Goal: Task Accomplishment & Management: Use online tool/utility

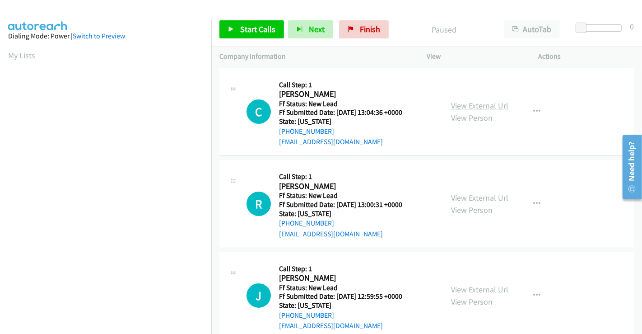
click at [464, 105] on link "View External Url" at bounding box center [479, 105] width 57 height 10
click at [471, 198] on link "View External Url" at bounding box center [479, 197] width 57 height 10
click at [469, 289] on link "View External Url" at bounding box center [479, 289] width 57 height 10
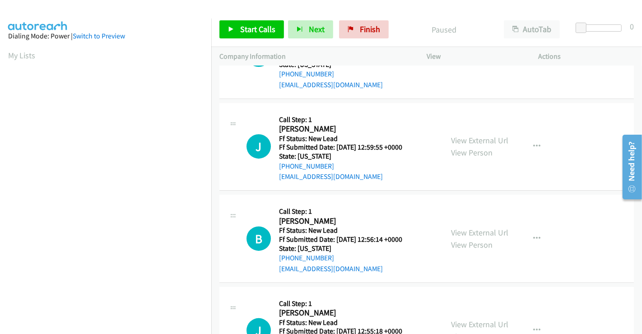
scroll to position [203, 0]
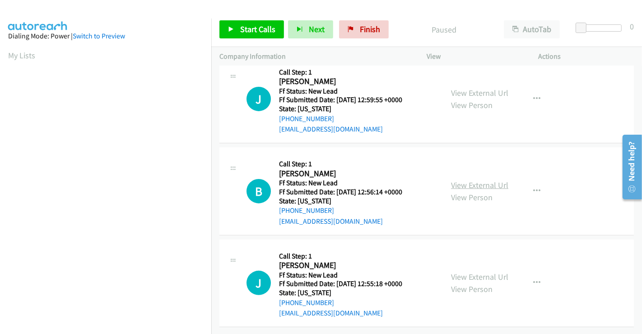
click at [474, 180] on link "View External Url" at bounding box center [479, 185] width 57 height 10
click at [469, 272] on link "View External Url" at bounding box center [479, 277] width 57 height 10
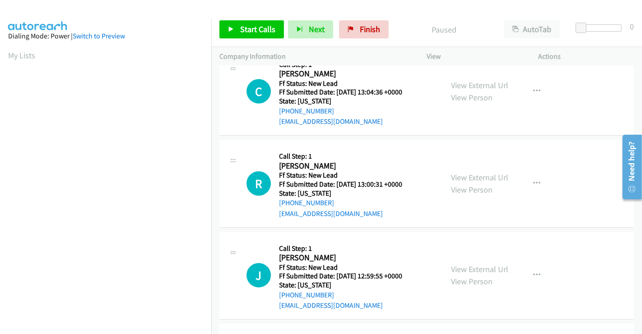
scroll to position [0, 0]
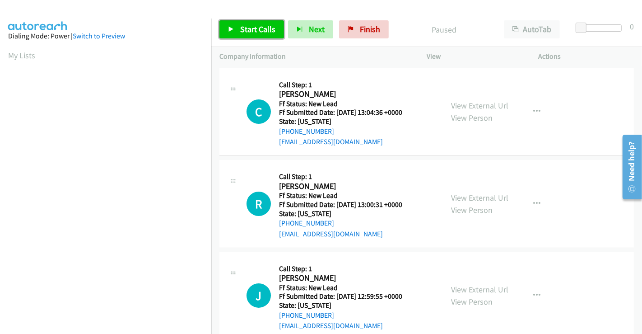
click at [240, 26] on span "Start Calls" at bounding box center [257, 29] width 35 height 10
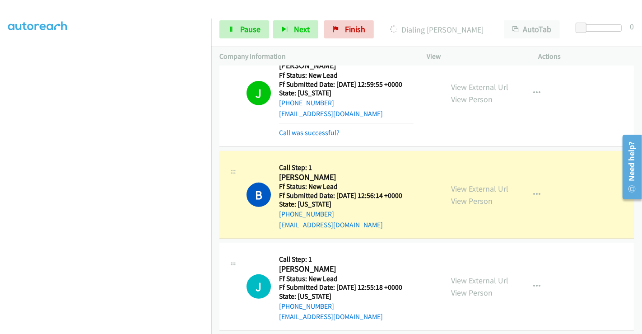
scroll to position [301, 0]
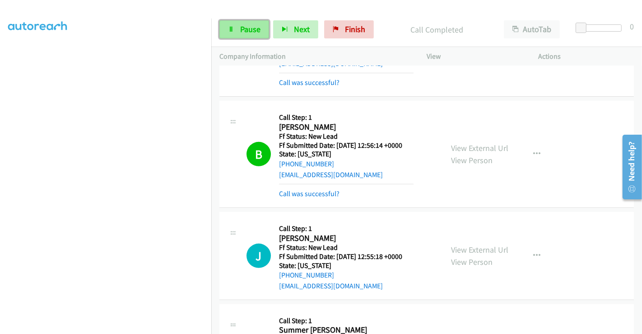
click at [234, 29] on icon at bounding box center [231, 30] width 6 height 6
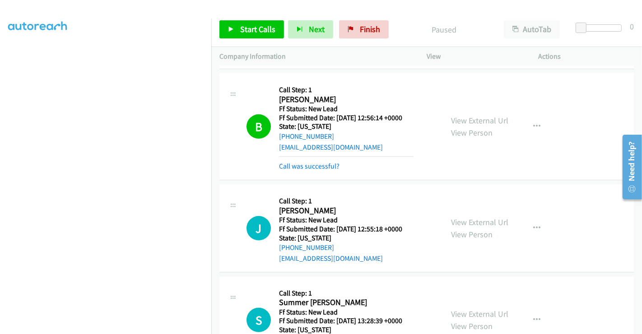
scroll to position [351, 0]
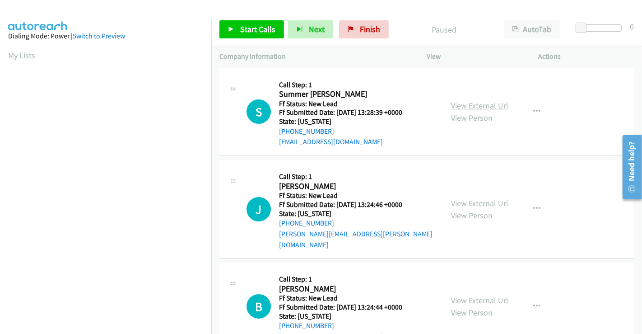
click at [462, 108] on link "View External Url" at bounding box center [479, 105] width 57 height 10
click at [478, 198] on link "View External Url" at bounding box center [479, 203] width 57 height 10
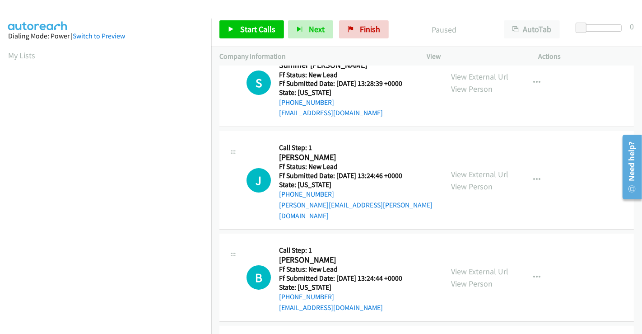
scroll to position [50, 0]
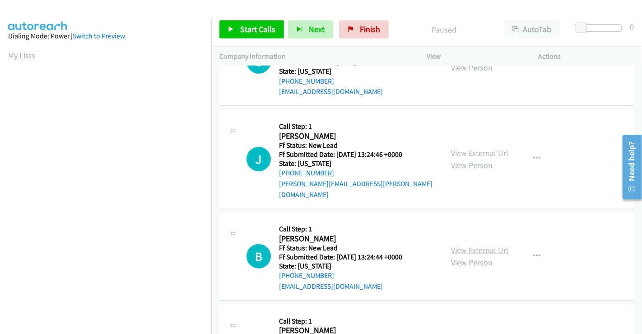
click at [479, 245] on link "View External Url" at bounding box center [479, 250] width 57 height 10
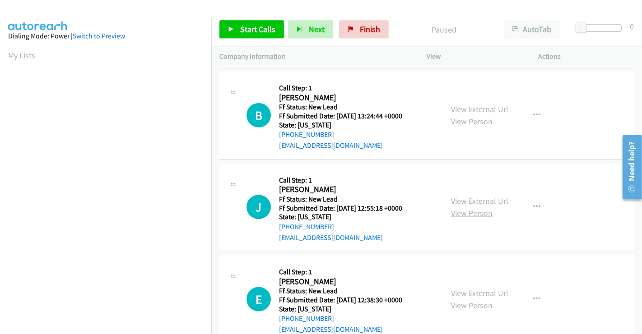
scroll to position [201, 0]
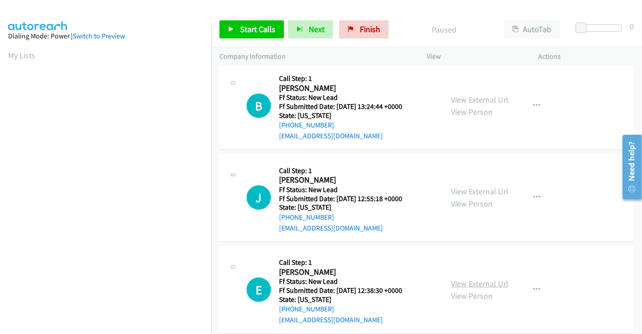
click at [474, 278] on link "View External Url" at bounding box center [479, 283] width 57 height 10
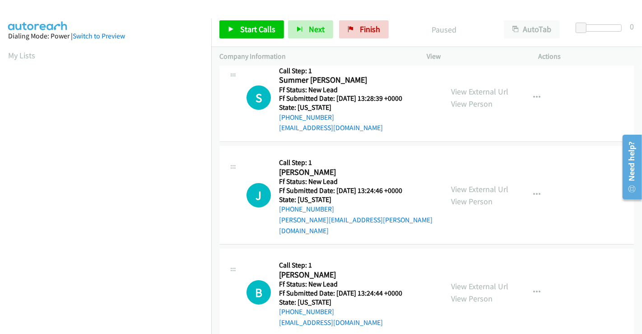
scroll to position [0, 0]
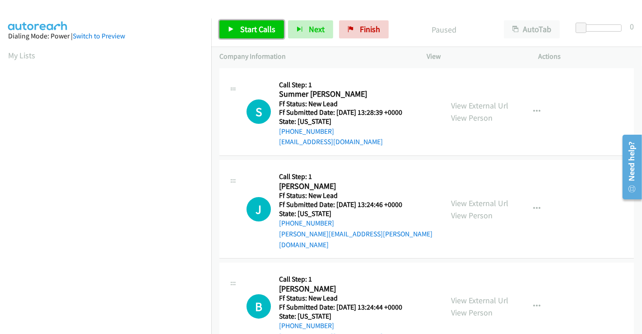
click at [254, 28] on span "Start Calls" at bounding box center [257, 29] width 35 height 10
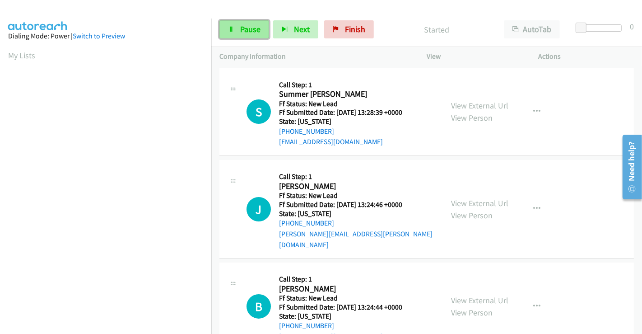
click at [234, 29] on link "Pause" at bounding box center [245, 29] width 50 height 18
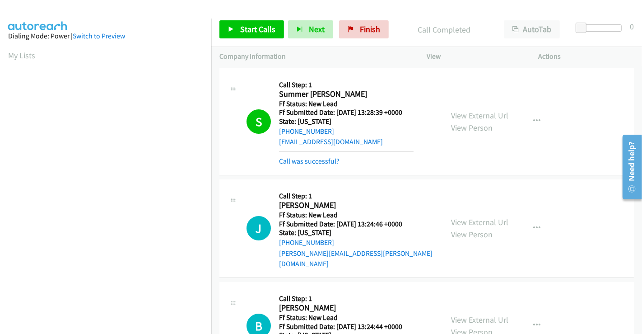
click at [587, 79] on div "S Callback Scheduled Call Step: 1 Summer Spillers America/New_York Ff Status: N…" at bounding box center [427, 121] width 415 height 107
click at [240, 23] on link "Start Calls" at bounding box center [252, 29] width 65 height 18
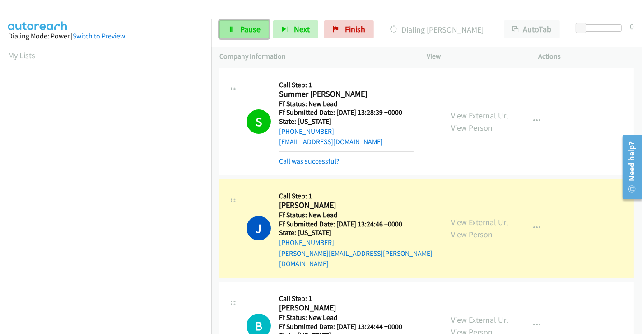
click at [244, 27] on span "Pause" at bounding box center [250, 29] width 20 height 10
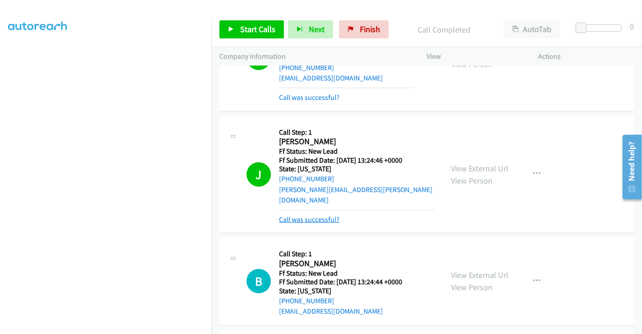
scroll to position [100, 0]
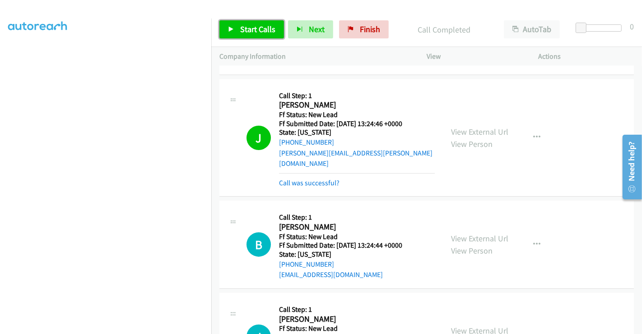
click at [247, 25] on span "Start Calls" at bounding box center [257, 29] width 35 height 10
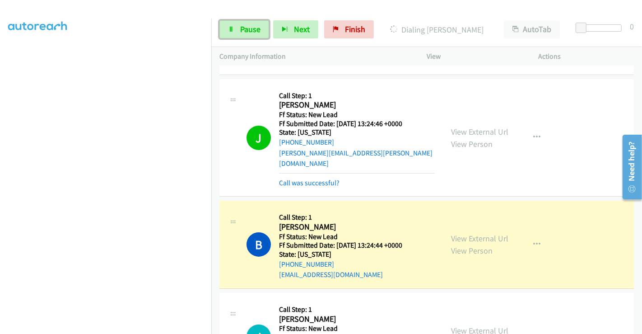
click at [247, 25] on span "Pause" at bounding box center [250, 29] width 20 height 10
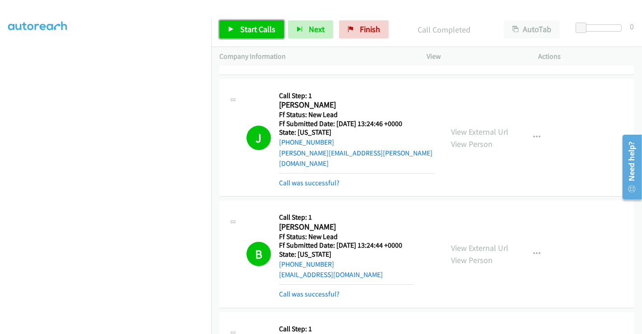
click at [257, 30] on span "Start Calls" at bounding box center [257, 29] width 35 height 10
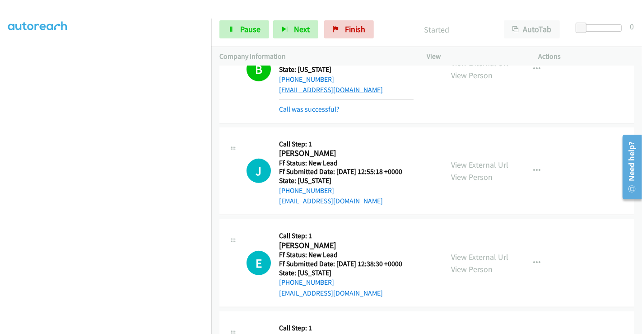
scroll to position [301, 0]
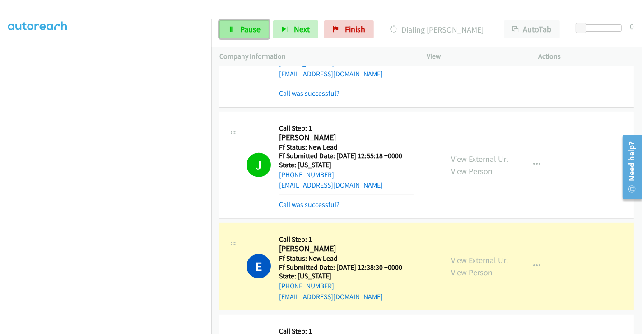
click at [242, 29] on span "Pause" at bounding box center [250, 29] width 20 height 10
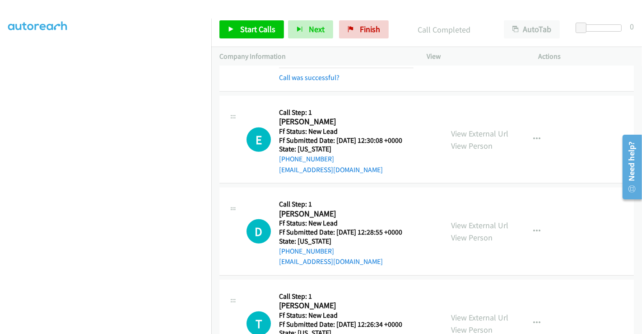
scroll to position [552, 0]
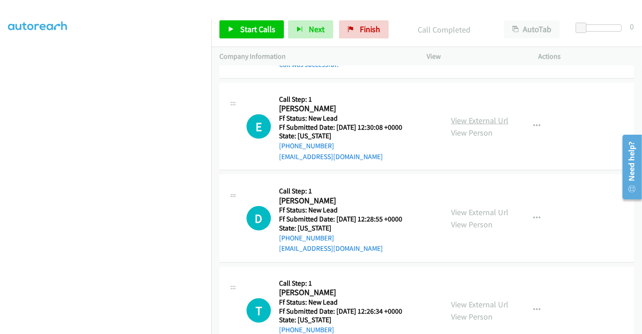
click at [473, 115] on link "View External Url" at bounding box center [479, 120] width 57 height 10
click at [474, 207] on link "View External Url" at bounding box center [479, 212] width 57 height 10
click at [478, 299] on link "View External Url" at bounding box center [479, 304] width 57 height 10
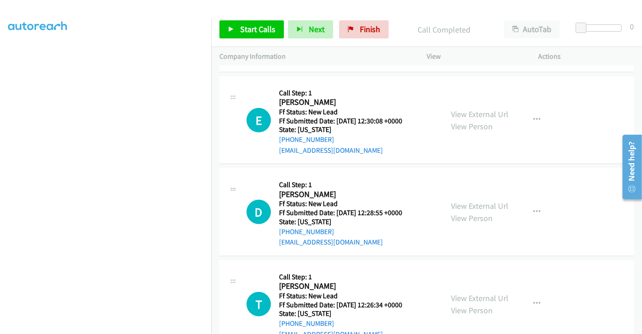
scroll to position [574, 0]
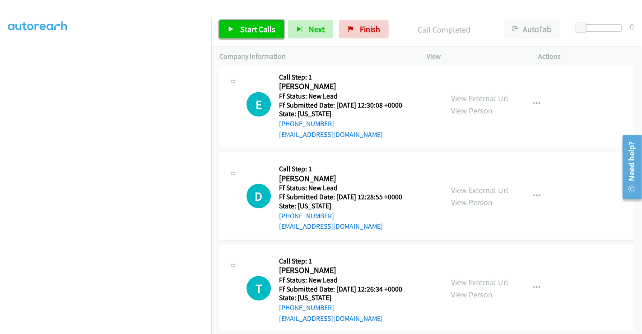
click at [267, 26] on span "Start Calls" at bounding box center [257, 29] width 35 height 10
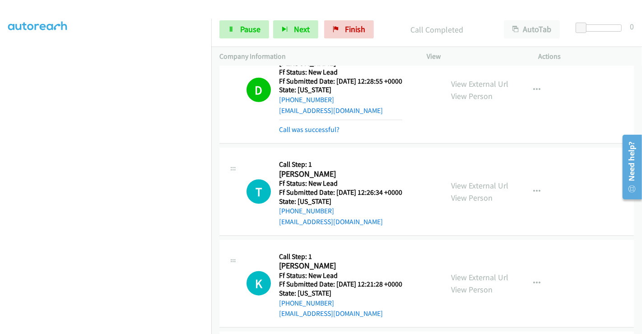
scroll to position [725, 0]
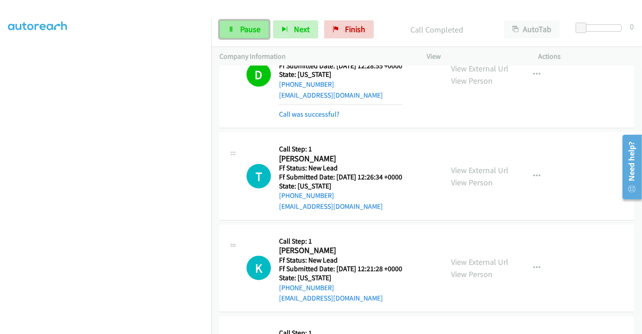
click at [241, 29] on span "Pause" at bounding box center [250, 29] width 20 height 10
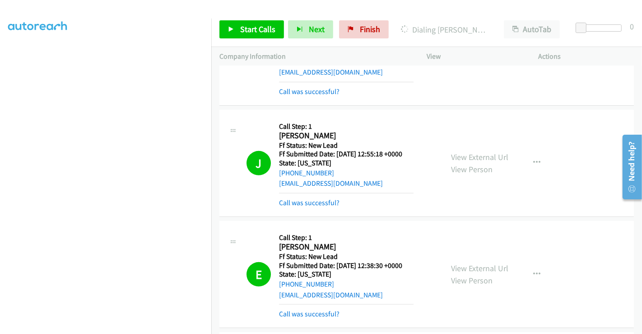
scroll to position [386, 0]
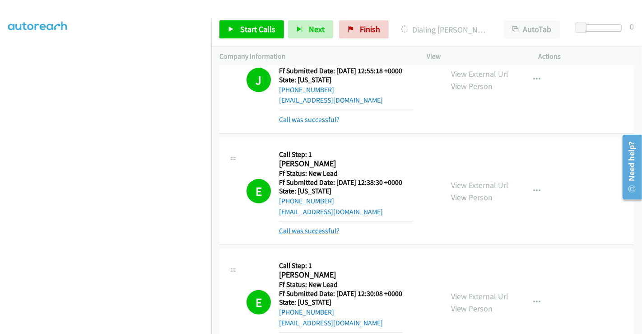
click at [321, 226] on link "Call was successful?" at bounding box center [309, 230] width 61 height 9
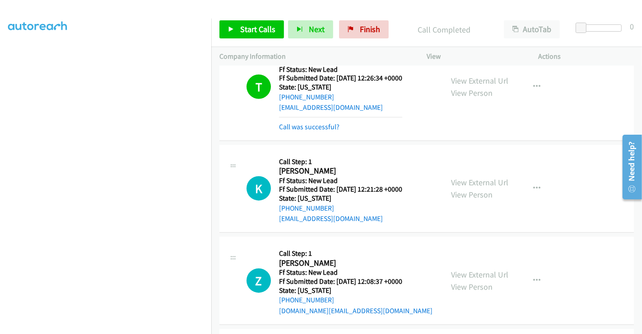
scroll to position [818, 0]
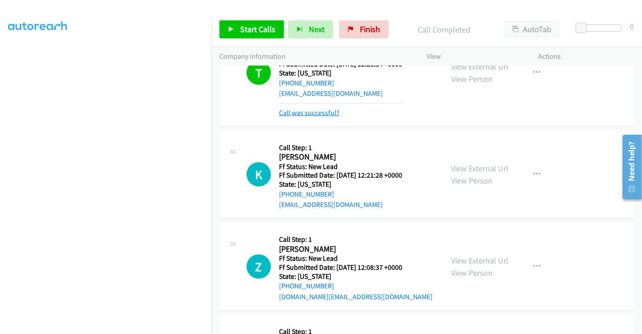
click at [312, 108] on link "Call was successful?" at bounding box center [309, 112] width 61 height 9
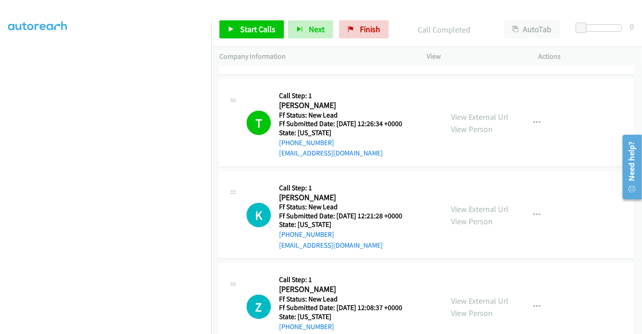
scroll to position [809, 0]
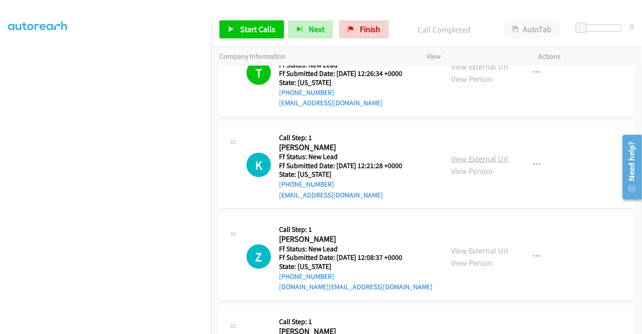
click at [471, 154] on link "View External Url" at bounding box center [479, 159] width 57 height 10
click at [470, 245] on link "View External Url" at bounding box center [479, 250] width 57 height 10
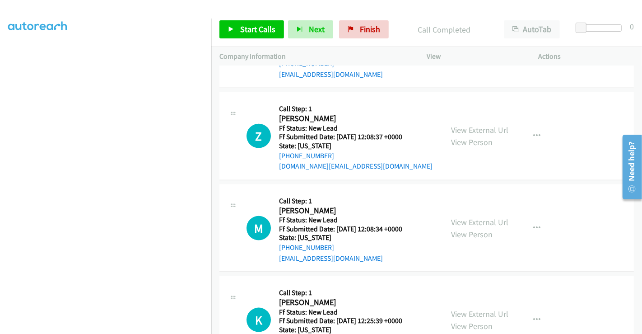
scroll to position [1009, 0]
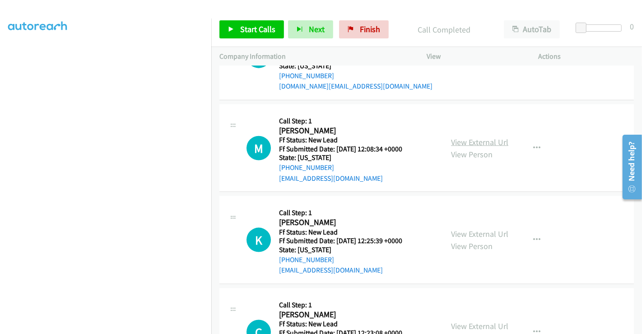
click at [465, 137] on link "View External Url" at bounding box center [479, 142] width 57 height 10
click at [464, 229] on link "View External Url" at bounding box center [479, 234] width 57 height 10
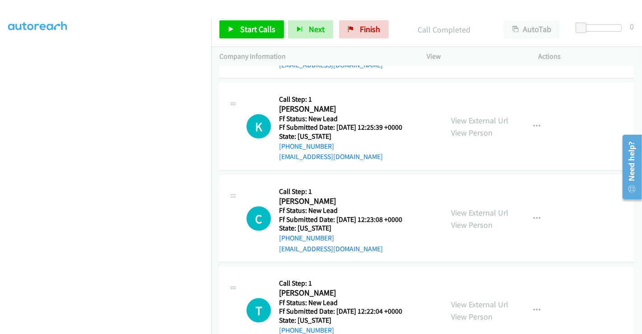
scroll to position [1144, 0]
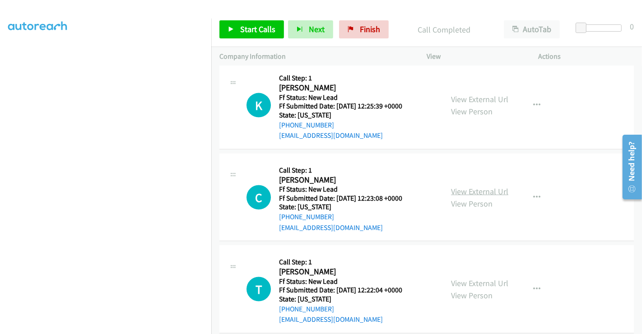
click at [470, 186] on link "View External Url" at bounding box center [479, 191] width 57 height 10
click at [467, 278] on link "View External Url" at bounding box center [479, 283] width 57 height 10
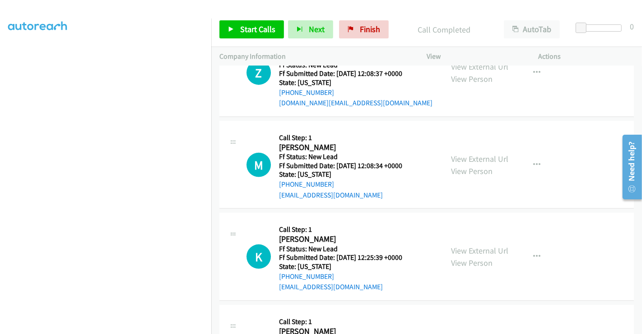
scroll to position [994, 0]
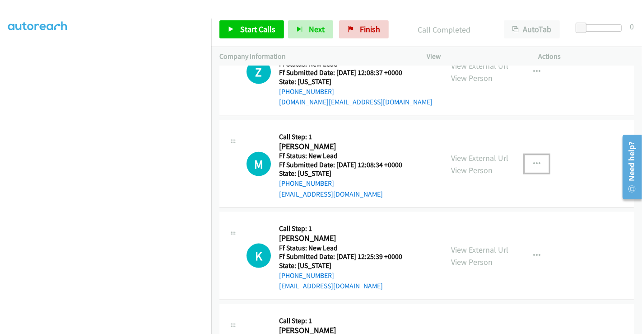
click at [534, 160] on icon "button" at bounding box center [537, 163] width 7 height 7
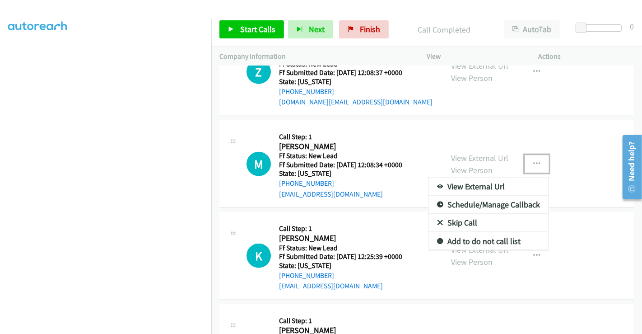
click at [533, 150] on div at bounding box center [321, 167] width 642 height 334
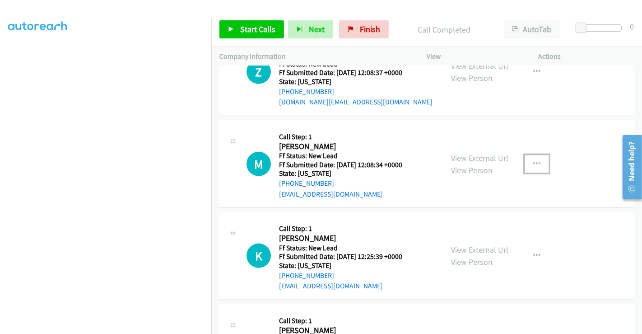
click at [534, 160] on icon "button" at bounding box center [537, 163] width 7 height 7
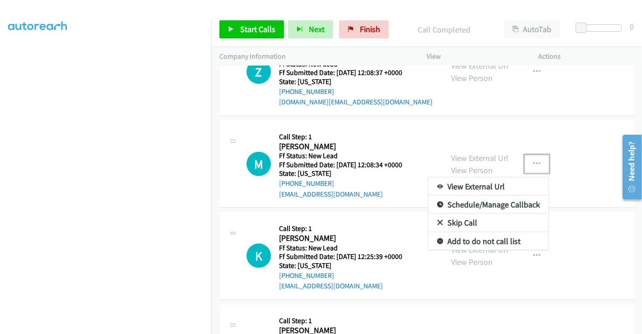
click at [462, 214] on link "Skip Call" at bounding box center [489, 223] width 120 height 18
click at [453, 212] on div "K Callback Scheduled Call Step: 1 Kristin Spilker America/New_York Ff Status: N…" at bounding box center [427, 256] width 415 height 88
click at [449, 220] on div "View External Url View Person View External Url Email Schedule/Manage Callback …" at bounding box center [503, 255] width 120 height 71
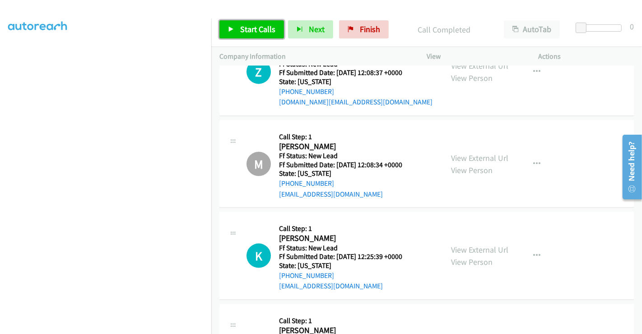
click at [255, 26] on span "Start Calls" at bounding box center [257, 29] width 35 height 10
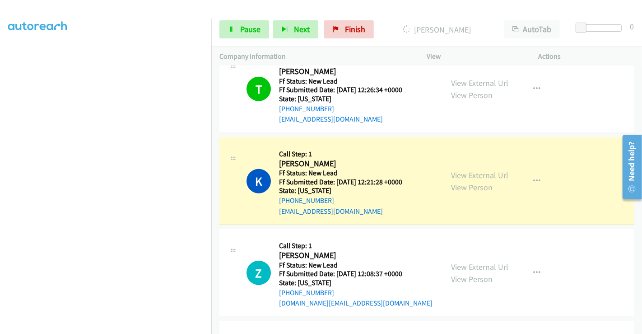
scroll to position [843, 0]
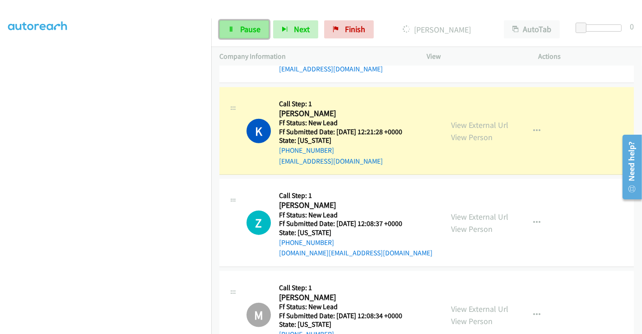
click at [246, 27] on span "Pause" at bounding box center [250, 29] width 20 height 10
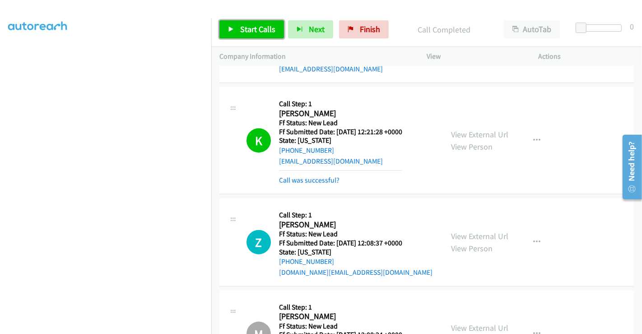
click at [239, 25] on link "Start Calls" at bounding box center [252, 29] width 65 height 18
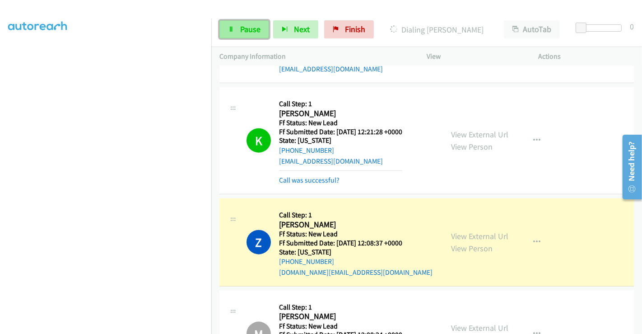
click at [237, 32] on link "Pause" at bounding box center [245, 29] width 50 height 18
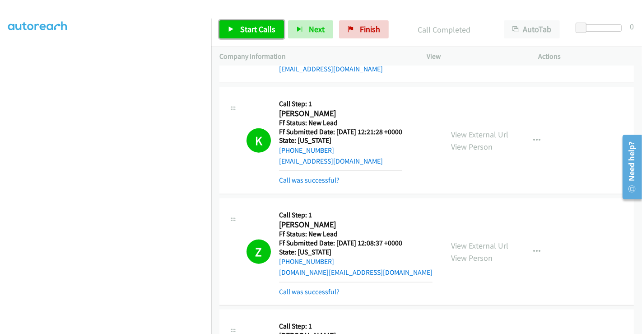
click at [230, 29] on icon at bounding box center [231, 30] width 6 height 6
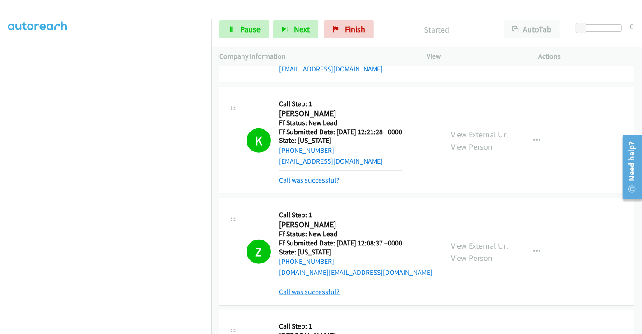
click at [307, 287] on link "Call was successful?" at bounding box center [309, 291] width 61 height 9
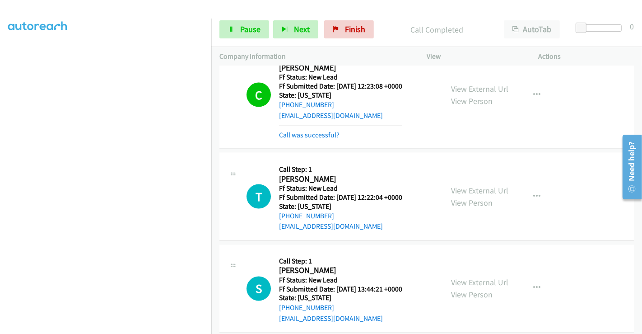
scroll to position [1304, 0]
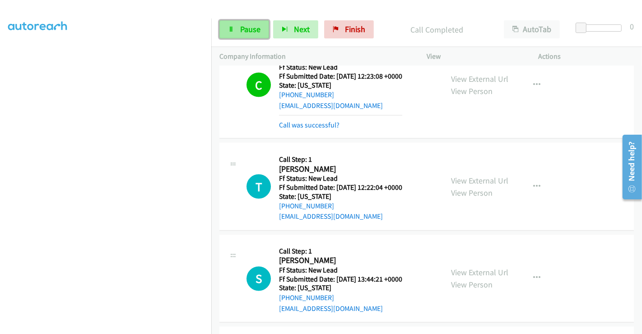
click at [247, 33] on span "Pause" at bounding box center [250, 29] width 20 height 10
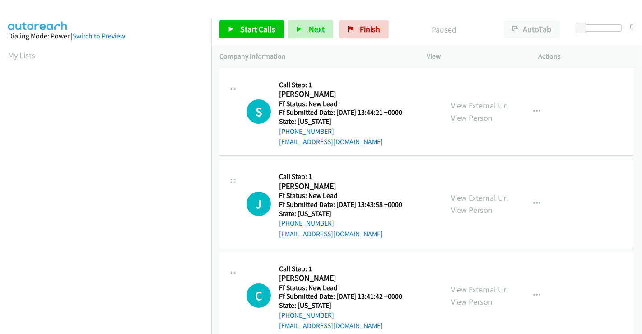
click at [472, 104] on link "View External Url" at bounding box center [479, 105] width 57 height 10
drag, startPoint x: 474, startPoint y: 196, endPoint x: 474, endPoint y: 202, distance: 6.3
click at [469, 197] on link "View External Url" at bounding box center [479, 197] width 57 height 10
click at [479, 285] on link "View External Url" at bounding box center [479, 289] width 57 height 10
click at [256, 28] on span "Start Calls" at bounding box center [257, 29] width 35 height 10
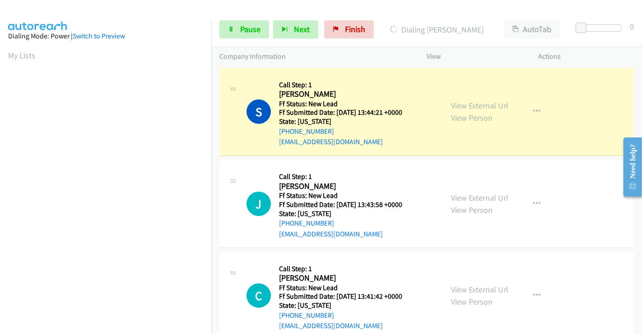
scroll to position [174, 0]
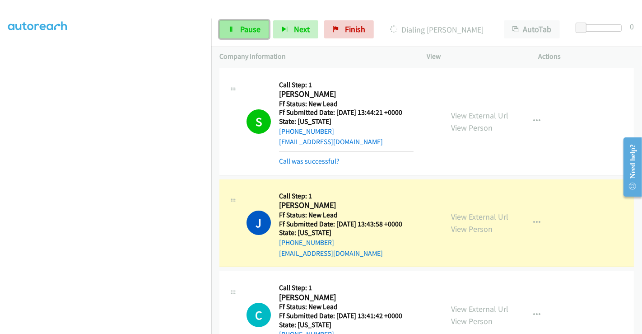
click at [237, 27] on link "Pause" at bounding box center [245, 29] width 50 height 18
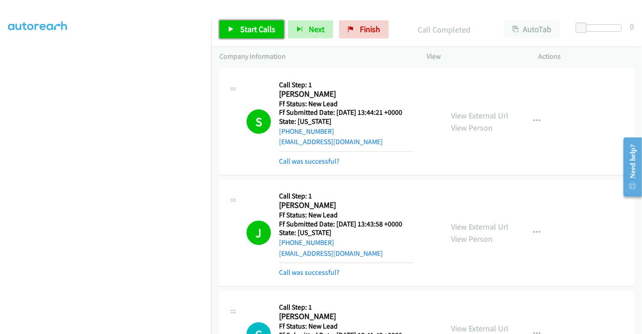
click at [255, 30] on span "Start Calls" at bounding box center [257, 29] width 35 height 10
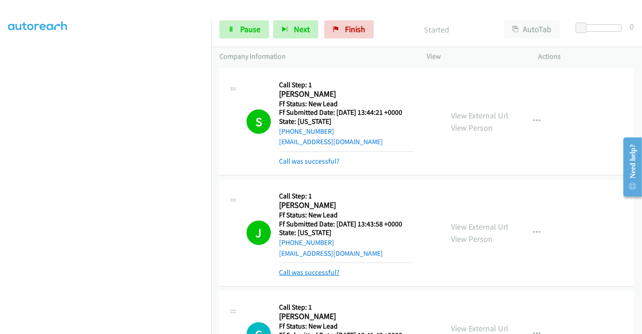
click at [319, 273] on link "Call was successful?" at bounding box center [309, 272] width 61 height 9
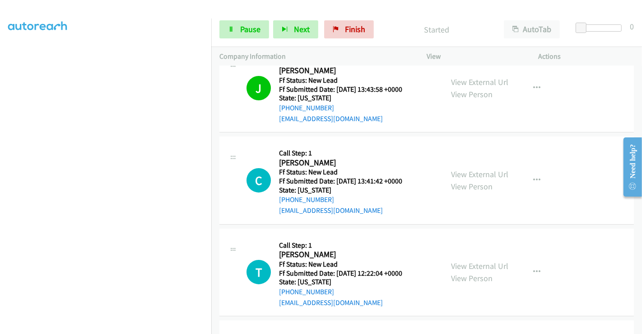
scroll to position [150, 0]
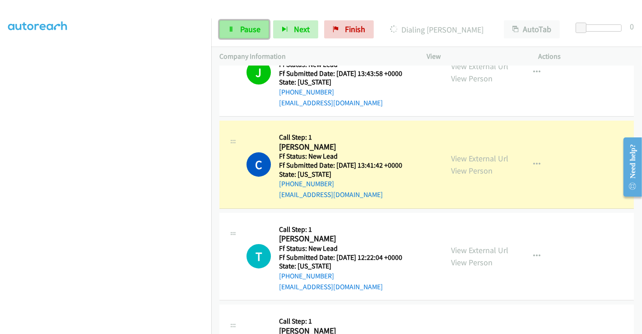
click at [243, 32] on span "Pause" at bounding box center [250, 29] width 20 height 10
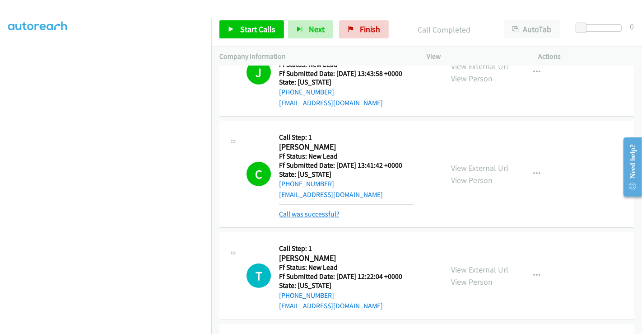
click at [311, 215] on link "Call was successful?" at bounding box center [309, 214] width 61 height 9
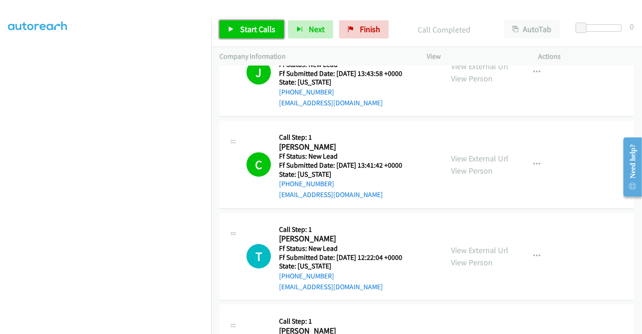
click at [248, 27] on span "Start Calls" at bounding box center [257, 29] width 35 height 10
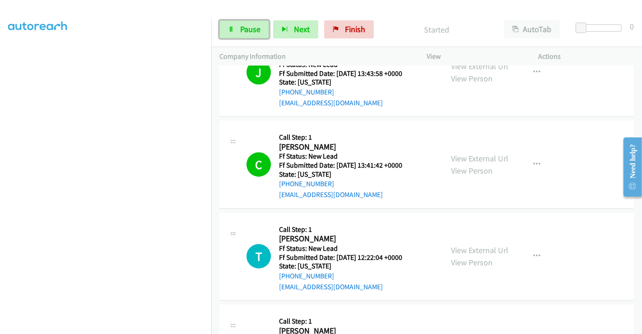
click at [248, 27] on span "Pause" at bounding box center [250, 29] width 20 height 10
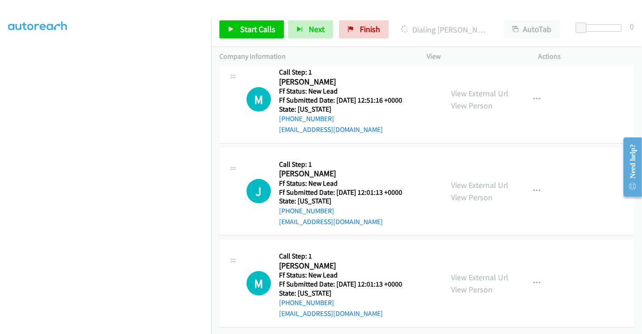
scroll to position [406, 0]
click at [478, 88] on link "View External Url" at bounding box center [479, 93] width 57 height 10
click at [466, 180] on link "View External Url" at bounding box center [479, 185] width 57 height 10
click at [472, 272] on link "View External Url" at bounding box center [479, 277] width 57 height 10
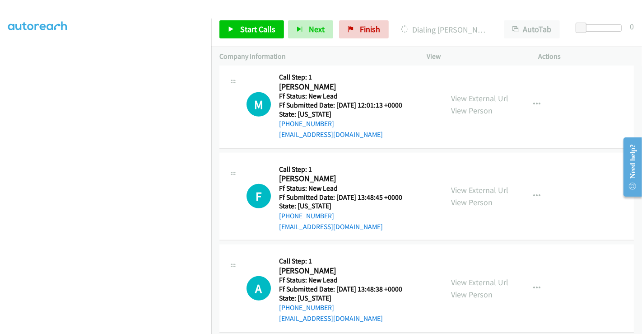
scroll to position [589, 0]
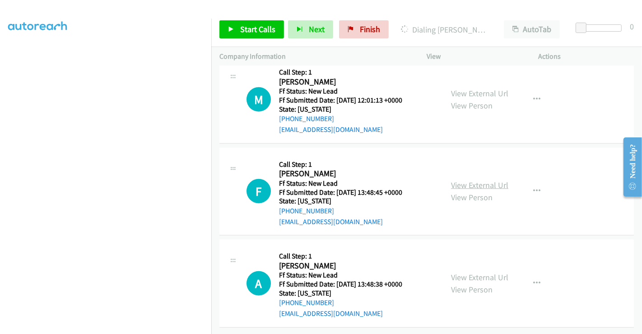
click at [464, 180] on link "View External Url" at bounding box center [479, 185] width 57 height 10
click at [461, 272] on link "View External Url" at bounding box center [479, 277] width 57 height 10
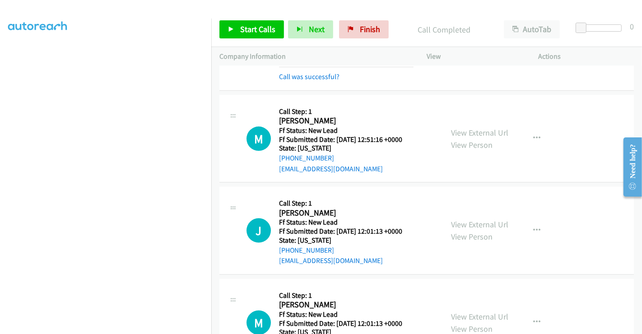
scroll to position [357, 0]
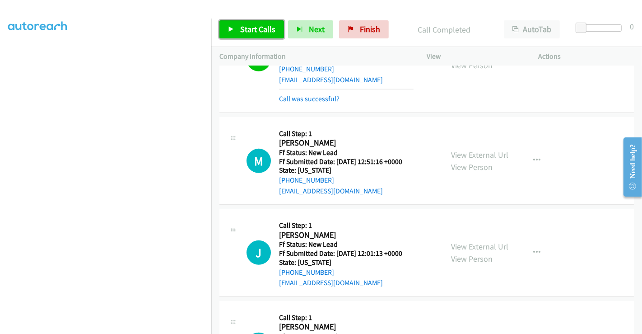
click at [246, 27] on span "Start Calls" at bounding box center [257, 29] width 35 height 10
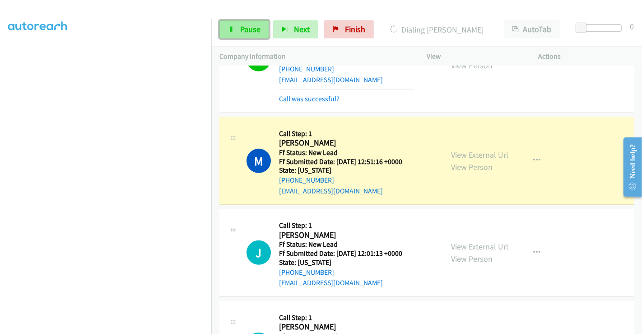
click at [249, 28] on span "Pause" at bounding box center [250, 29] width 20 height 10
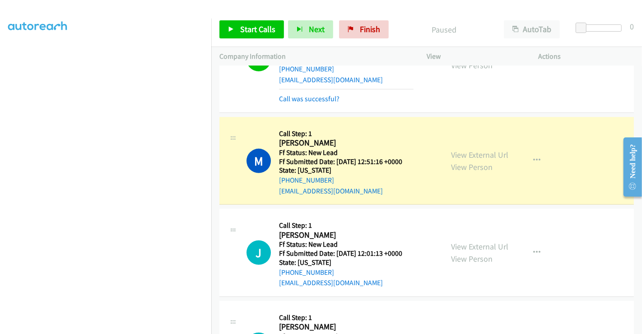
scroll to position [408, 0]
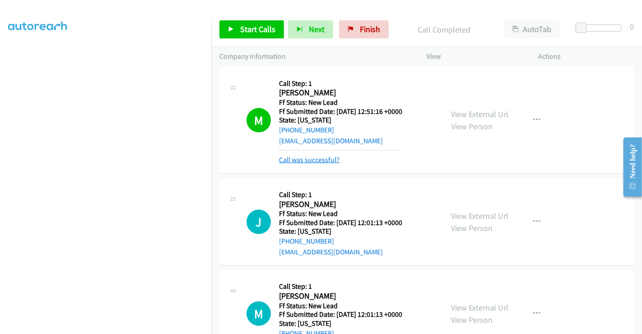
click at [321, 157] on link "Call was successful?" at bounding box center [309, 159] width 61 height 9
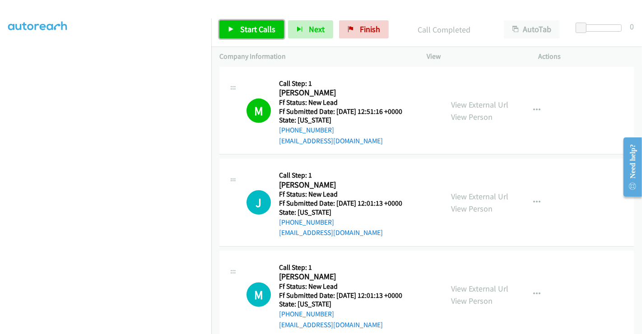
click at [234, 21] on link "Start Calls" at bounding box center [252, 29] width 65 height 18
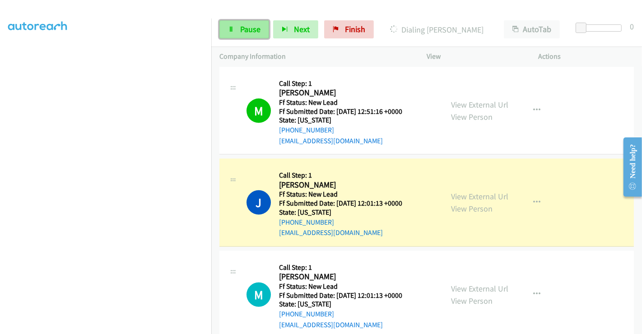
click at [246, 23] on link "Pause" at bounding box center [245, 29] width 50 height 18
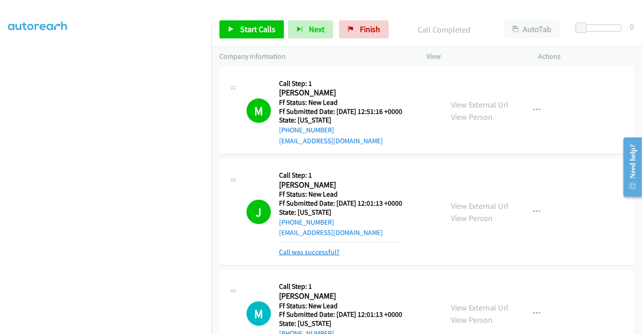
click at [321, 249] on link "Call was successful?" at bounding box center [309, 252] width 61 height 9
click at [317, 248] on link "Call was successful?" at bounding box center [309, 252] width 61 height 9
click at [318, 252] on link "Call was successful?" at bounding box center [309, 252] width 61 height 9
click at [254, 28] on span "Start Calls" at bounding box center [257, 29] width 35 height 10
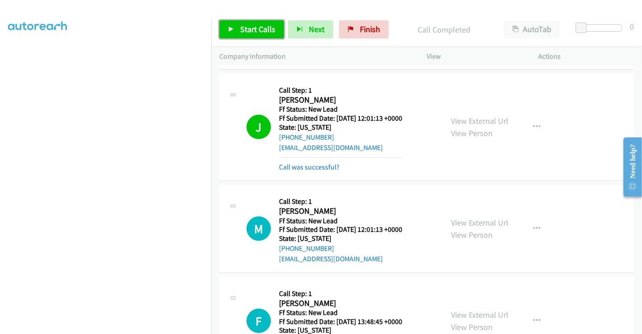
scroll to position [508, 0]
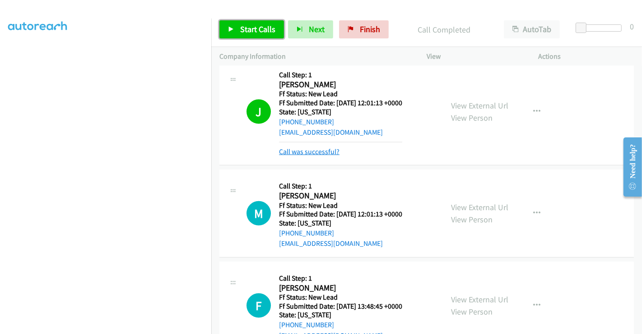
click at [309, 149] on link "Call was successful?" at bounding box center [309, 151] width 61 height 9
click at [264, 32] on span "Start Calls" at bounding box center [257, 29] width 35 height 10
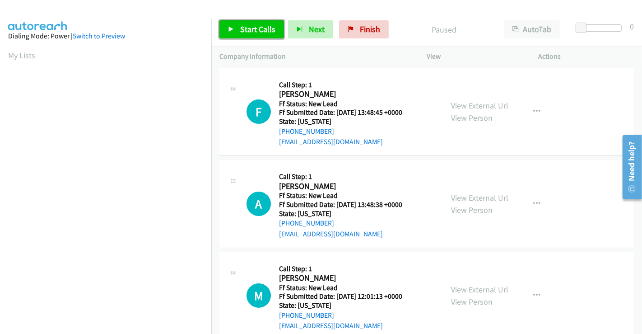
click at [254, 27] on span "Start Calls" at bounding box center [257, 29] width 35 height 10
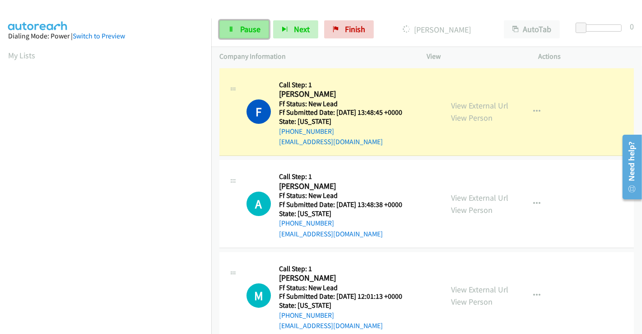
click at [233, 27] on icon at bounding box center [231, 30] width 6 height 6
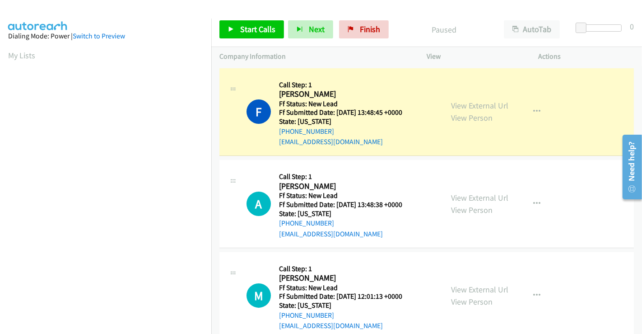
scroll to position [174, 0]
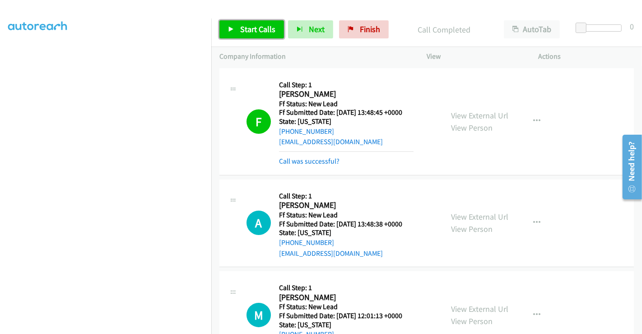
click at [253, 27] on span "Start Calls" at bounding box center [257, 29] width 35 height 10
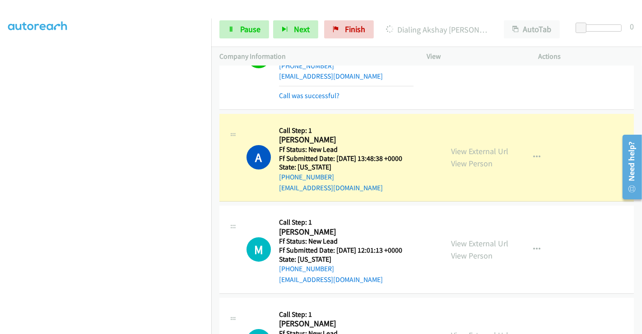
scroll to position [50, 0]
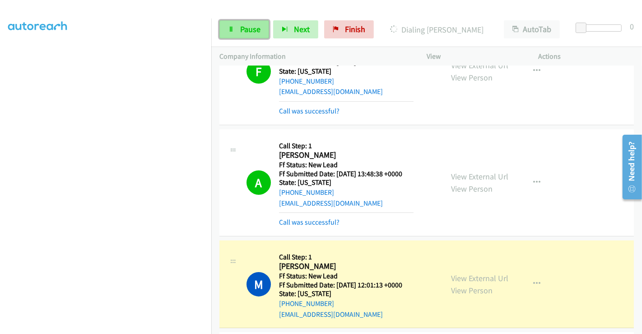
click at [246, 26] on span "Pause" at bounding box center [250, 29] width 20 height 10
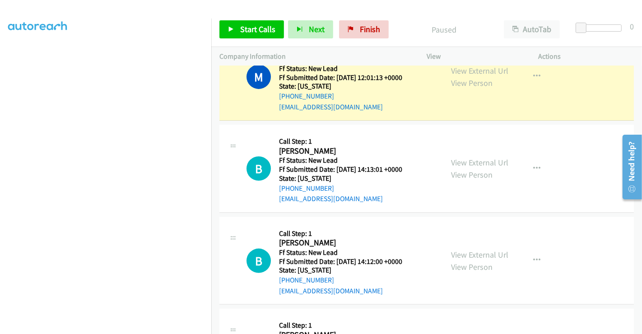
scroll to position [301, 0]
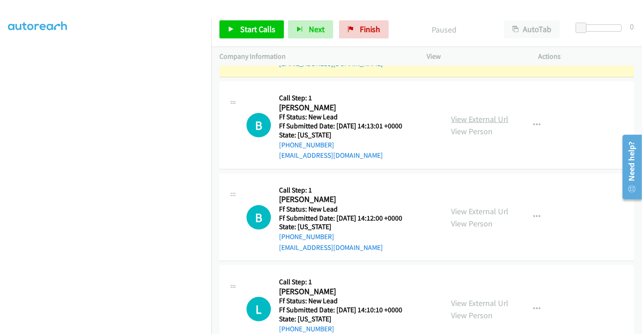
click at [468, 119] on link "View External Url" at bounding box center [479, 119] width 57 height 10
drag, startPoint x: 469, startPoint y: 209, endPoint x: 475, endPoint y: 206, distance: 6.5
click at [473, 208] on link "View External Url" at bounding box center [479, 211] width 57 height 10
click at [480, 299] on link "View External Url" at bounding box center [479, 303] width 57 height 10
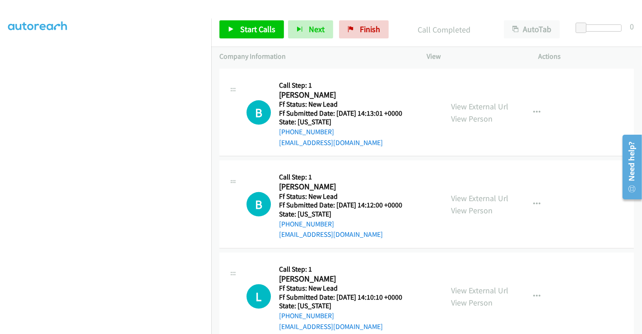
scroll to position [352, 0]
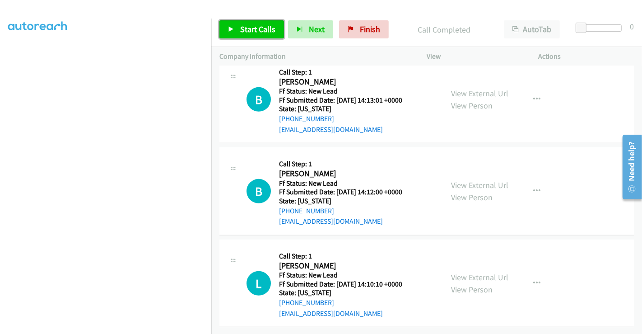
click at [250, 27] on span "Start Calls" at bounding box center [257, 29] width 35 height 10
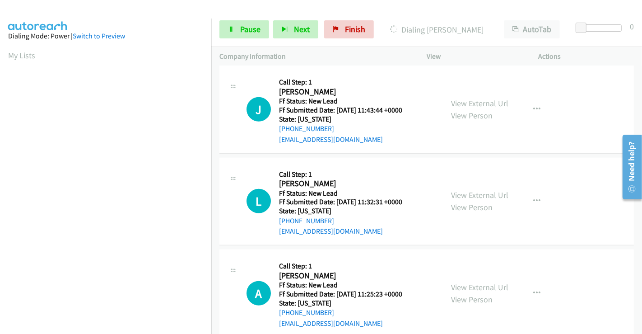
scroll to position [647, 0]
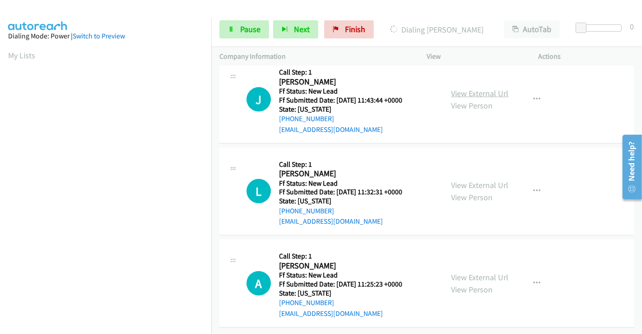
click at [476, 88] on link "View External Url" at bounding box center [479, 93] width 57 height 10
click at [478, 180] on link "View External Url" at bounding box center [479, 185] width 57 height 10
click at [478, 272] on link "View External Url" at bounding box center [479, 277] width 57 height 10
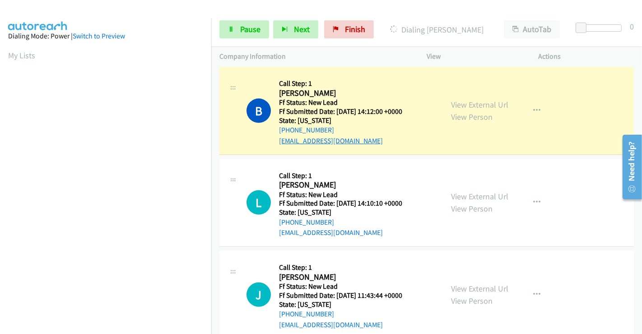
scroll to position [396, 0]
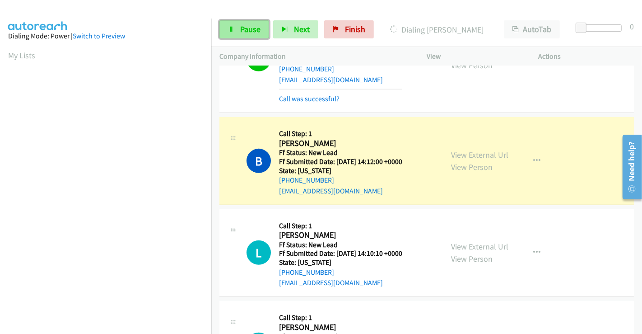
click at [236, 28] on link "Pause" at bounding box center [245, 29] width 50 height 18
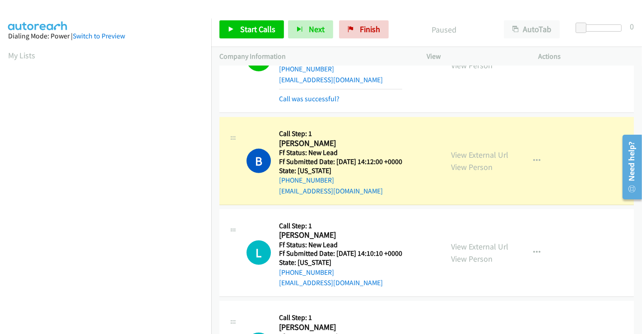
scroll to position [174, 0]
click at [250, 29] on span "Start Calls" at bounding box center [257, 29] width 35 height 10
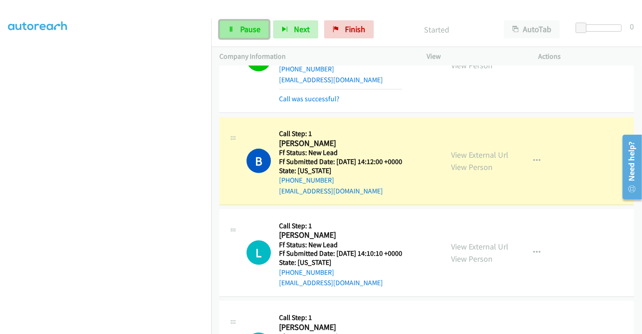
click at [243, 29] on span "Pause" at bounding box center [250, 29] width 20 height 10
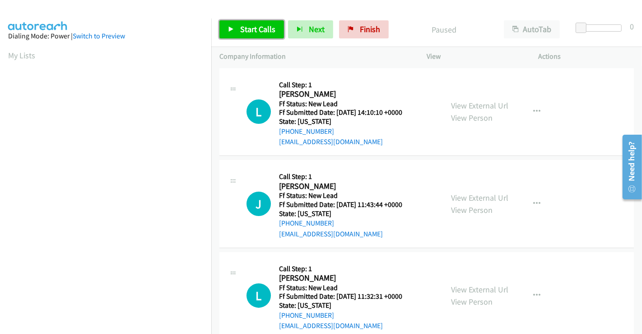
click at [255, 25] on span "Start Calls" at bounding box center [257, 29] width 35 height 10
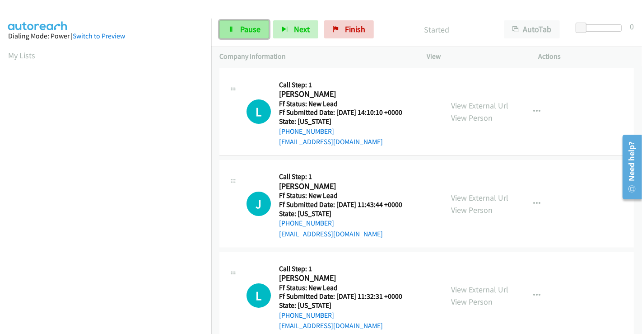
click at [246, 27] on span "Pause" at bounding box center [250, 29] width 20 height 10
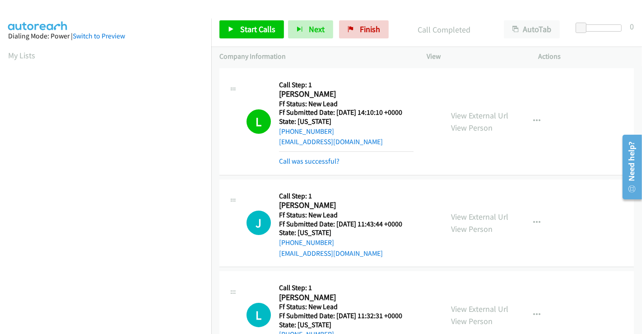
scroll to position [174, 0]
click at [245, 25] on span "Start Calls" at bounding box center [257, 29] width 35 height 10
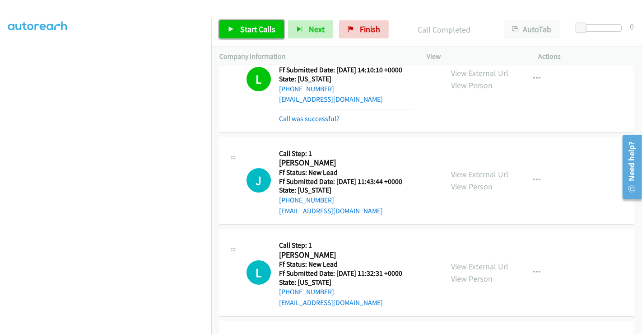
scroll to position [100, 0]
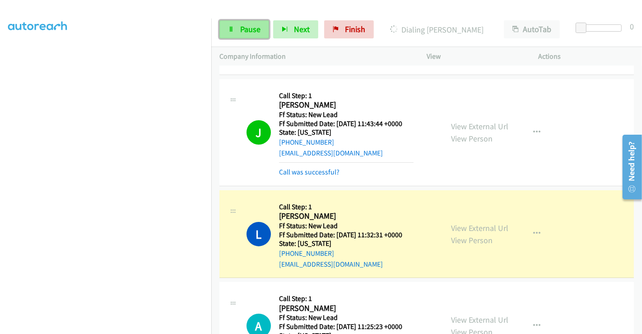
click at [252, 29] on span "Pause" at bounding box center [250, 29] width 20 height 10
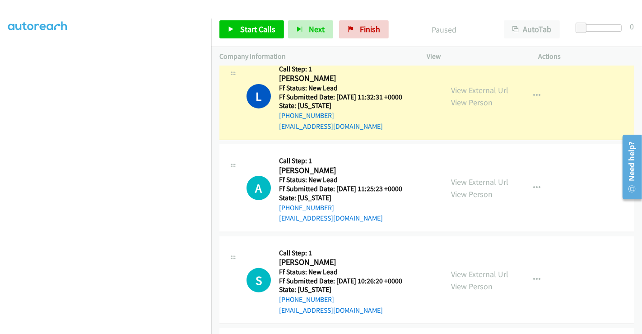
scroll to position [251, 0]
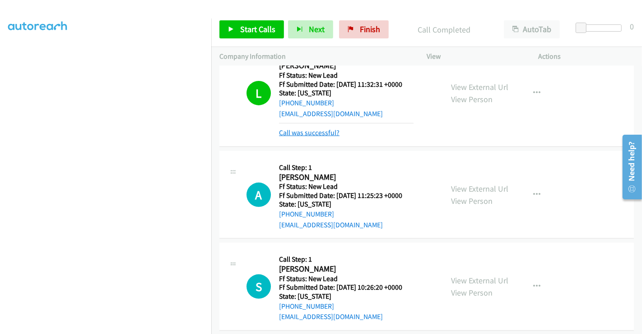
click at [311, 132] on link "Call was successful?" at bounding box center [309, 132] width 61 height 9
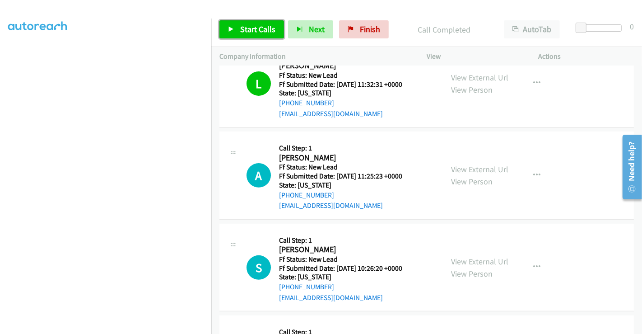
click at [258, 30] on span "Start Calls" at bounding box center [257, 29] width 35 height 10
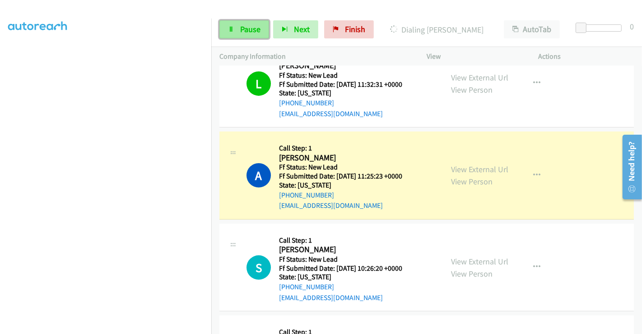
click at [248, 31] on span "Pause" at bounding box center [250, 29] width 20 height 10
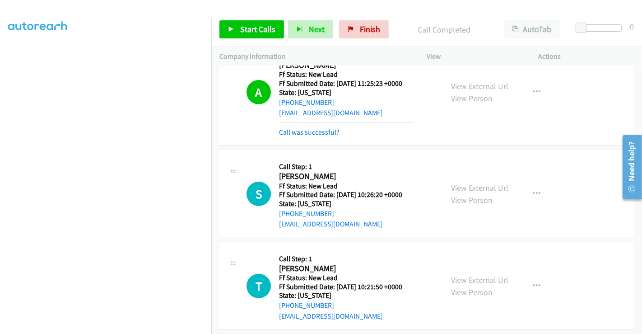
scroll to position [401, 0]
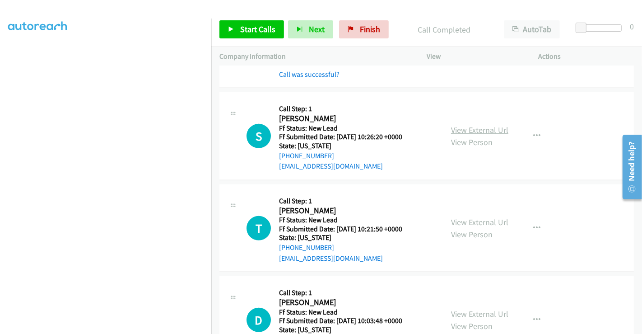
click at [464, 126] on link "View External Url" at bounding box center [479, 130] width 57 height 10
click at [477, 217] on link "View External Url" at bounding box center [479, 222] width 57 height 10
click at [478, 314] on link "View External Url" at bounding box center [479, 314] width 57 height 10
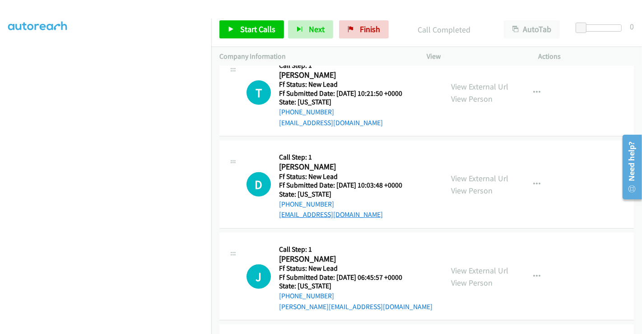
scroll to position [628, 0]
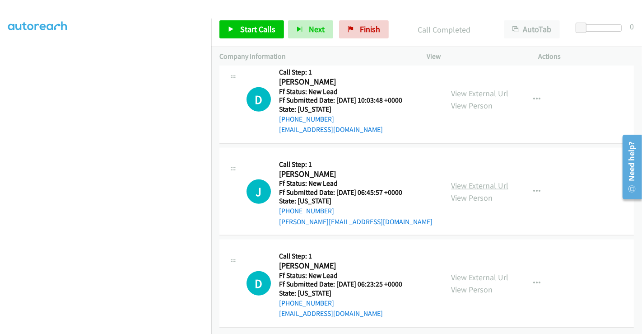
click at [483, 180] on link "View External Url" at bounding box center [479, 185] width 57 height 10
click at [474, 272] on link "View External Url" at bounding box center [479, 277] width 57 height 10
click at [247, 27] on span "Start Calls" at bounding box center [257, 29] width 35 height 10
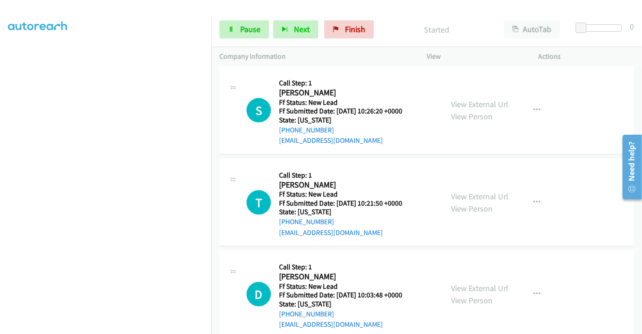
scroll to position [326, 0]
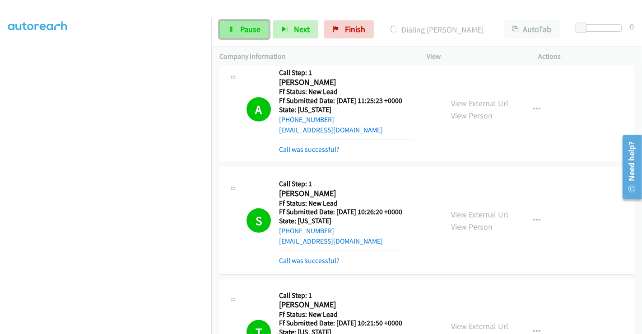
click at [235, 31] on link "Pause" at bounding box center [245, 29] width 50 height 18
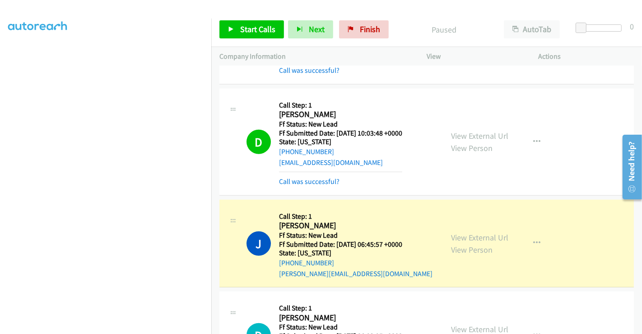
scroll to position [728, 0]
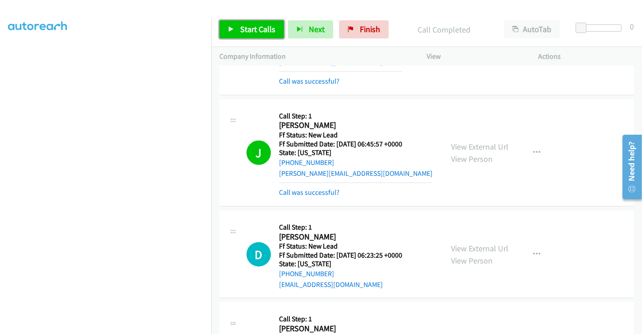
click at [260, 30] on span "Start Calls" at bounding box center [257, 29] width 35 height 10
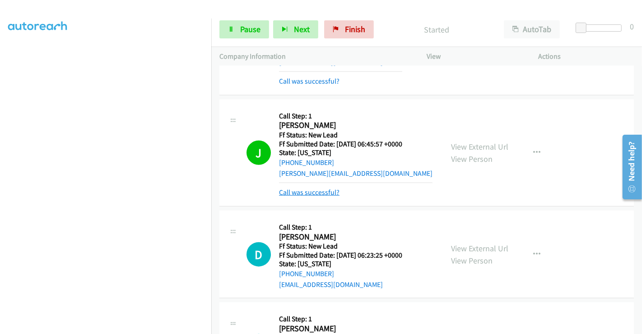
click at [309, 189] on link "Call was successful?" at bounding box center [309, 192] width 61 height 9
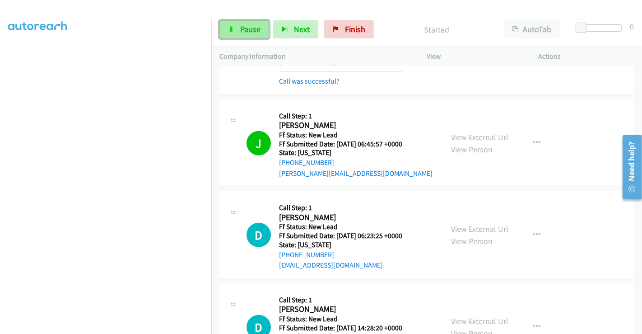
click at [243, 25] on span "Pause" at bounding box center [250, 29] width 20 height 10
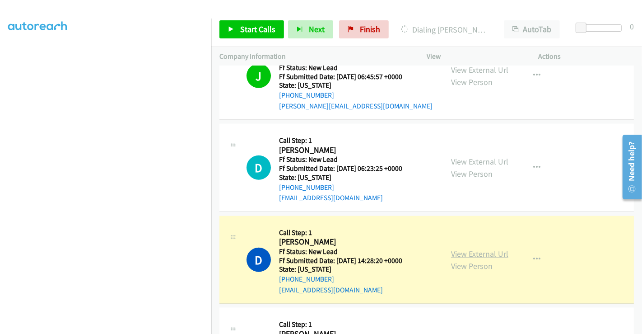
scroll to position [879, 0]
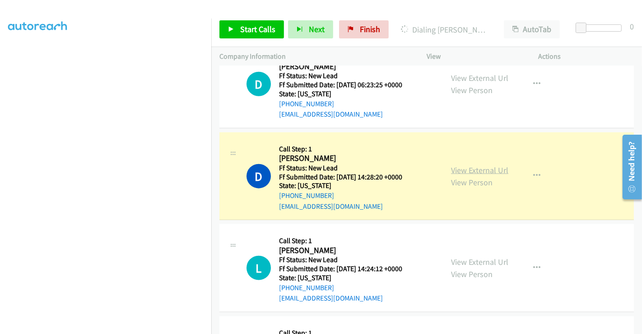
click at [481, 167] on link "View External Url" at bounding box center [479, 170] width 57 height 10
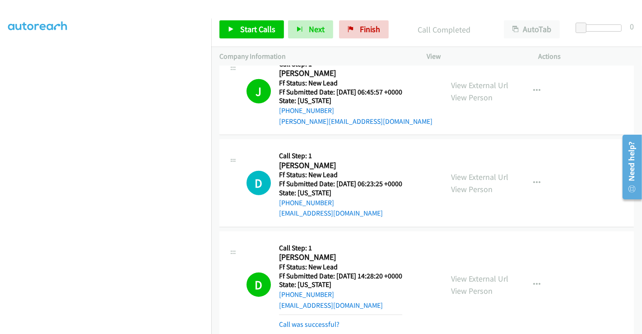
scroll to position [778, 0]
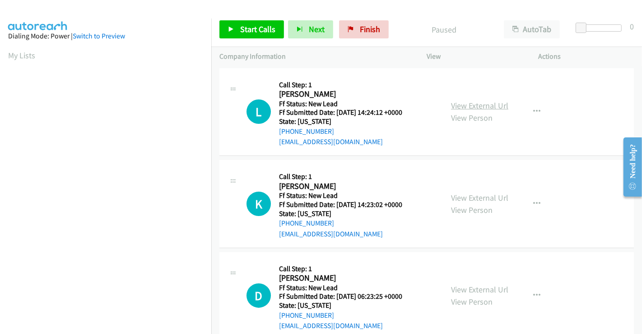
click at [461, 104] on link "View External Url" at bounding box center [479, 105] width 57 height 10
click at [474, 197] on link "View External Url" at bounding box center [479, 197] width 57 height 10
click at [258, 26] on span "Start Calls" at bounding box center [257, 29] width 35 height 10
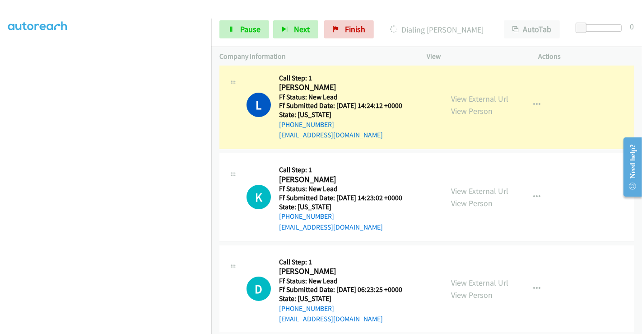
scroll to position [19, 0]
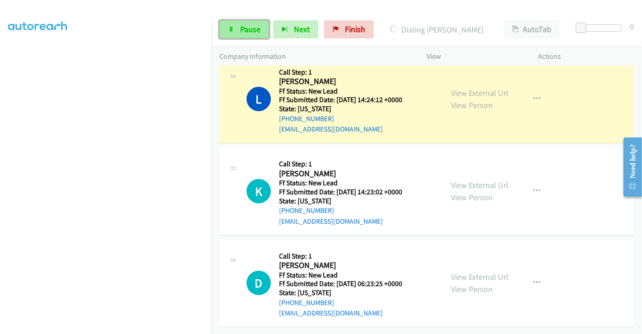
click at [253, 20] on link "Pause" at bounding box center [245, 29] width 50 height 18
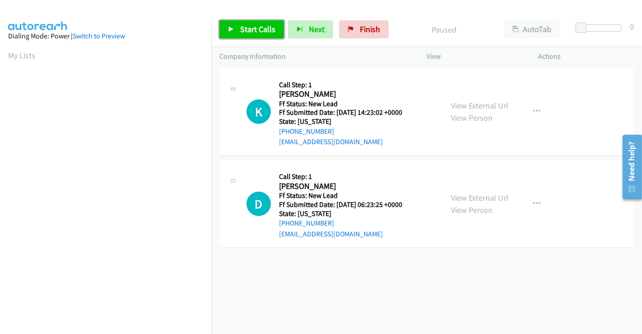
click at [255, 26] on span "Start Calls" at bounding box center [257, 29] width 35 height 10
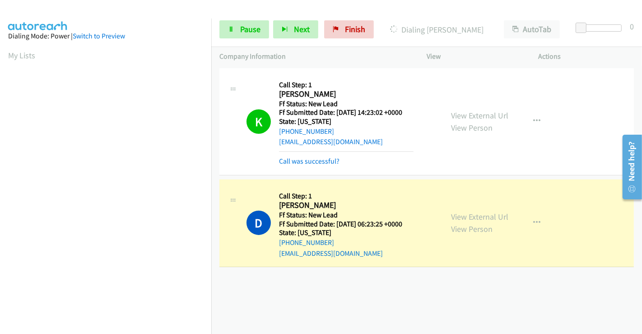
scroll to position [174, 0]
click at [252, 28] on span "Pause" at bounding box center [250, 29] width 20 height 10
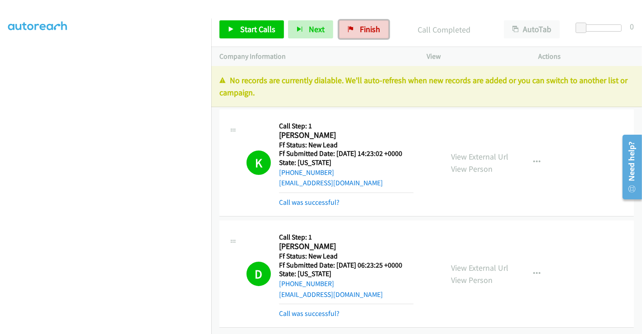
drag, startPoint x: 355, startPoint y: 29, endPoint x: 356, endPoint y: 52, distance: 23.5
click at [355, 29] on link "Finish" at bounding box center [364, 29] width 50 height 18
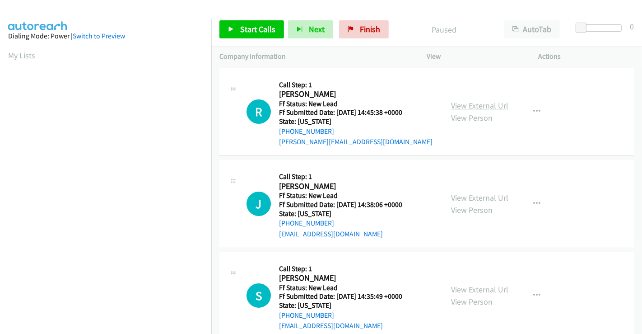
click at [483, 103] on link "View External Url" at bounding box center [479, 105] width 57 height 10
click at [487, 198] on link "View External Url" at bounding box center [479, 197] width 57 height 10
click at [481, 288] on link "View External Url" at bounding box center [479, 289] width 57 height 10
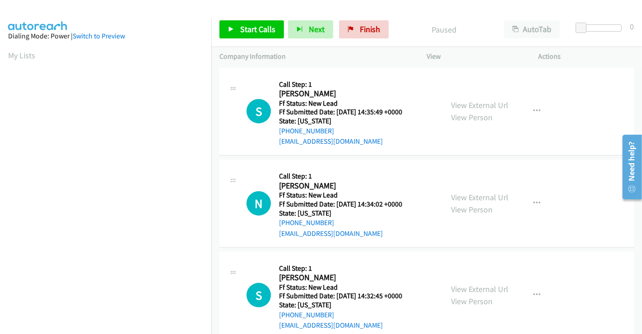
scroll to position [203, 0]
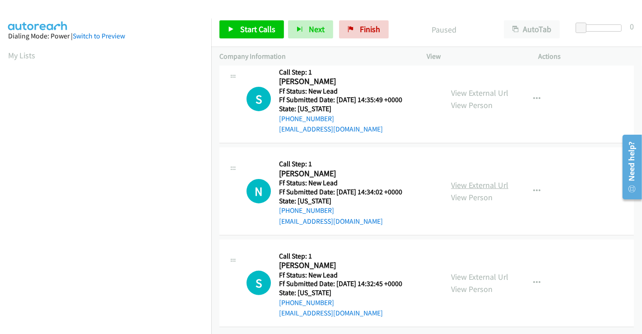
click at [477, 180] on link "View External Url" at bounding box center [479, 185] width 57 height 10
click at [479, 272] on link "View External Url" at bounding box center [479, 277] width 57 height 10
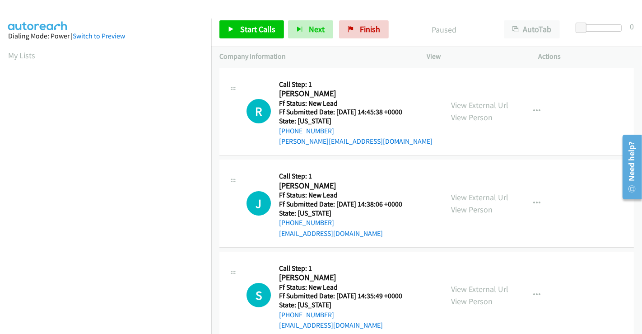
scroll to position [0, 0]
click at [269, 32] on span "Start Calls" at bounding box center [257, 29] width 35 height 10
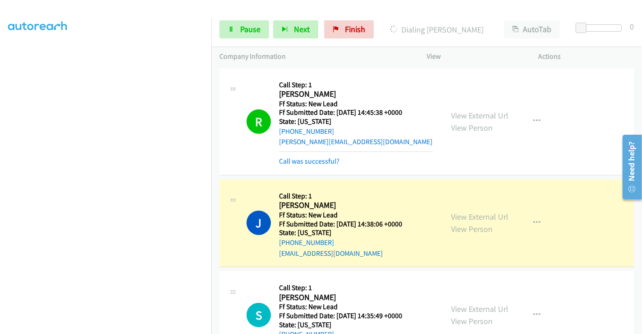
scroll to position [174, 0]
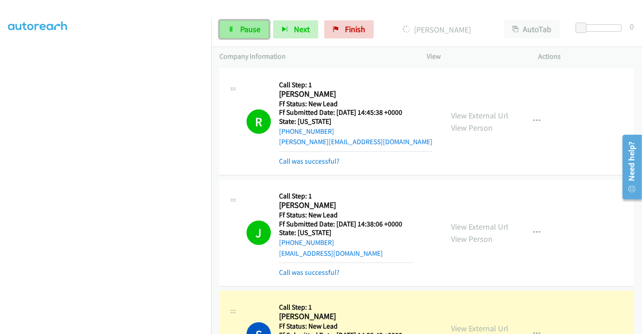
click at [237, 23] on link "Pause" at bounding box center [245, 29] width 50 height 18
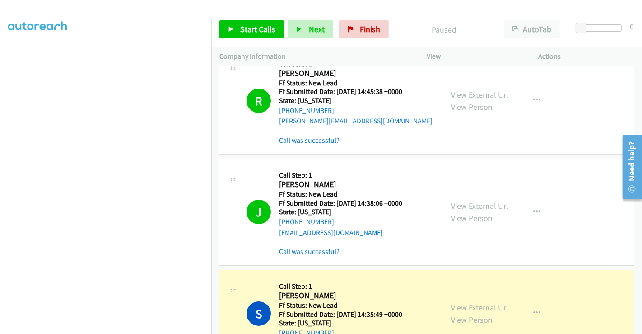
scroll to position [201, 0]
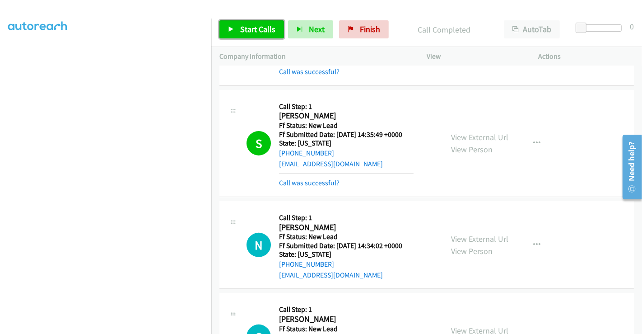
click at [244, 29] on span "Start Calls" at bounding box center [257, 29] width 35 height 10
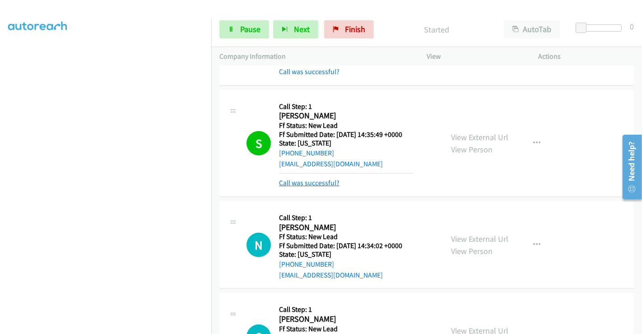
click at [323, 183] on link "Call was successful?" at bounding box center [309, 182] width 61 height 9
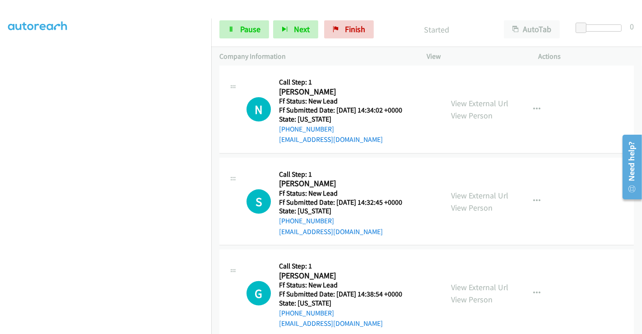
scroll to position [301, 0]
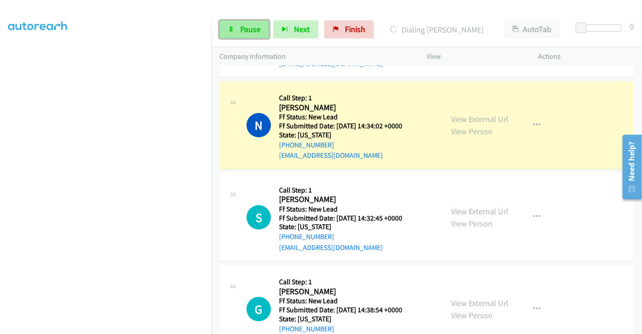
click at [235, 31] on link "Pause" at bounding box center [245, 29] width 50 height 18
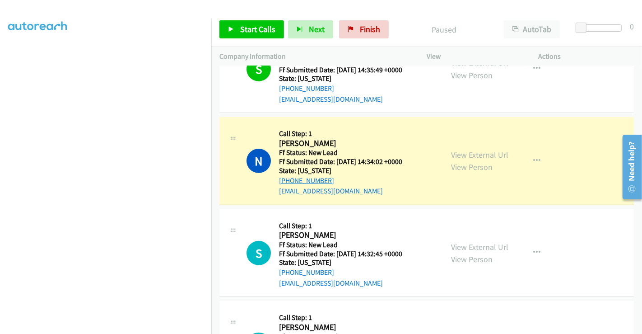
scroll to position [266, 0]
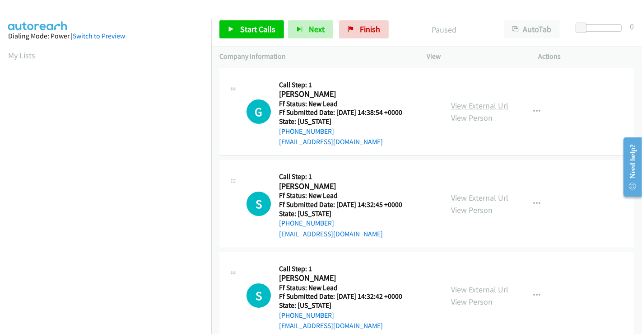
click at [469, 103] on link "View External Url" at bounding box center [479, 105] width 57 height 10
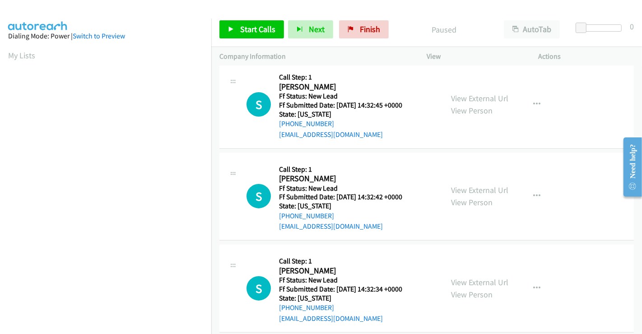
scroll to position [100, 0]
click at [467, 188] on link "View External Url" at bounding box center [479, 189] width 57 height 10
click at [475, 277] on link "View External Url" at bounding box center [479, 281] width 57 height 10
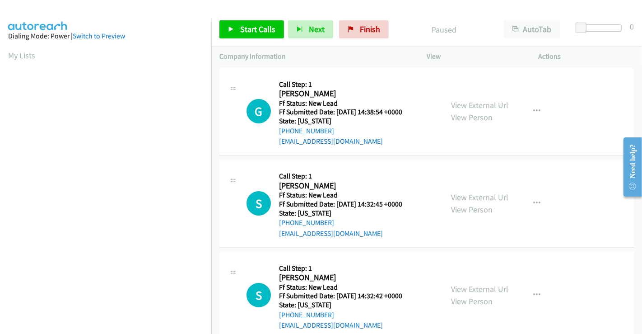
scroll to position [0, 0]
click at [260, 31] on span "Start Calls" at bounding box center [257, 29] width 35 height 10
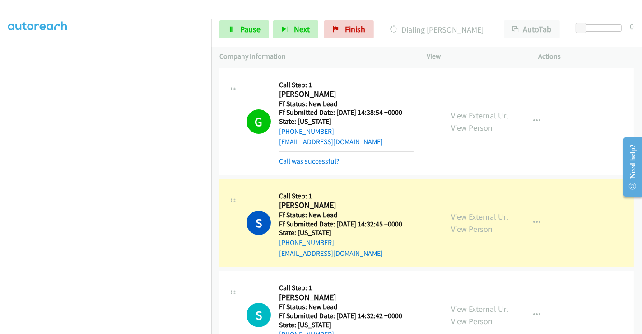
scroll to position [100, 0]
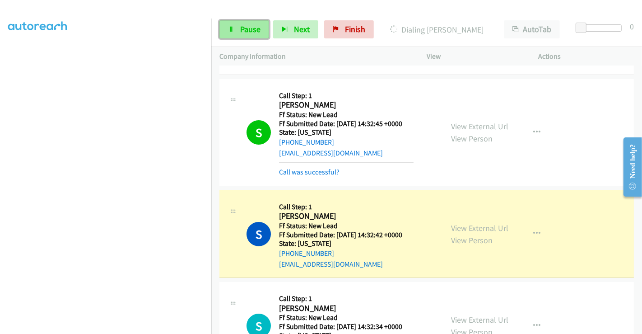
click at [247, 27] on span "Pause" at bounding box center [250, 29] width 20 height 10
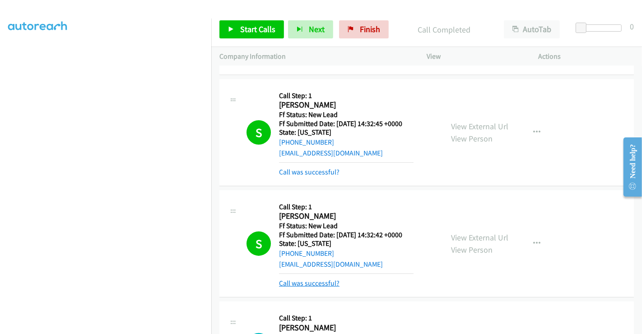
click at [320, 281] on link "Call was successful?" at bounding box center [309, 283] width 61 height 9
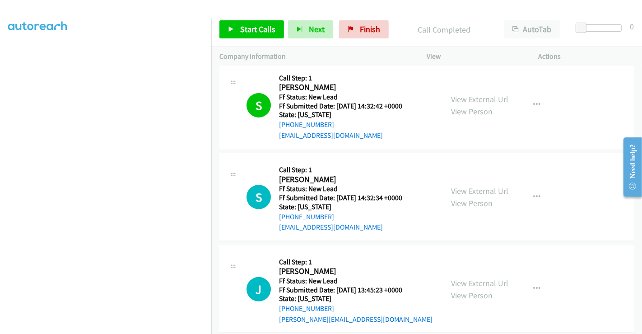
scroll to position [301, 0]
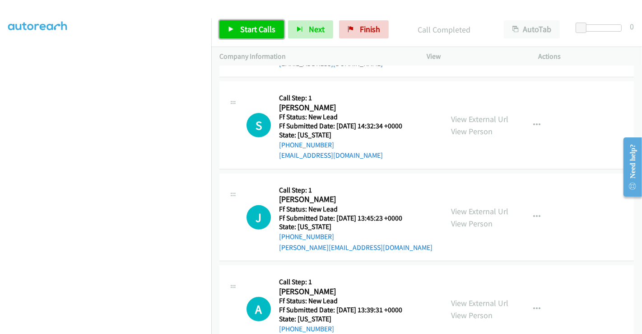
click at [258, 28] on span "Start Calls" at bounding box center [257, 29] width 35 height 10
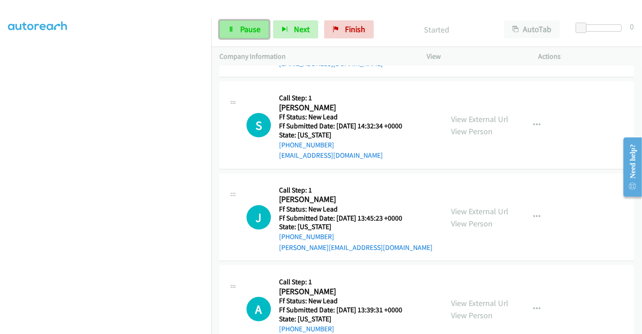
click at [252, 28] on span "Pause" at bounding box center [250, 29] width 20 height 10
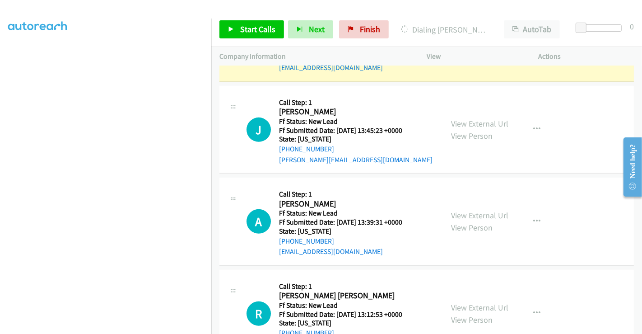
scroll to position [425, 0]
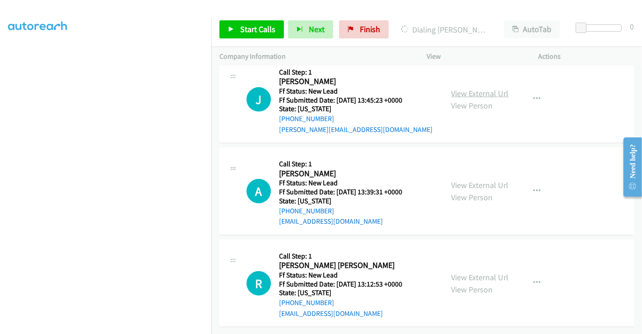
click at [464, 88] on link "View External Url" at bounding box center [479, 93] width 57 height 10
click at [467, 180] on link "View External Url" at bounding box center [479, 185] width 57 height 10
click at [476, 272] on link "View External Url" at bounding box center [479, 277] width 57 height 10
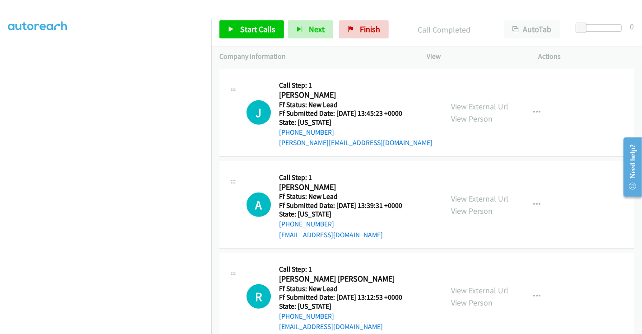
scroll to position [444, 0]
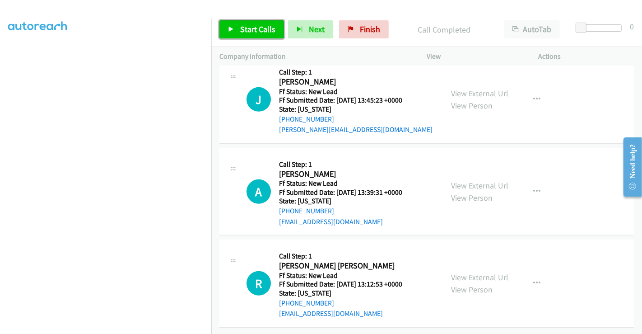
click at [258, 30] on span "Start Calls" at bounding box center [257, 29] width 35 height 10
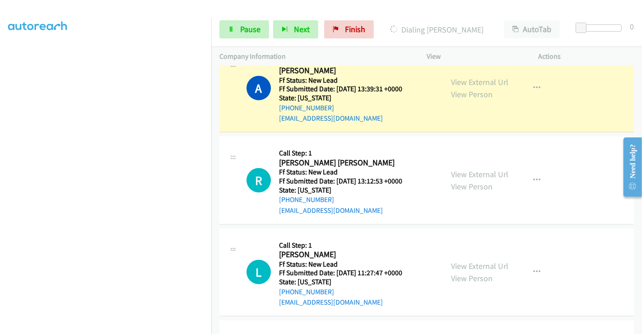
scroll to position [544, 0]
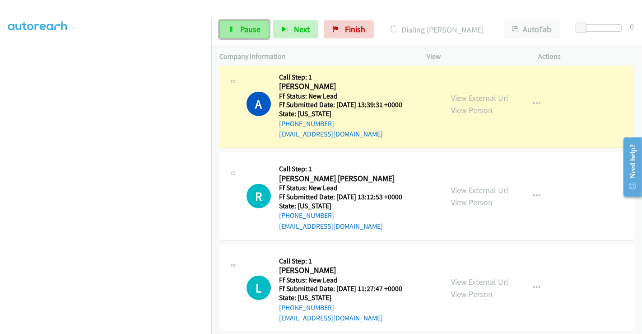
click at [245, 26] on span "Pause" at bounding box center [250, 29] width 20 height 10
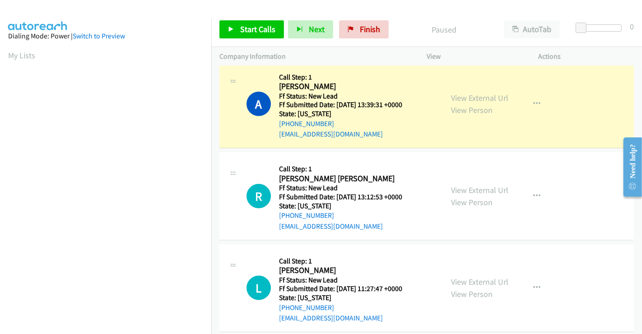
scroll to position [174, 0]
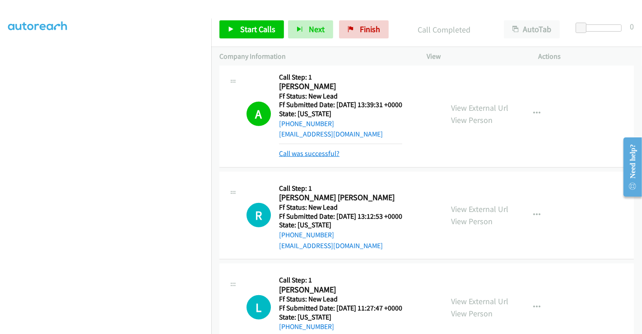
click at [308, 153] on link "Call was successful?" at bounding box center [309, 153] width 61 height 9
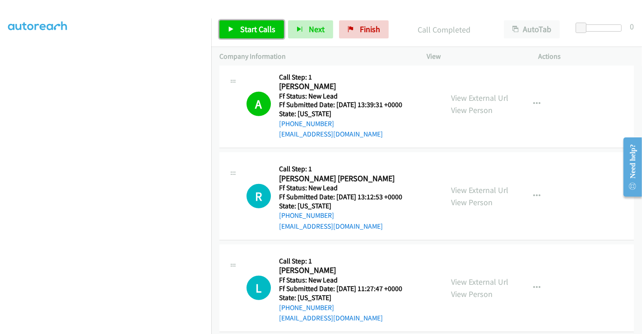
click at [239, 28] on link "Start Calls" at bounding box center [252, 29] width 65 height 18
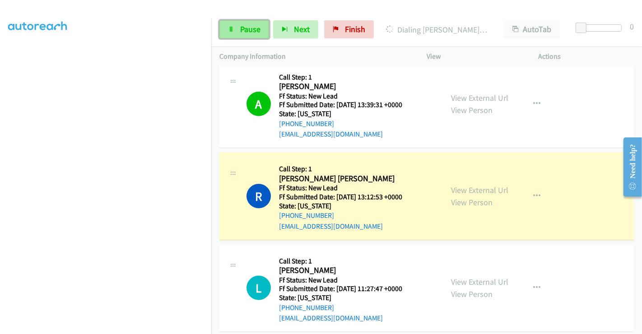
click at [243, 28] on span "Pause" at bounding box center [250, 29] width 20 height 10
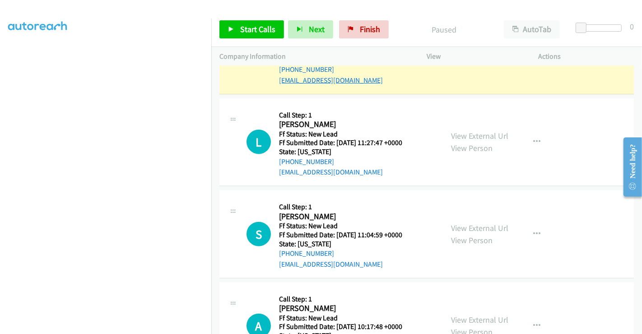
scroll to position [645, 0]
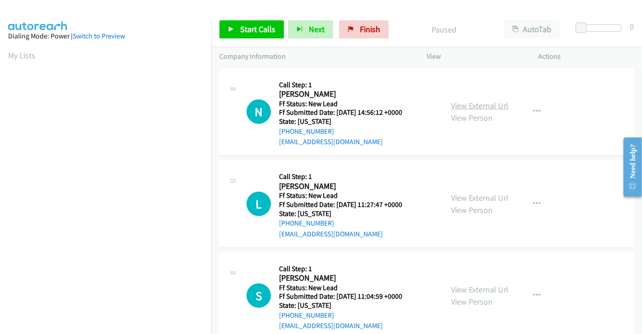
click at [480, 103] on link "View External Url" at bounding box center [479, 105] width 57 height 10
click at [483, 198] on link "View External Url" at bounding box center [479, 197] width 57 height 10
click at [478, 286] on link "View External Url" at bounding box center [479, 289] width 57 height 10
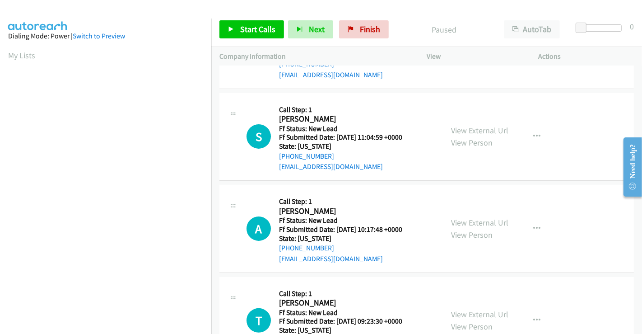
scroll to position [203, 0]
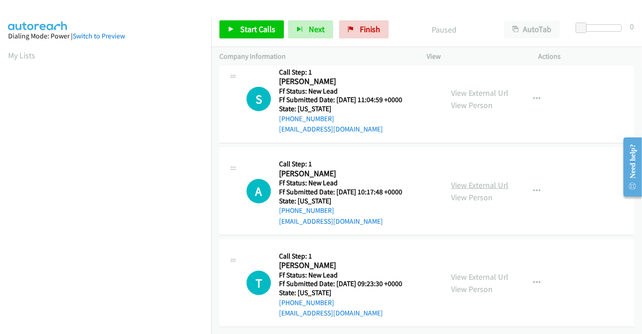
click at [478, 180] on link "View External Url" at bounding box center [479, 185] width 57 height 10
click at [477, 272] on link "View External Url" at bounding box center [479, 277] width 57 height 10
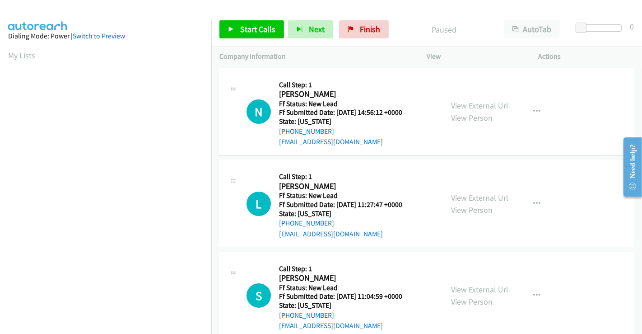
scroll to position [0, 0]
click at [259, 24] on span "Start Calls" at bounding box center [257, 29] width 35 height 10
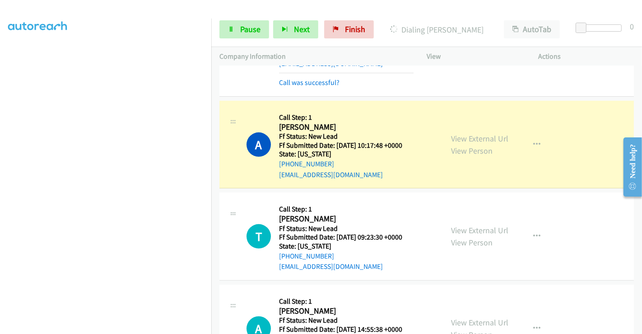
scroll to position [351, 0]
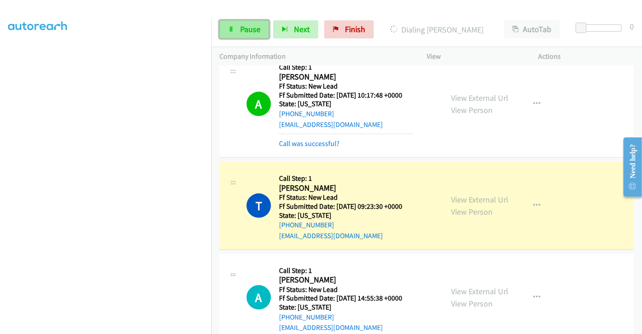
click at [253, 31] on span "Pause" at bounding box center [250, 29] width 20 height 10
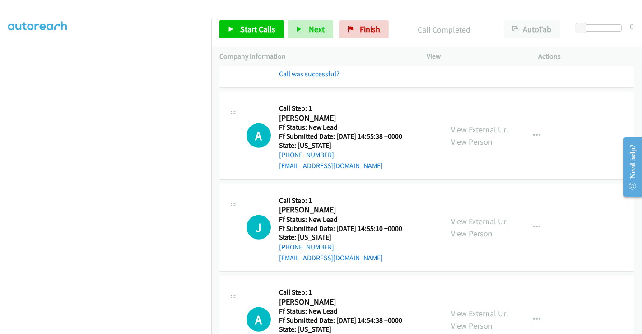
scroll to position [574, 0]
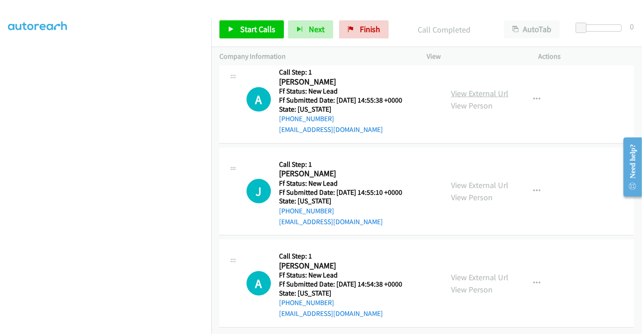
click at [472, 88] on link "View External Url" at bounding box center [479, 93] width 57 height 10
click at [475, 180] on link "View External Url" at bounding box center [479, 185] width 57 height 10
click at [471, 272] on link "View External Url" at bounding box center [479, 277] width 57 height 10
click at [242, 23] on link "Start Calls" at bounding box center [252, 29] width 65 height 18
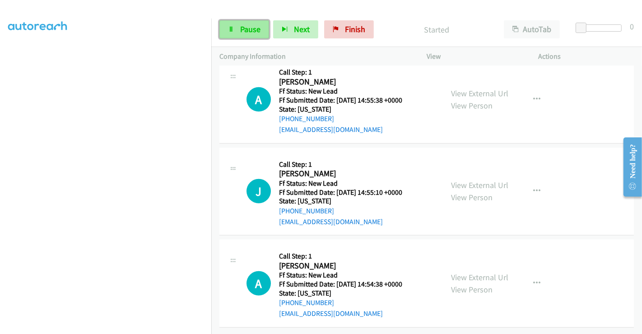
click at [236, 28] on link "Pause" at bounding box center [245, 29] width 50 height 18
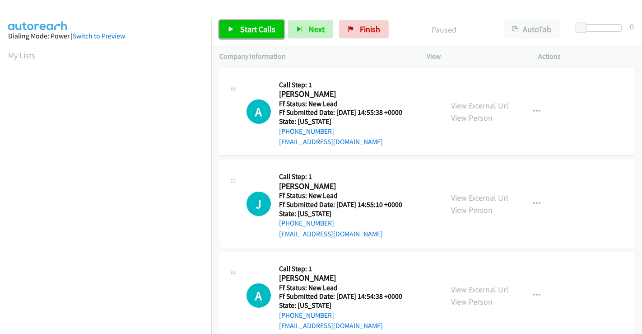
click at [251, 32] on span "Start Calls" at bounding box center [257, 29] width 35 height 10
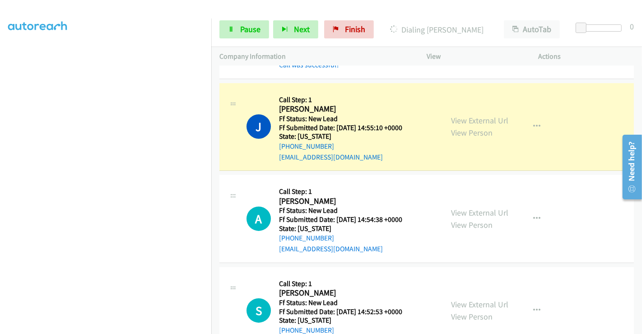
scroll to position [100, 0]
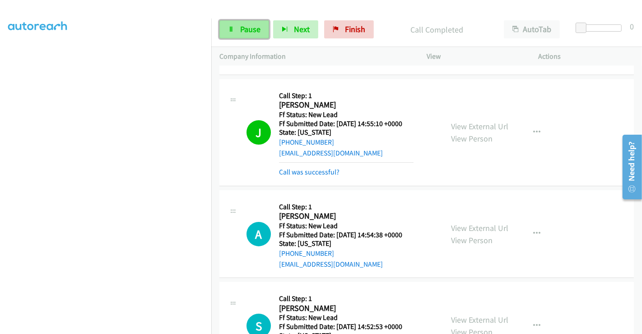
click at [259, 25] on span "Pause" at bounding box center [250, 29] width 20 height 10
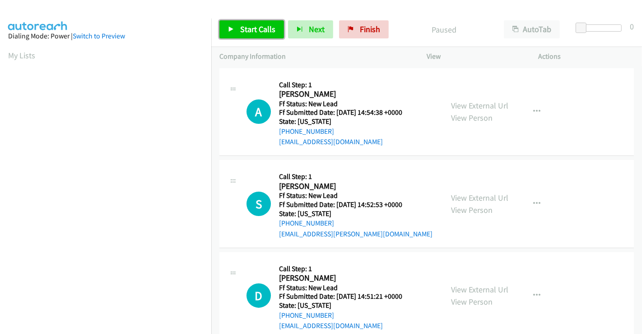
click at [257, 26] on span "Start Calls" at bounding box center [257, 29] width 35 height 10
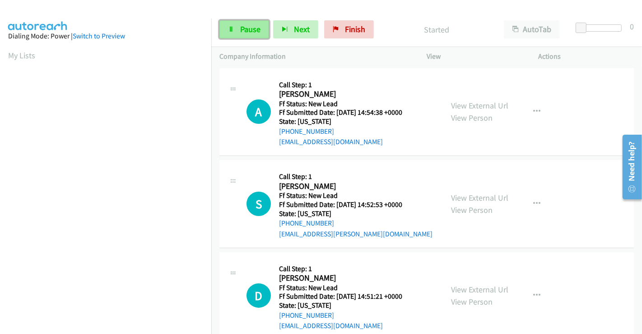
click at [244, 31] on span "Pause" at bounding box center [250, 29] width 20 height 10
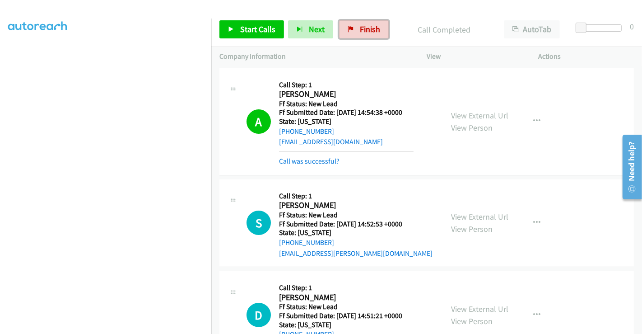
drag, startPoint x: 351, startPoint y: 30, endPoint x: 360, endPoint y: 55, distance: 26.6
click at [350, 30] on icon at bounding box center [351, 30] width 6 height 6
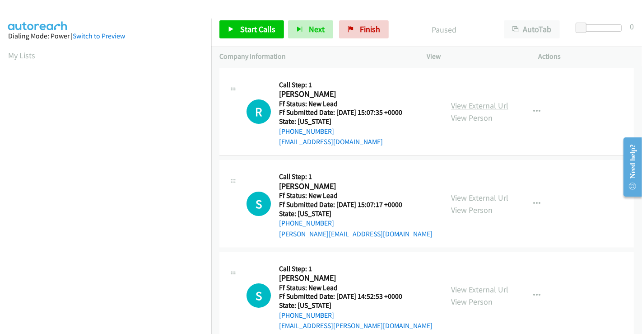
click at [470, 105] on link "View External Url" at bounding box center [479, 105] width 57 height 10
click at [469, 197] on link "View External Url" at bounding box center [479, 197] width 57 height 10
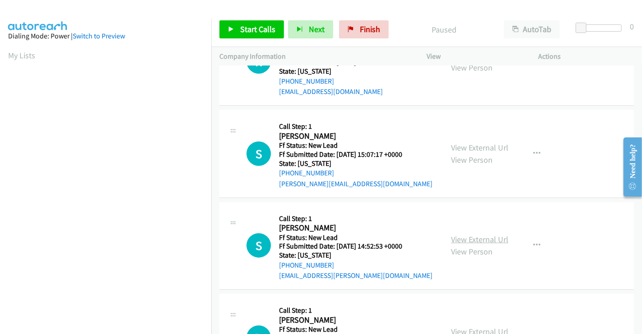
click at [473, 237] on link "View External Url" at bounding box center [479, 239] width 57 height 10
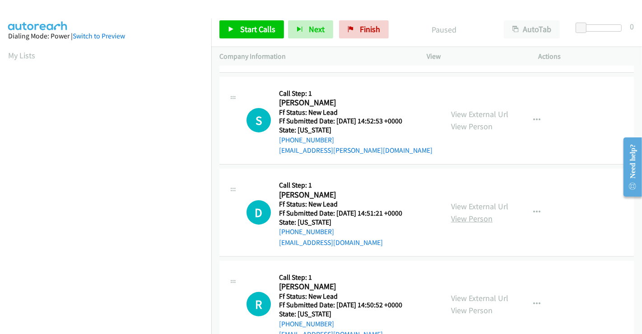
scroll to position [201, 0]
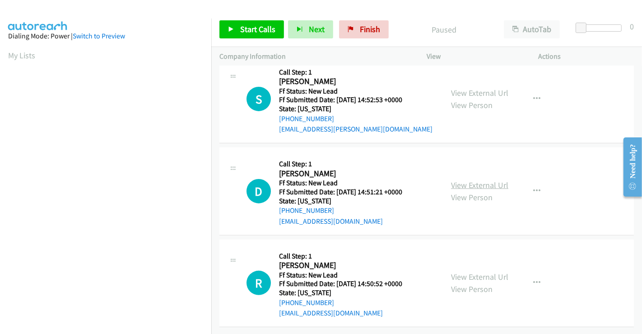
click at [469, 180] on link "View External Url" at bounding box center [479, 185] width 57 height 10
click at [481, 272] on link "View External Url" at bounding box center [479, 277] width 57 height 10
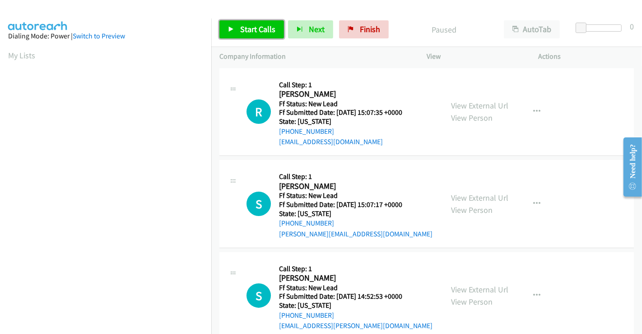
click at [249, 31] on span "Start Calls" at bounding box center [257, 29] width 35 height 10
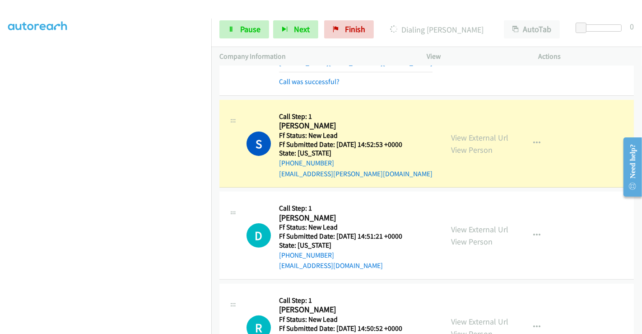
scroll to position [141, 0]
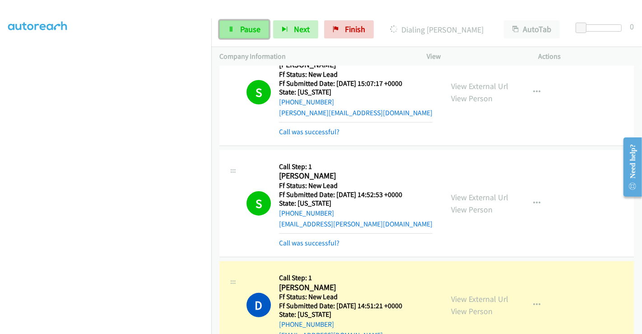
click at [239, 32] on link "Pause" at bounding box center [245, 29] width 50 height 18
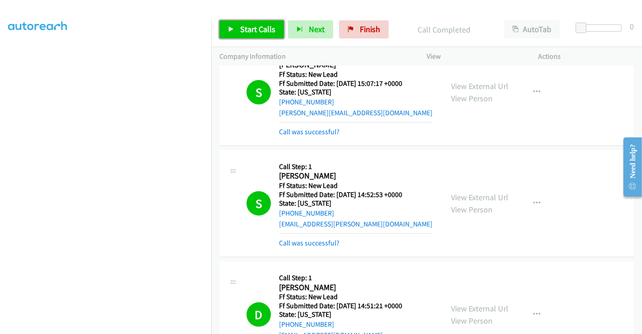
click at [255, 29] on span "Start Calls" at bounding box center [257, 29] width 35 height 10
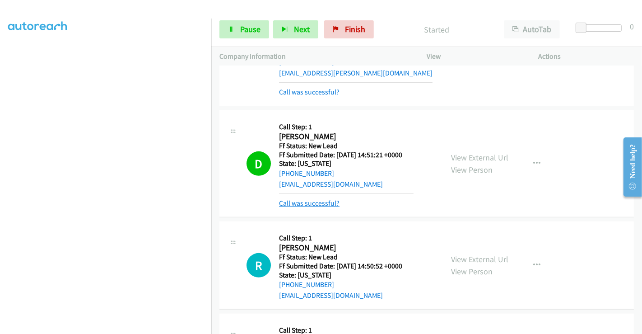
click at [322, 203] on link "Call was successful?" at bounding box center [309, 203] width 61 height 9
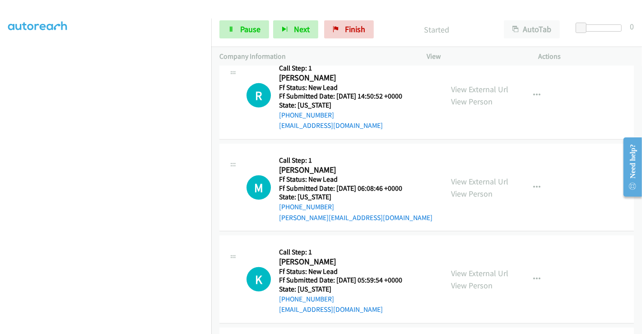
scroll to position [392, 0]
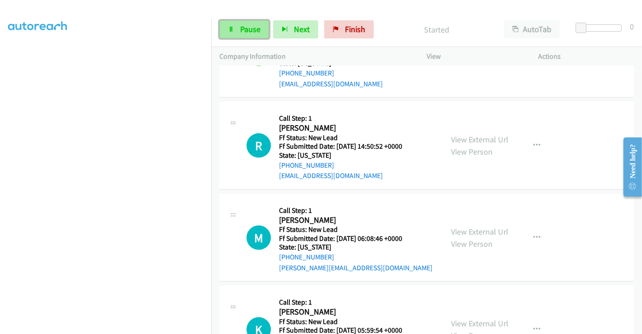
click at [237, 29] on link "Pause" at bounding box center [245, 29] width 50 height 18
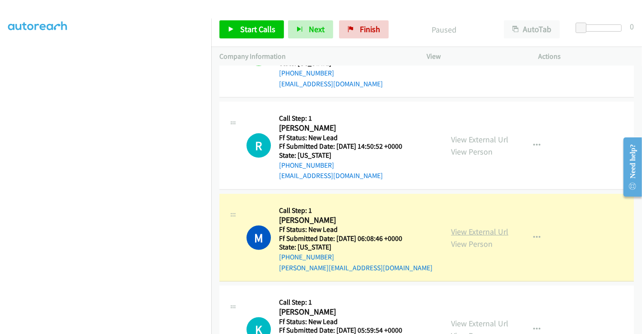
click at [470, 229] on link "View External Url" at bounding box center [479, 231] width 57 height 10
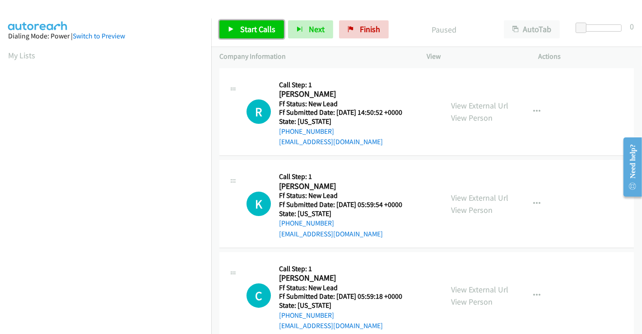
click at [239, 25] on link "Start Calls" at bounding box center [252, 29] width 65 height 18
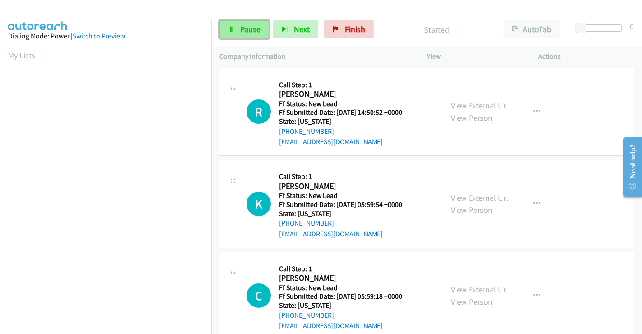
click at [241, 28] on span "Pause" at bounding box center [250, 29] width 20 height 10
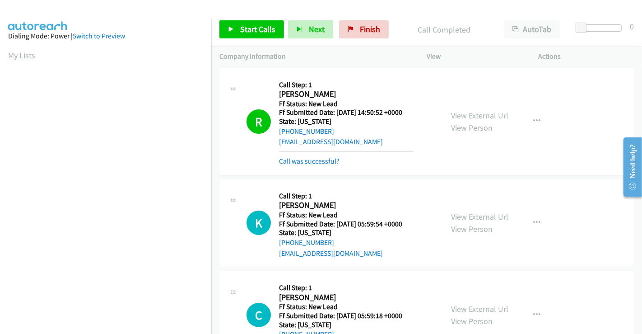
scroll to position [174, 0]
click at [328, 162] on link "Call was successful?" at bounding box center [309, 161] width 61 height 9
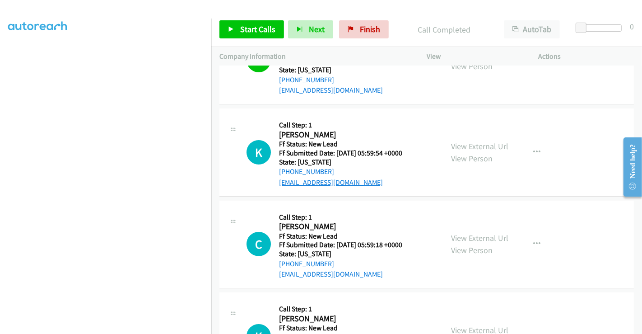
scroll to position [100, 0]
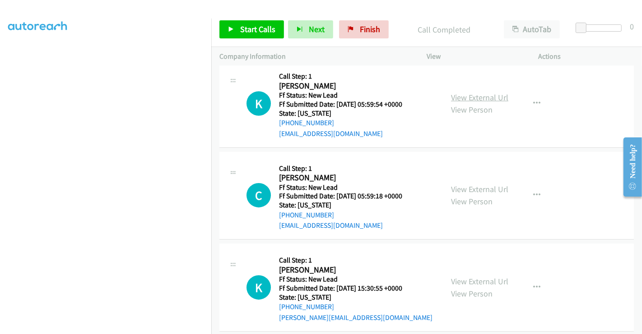
click at [461, 98] on link "View External Url" at bounding box center [479, 97] width 57 height 10
click at [478, 184] on link "View External Url" at bounding box center [479, 189] width 57 height 10
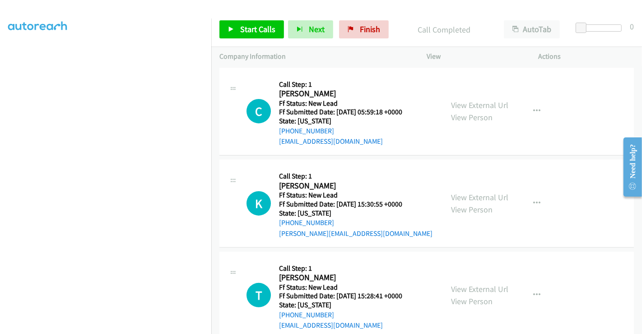
scroll to position [201, 0]
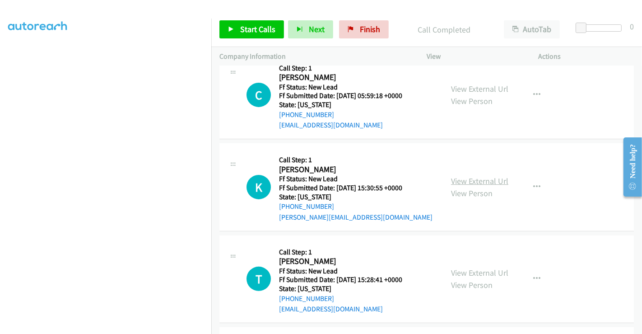
click at [474, 176] on link "View External Url" at bounding box center [479, 181] width 57 height 10
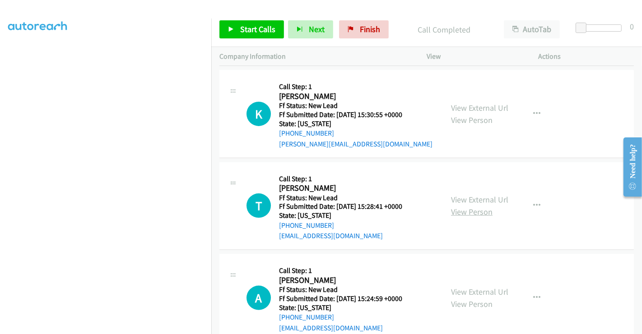
scroll to position [295, 0]
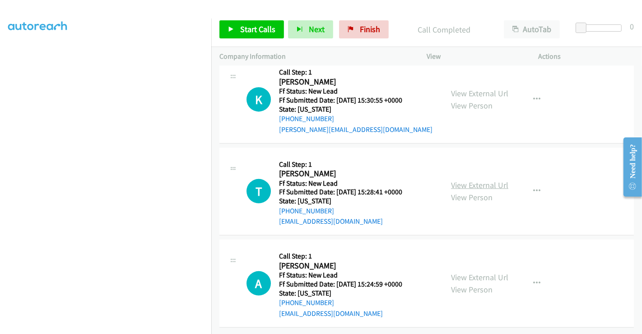
click at [476, 180] on link "View External Url" at bounding box center [479, 185] width 57 height 10
click at [488, 272] on link "View External Url" at bounding box center [479, 277] width 57 height 10
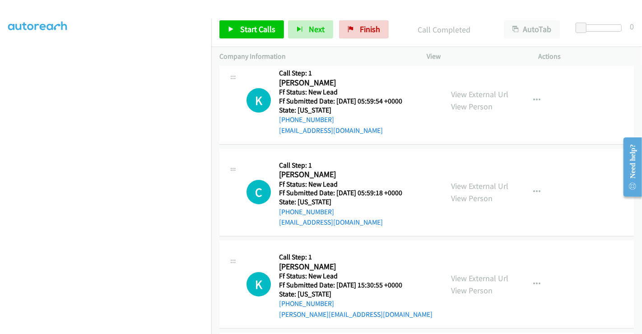
scroll to position [44, 0]
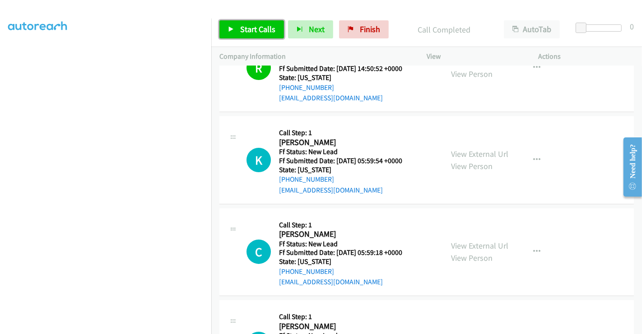
click at [255, 26] on span "Start Calls" at bounding box center [257, 29] width 35 height 10
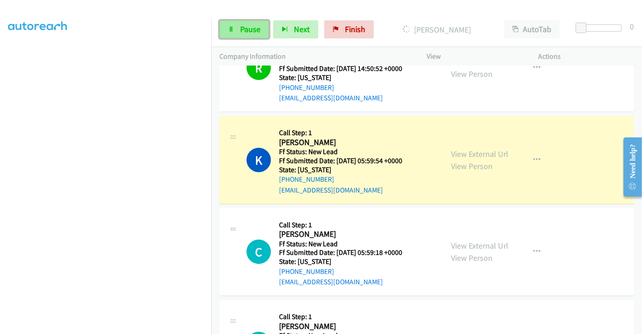
click at [236, 27] on link "Pause" at bounding box center [245, 29] width 50 height 18
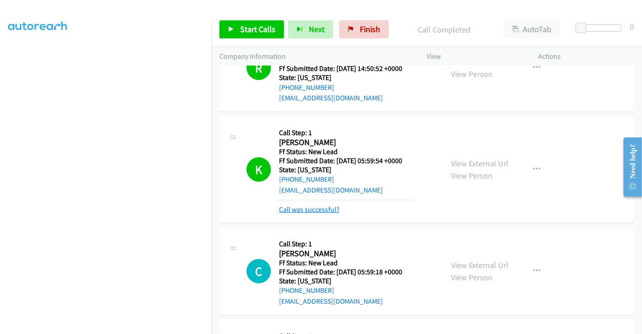
click at [301, 211] on link "Call was successful?" at bounding box center [309, 209] width 61 height 9
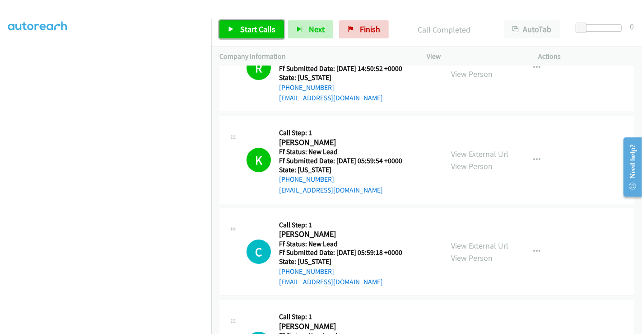
click at [246, 33] on span "Start Calls" at bounding box center [257, 29] width 35 height 10
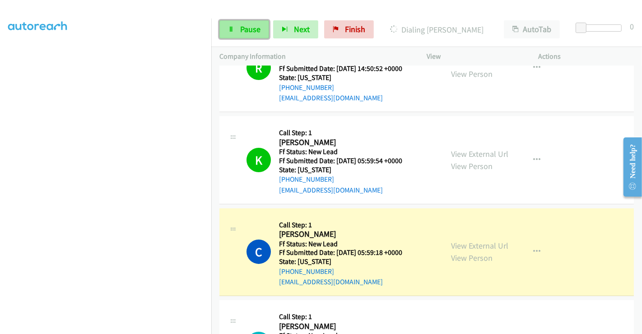
click at [245, 29] on span "Pause" at bounding box center [250, 29] width 20 height 10
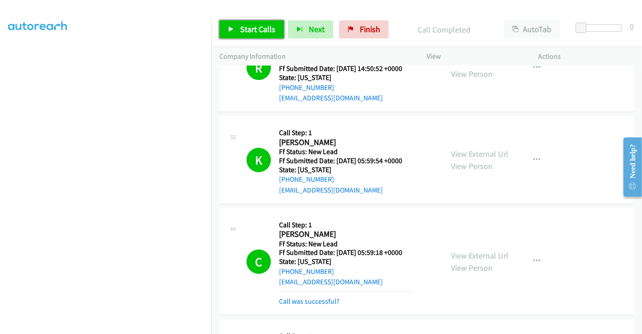
click at [254, 29] on span "Start Calls" at bounding box center [257, 29] width 35 height 10
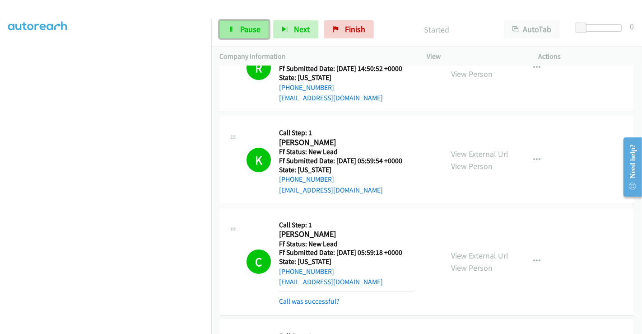
click at [241, 27] on span "Pause" at bounding box center [250, 29] width 20 height 10
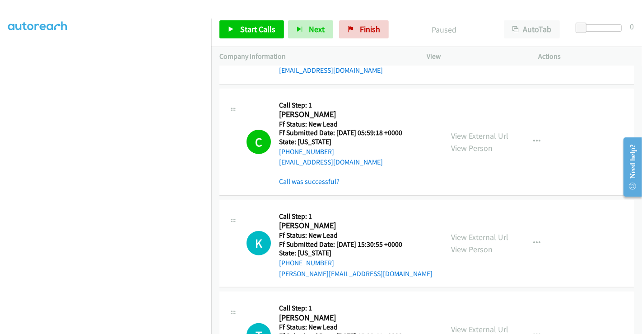
scroll to position [194, 0]
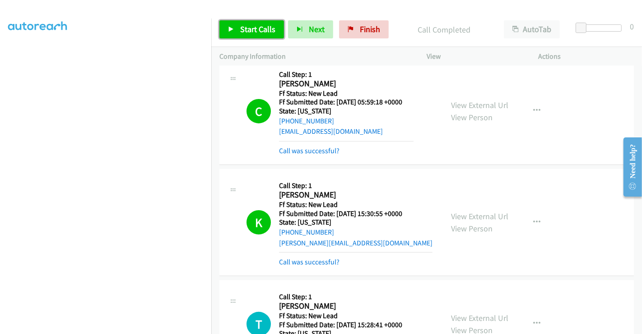
click at [245, 25] on span "Start Calls" at bounding box center [257, 29] width 35 height 10
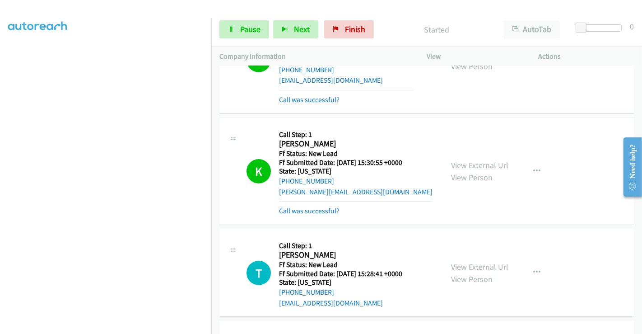
scroll to position [295, 0]
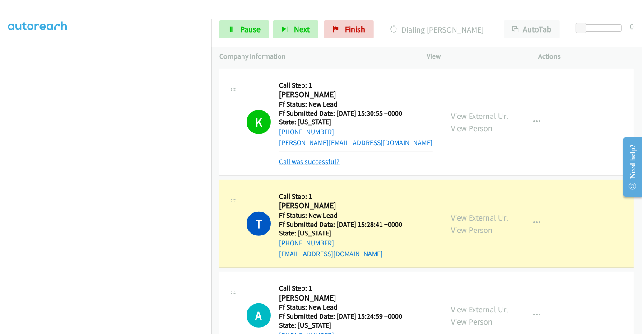
click at [308, 157] on link "Call was successful?" at bounding box center [309, 161] width 61 height 9
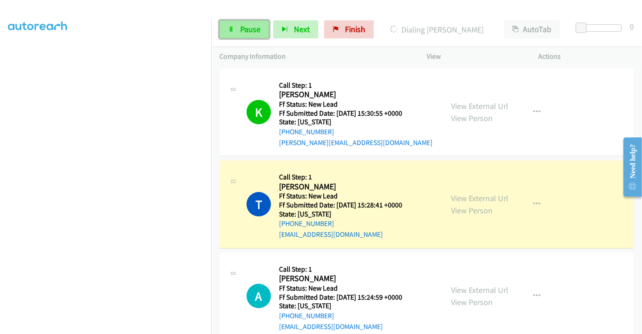
click at [244, 27] on span "Pause" at bounding box center [250, 29] width 20 height 10
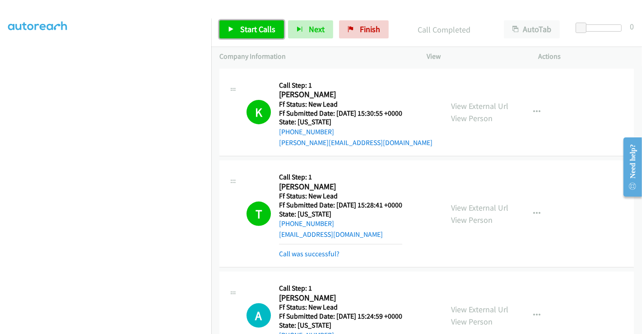
click at [258, 28] on span "Start Calls" at bounding box center [257, 29] width 35 height 10
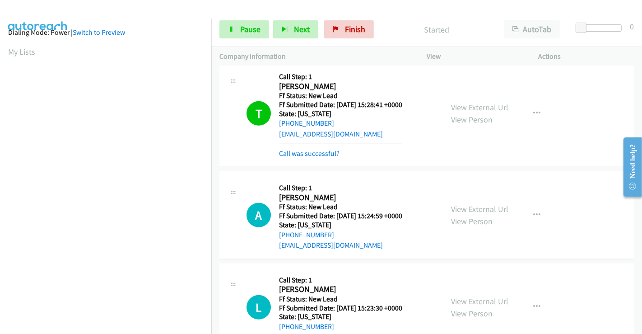
scroll to position [0, 0]
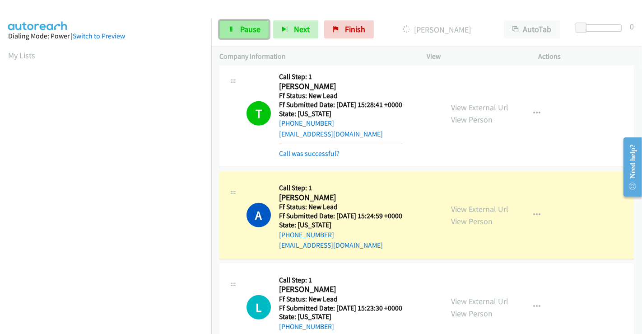
click at [236, 30] on link "Pause" at bounding box center [245, 29] width 50 height 18
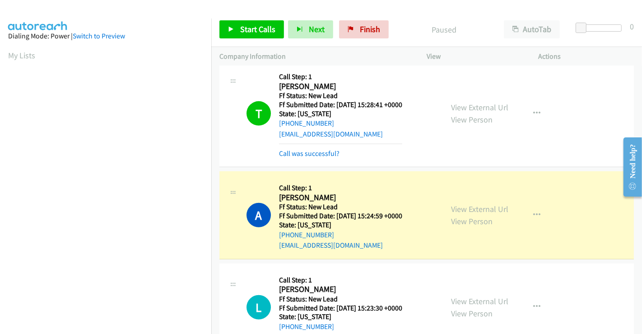
scroll to position [174, 0]
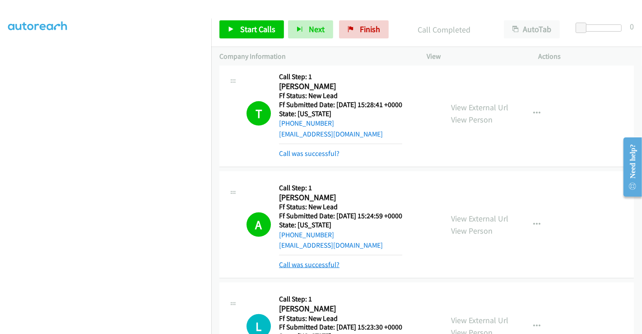
click at [320, 265] on link "Call was successful?" at bounding box center [309, 264] width 61 height 9
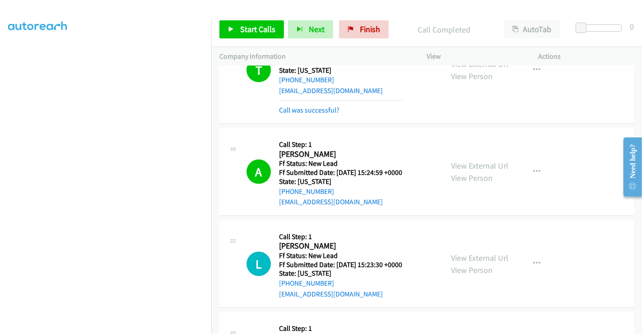
scroll to position [546, 0]
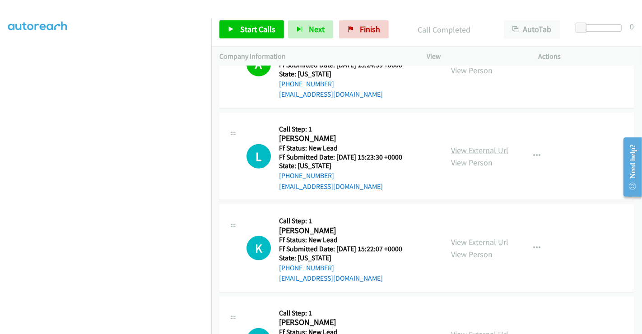
click at [466, 148] on link "View External Url" at bounding box center [479, 150] width 57 height 10
click at [474, 237] on link "View External Url" at bounding box center [479, 242] width 57 height 10
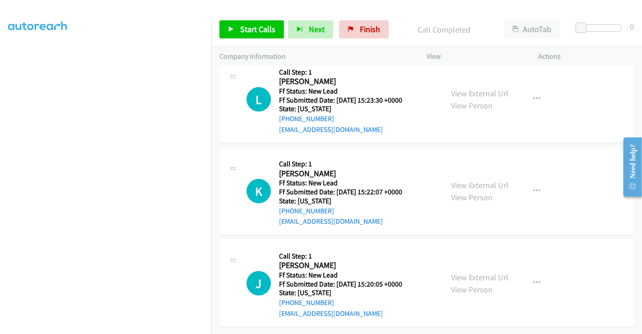
scroll to position [609, 0]
click at [487, 272] on link "View External Url" at bounding box center [479, 277] width 57 height 10
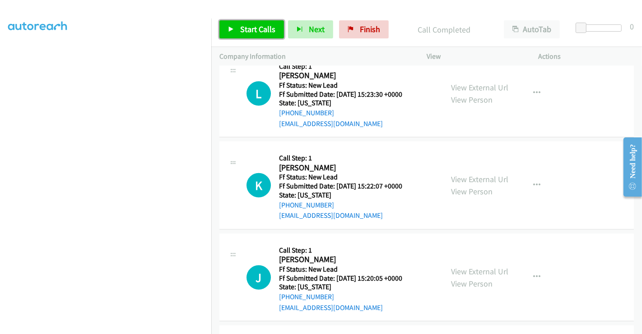
click at [267, 30] on span "Start Calls" at bounding box center [257, 29] width 35 height 10
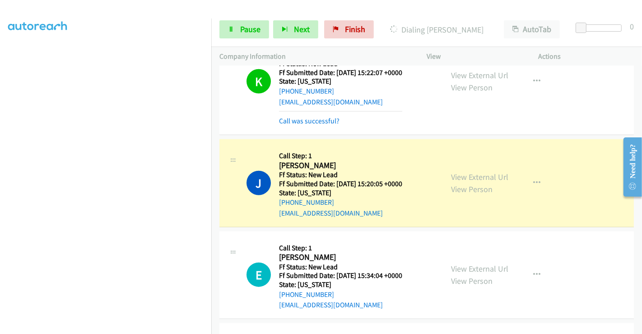
scroll to position [742, 0]
click at [241, 36] on link "Pause" at bounding box center [245, 29] width 50 height 18
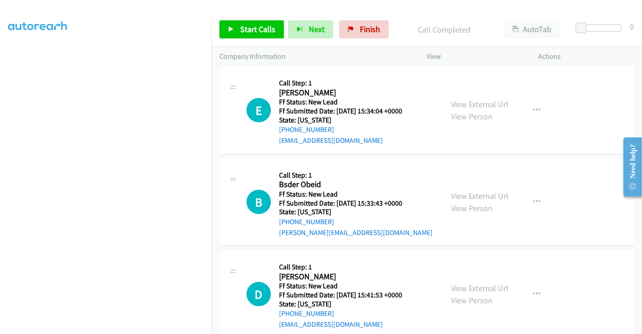
scroll to position [941, 0]
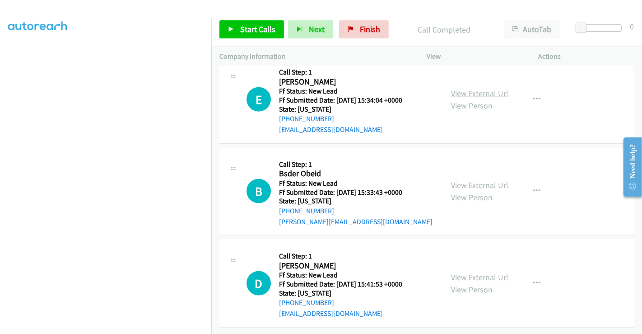
click at [483, 88] on link "View External Url" at bounding box center [479, 93] width 57 height 10
click at [469, 180] on link "View External Url" at bounding box center [479, 185] width 57 height 10
click at [478, 272] on link "View External Url" at bounding box center [479, 277] width 57 height 10
click at [258, 30] on span "Start Calls" at bounding box center [257, 29] width 35 height 10
click at [240, 30] on span "Start Calls" at bounding box center [257, 29] width 35 height 10
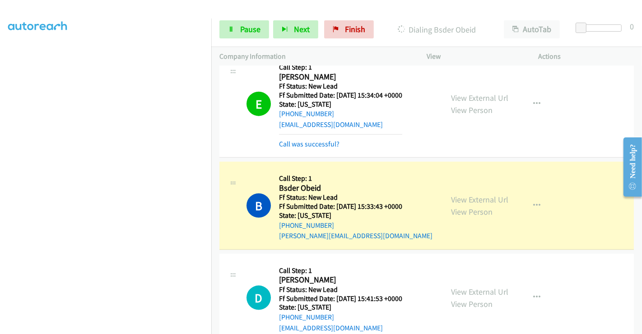
scroll to position [1041, 0]
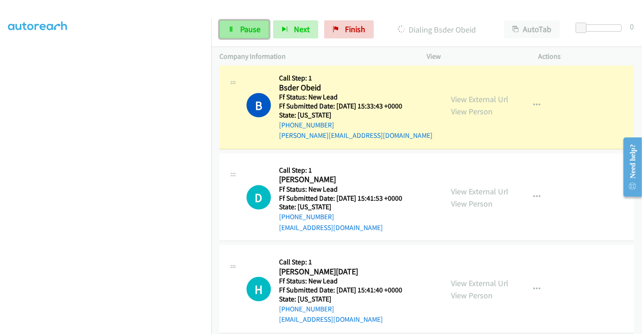
click at [244, 29] on span "Pause" at bounding box center [250, 29] width 20 height 10
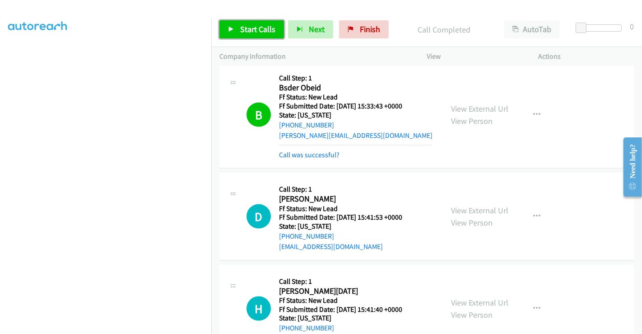
click at [259, 25] on span "Start Calls" at bounding box center [257, 29] width 35 height 10
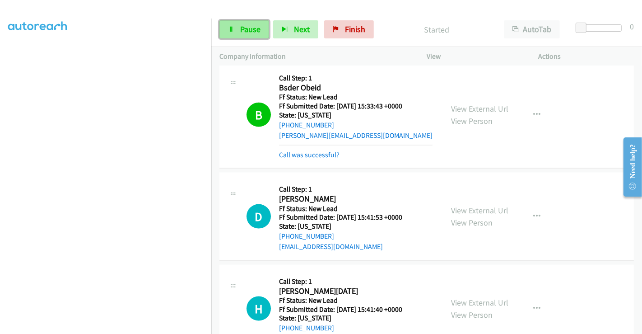
click at [246, 29] on span "Pause" at bounding box center [250, 29] width 20 height 10
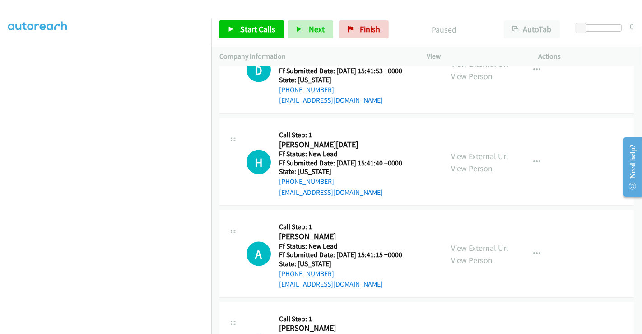
scroll to position [1192, 0]
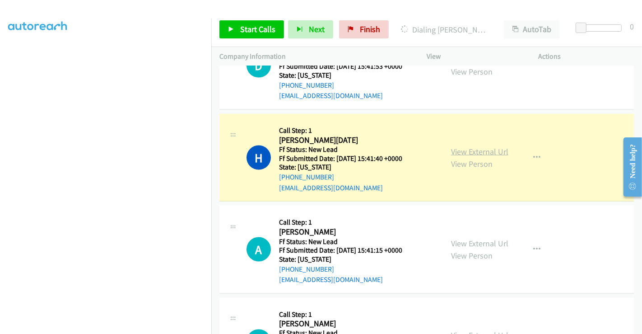
click at [465, 149] on link "View External Url" at bounding box center [479, 151] width 57 height 10
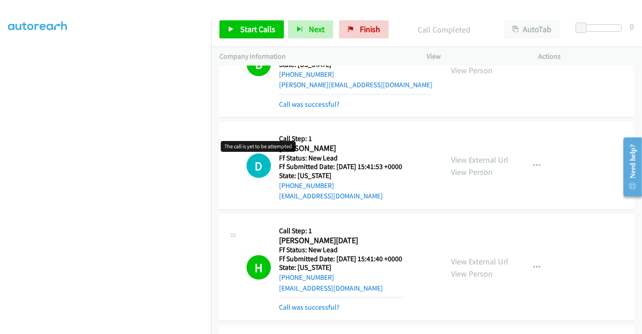
scroll to position [1142, 0]
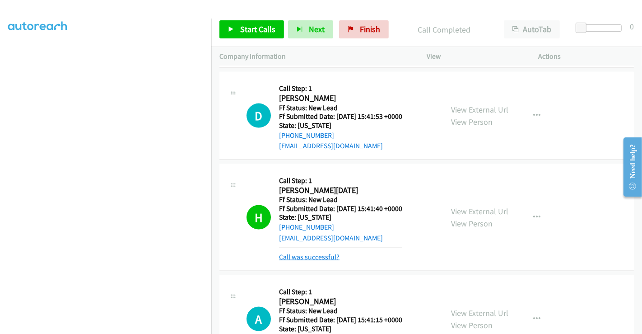
click at [324, 253] on link "Call was successful?" at bounding box center [309, 257] width 61 height 9
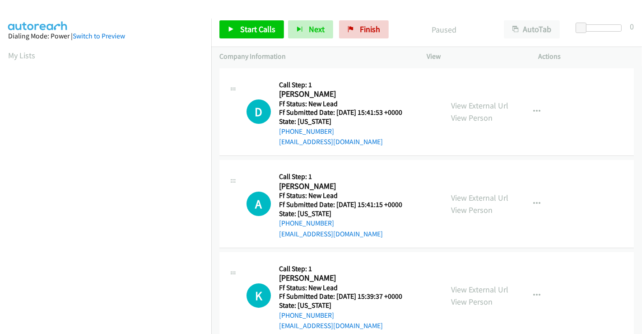
click at [252, 28] on span "Start Calls" at bounding box center [257, 29] width 35 height 10
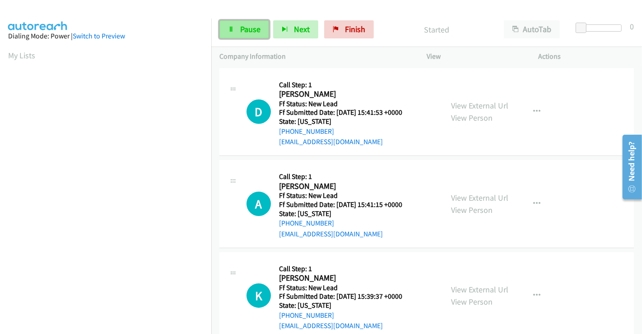
click at [244, 31] on span "Pause" at bounding box center [250, 29] width 20 height 10
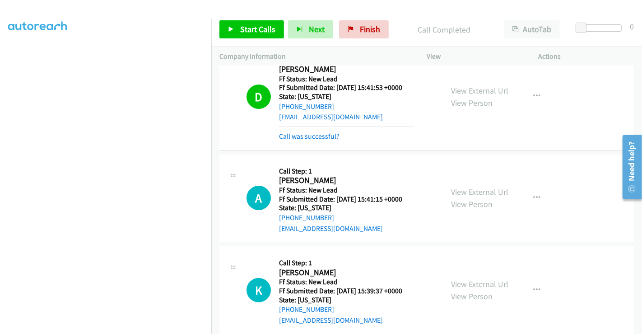
scroll to position [38, 0]
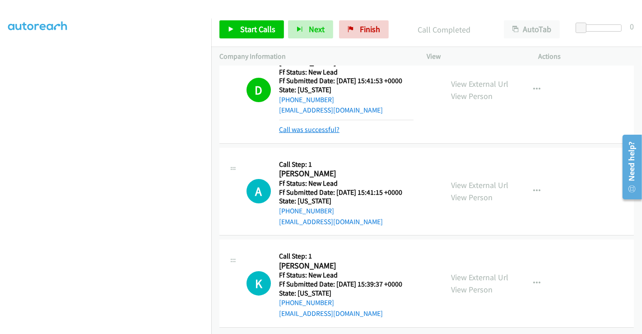
click at [331, 125] on link "Call was successful?" at bounding box center [309, 129] width 61 height 9
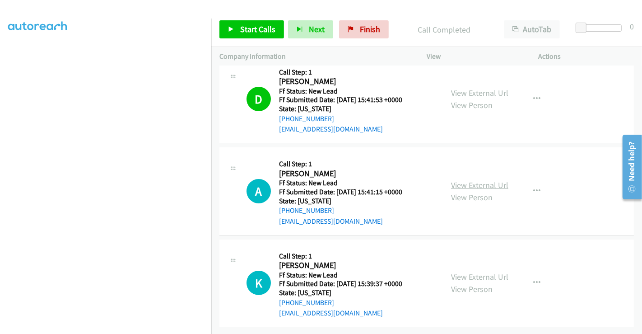
click at [482, 180] on link "View External Url" at bounding box center [479, 185] width 57 height 10
click at [477, 272] on link "View External Url" at bounding box center [479, 277] width 57 height 10
click at [260, 25] on span "Start Calls" at bounding box center [257, 29] width 35 height 10
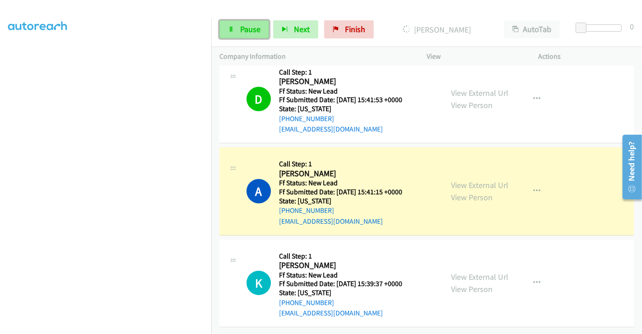
click at [251, 29] on span "Pause" at bounding box center [250, 29] width 20 height 10
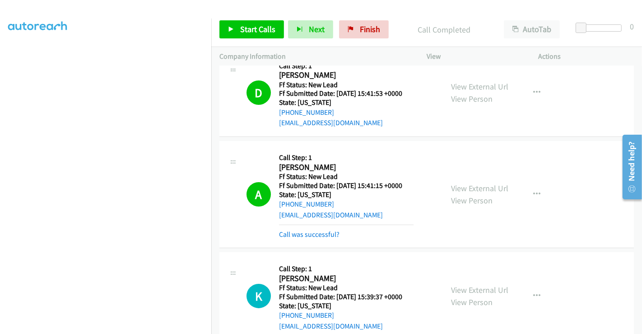
scroll to position [29, 0]
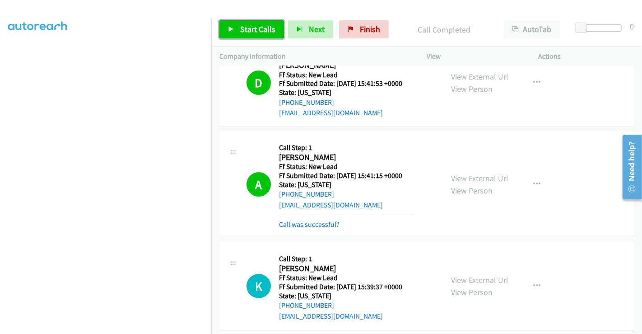
click at [263, 28] on span "Start Calls" at bounding box center [257, 29] width 35 height 10
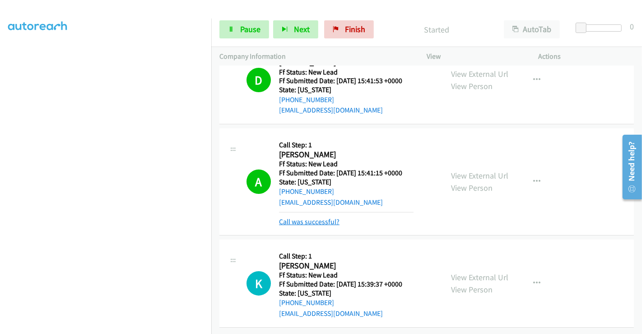
click at [324, 217] on link "Call was successful?" at bounding box center [309, 221] width 61 height 9
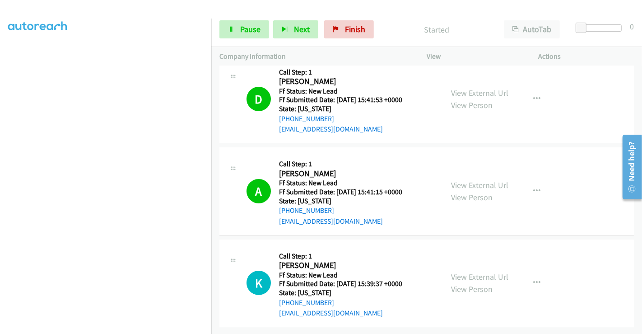
scroll to position [19, 0]
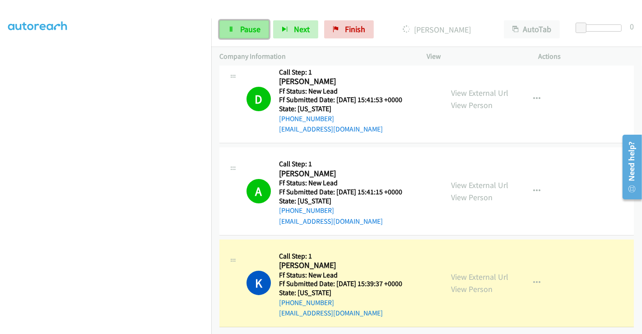
click at [246, 28] on span "Pause" at bounding box center [250, 29] width 20 height 10
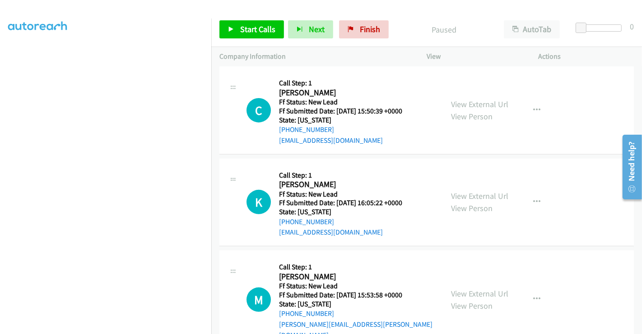
scroll to position [227, 0]
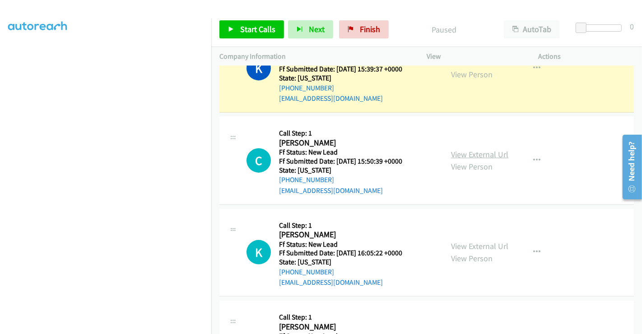
click at [472, 149] on link "View External Url" at bounding box center [479, 154] width 57 height 10
click at [467, 243] on link "View External Url" at bounding box center [479, 246] width 57 height 10
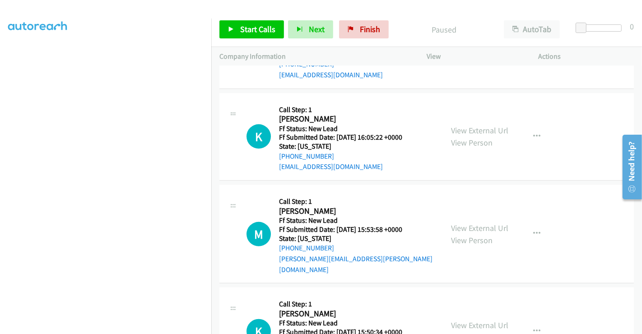
scroll to position [378, 0]
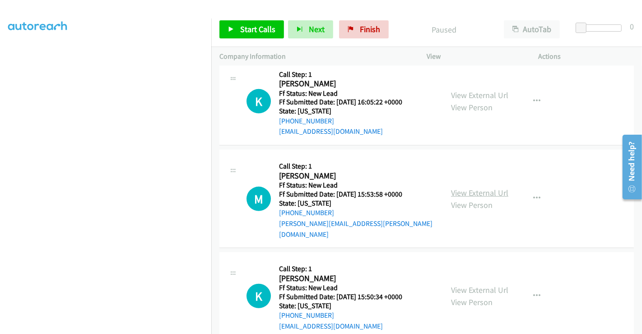
click at [474, 188] on link "View External Url" at bounding box center [479, 193] width 57 height 10
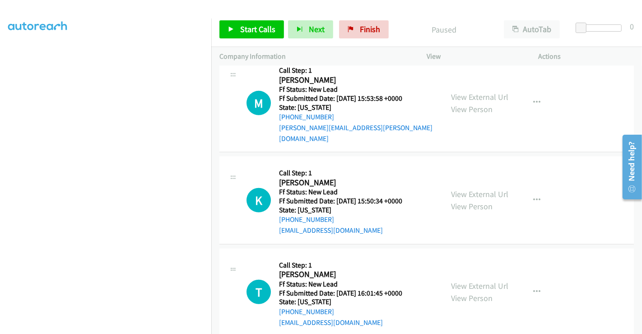
scroll to position [478, 0]
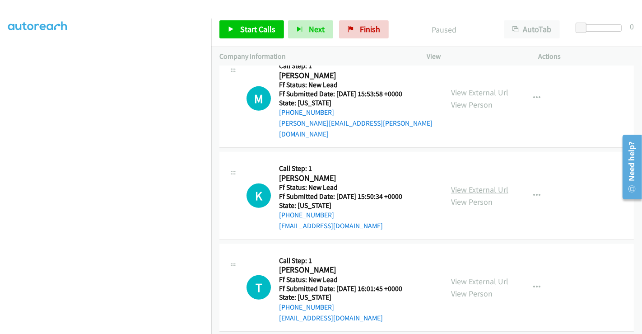
click at [476, 184] on link "View External Url" at bounding box center [479, 189] width 57 height 10
click at [474, 276] on link "View External Url" at bounding box center [479, 281] width 57 height 10
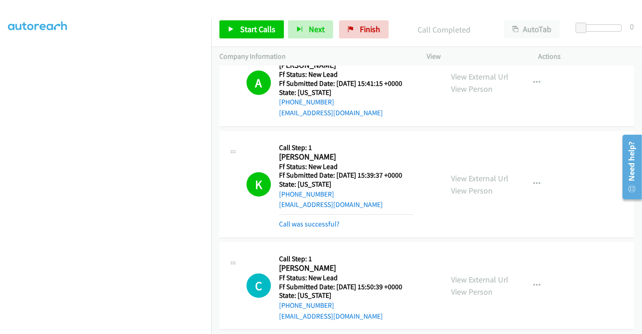
scroll to position [96, 0]
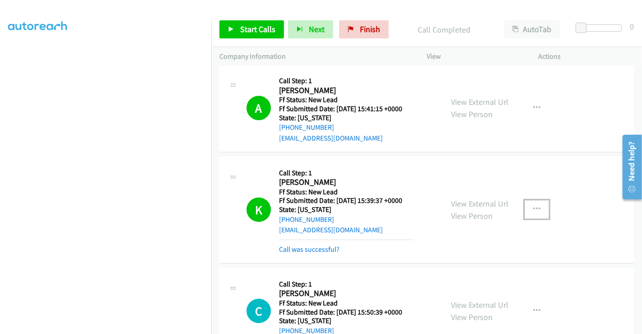
click at [534, 210] on icon "button" at bounding box center [537, 209] width 7 height 7
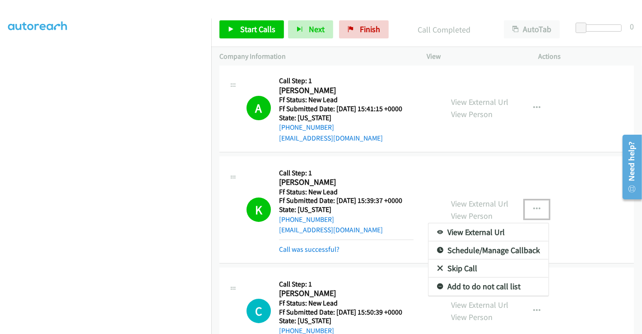
click at [476, 287] on link "Add to do not call list" at bounding box center [489, 286] width 120 height 18
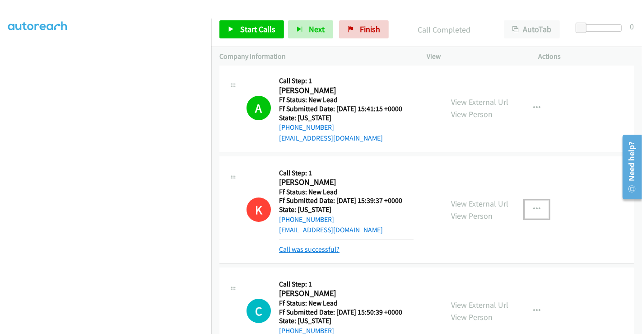
click at [316, 249] on link "Call was successful?" at bounding box center [309, 249] width 61 height 9
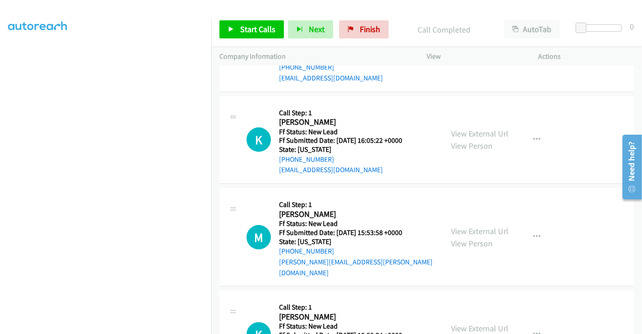
scroll to position [277, 0]
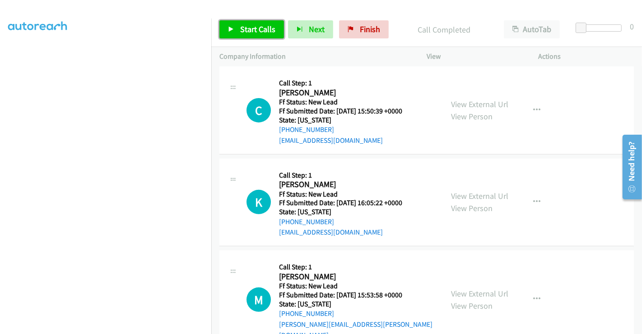
click at [247, 30] on span "Start Calls" at bounding box center [257, 29] width 35 height 10
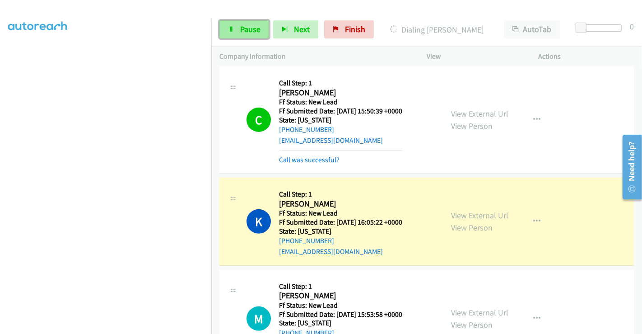
click at [232, 31] on icon at bounding box center [231, 30] width 6 height 6
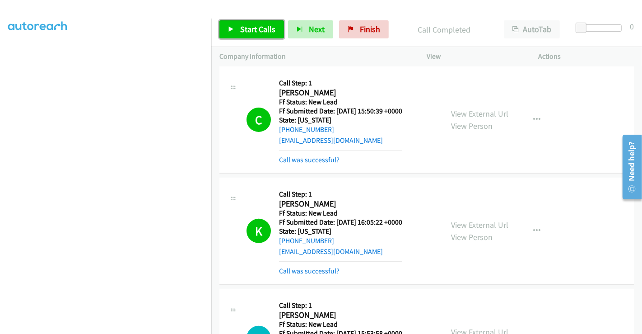
click at [259, 29] on span "Start Calls" at bounding box center [257, 29] width 35 height 10
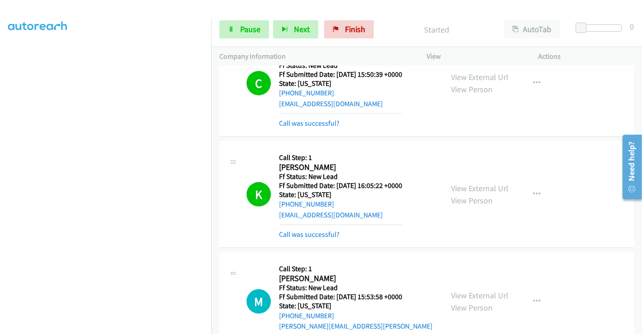
scroll to position [378, 0]
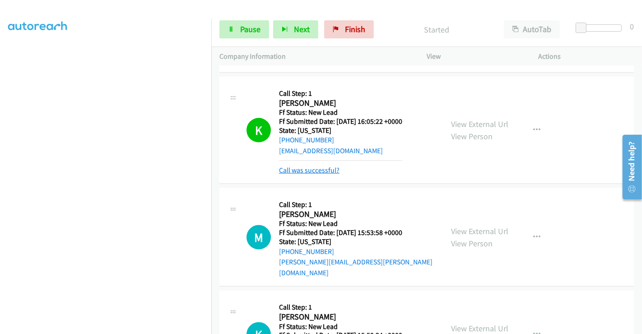
click at [327, 169] on link "Call was successful?" at bounding box center [309, 170] width 61 height 9
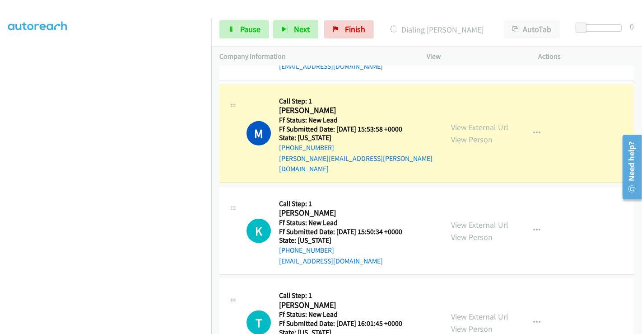
scroll to position [478, 0]
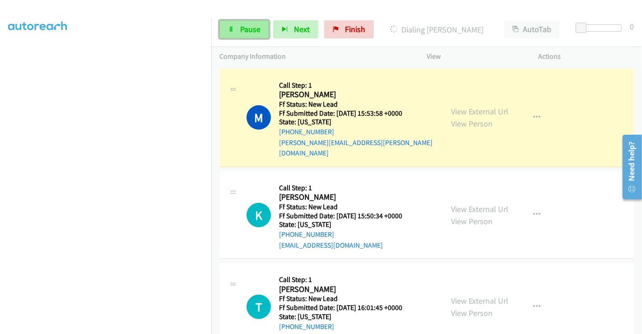
click at [240, 33] on span "Pause" at bounding box center [250, 29] width 20 height 10
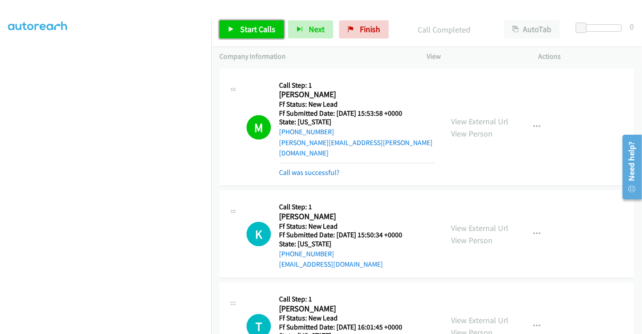
click at [265, 30] on span "Start Calls" at bounding box center [257, 29] width 35 height 10
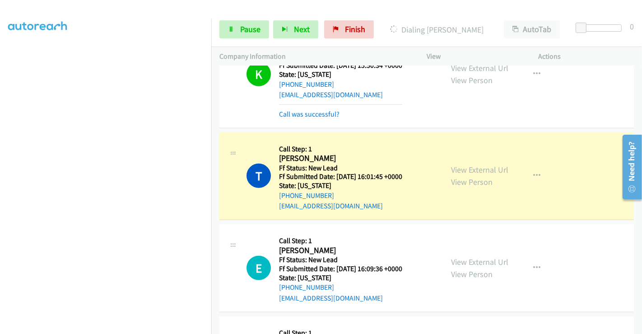
scroll to position [639, 0]
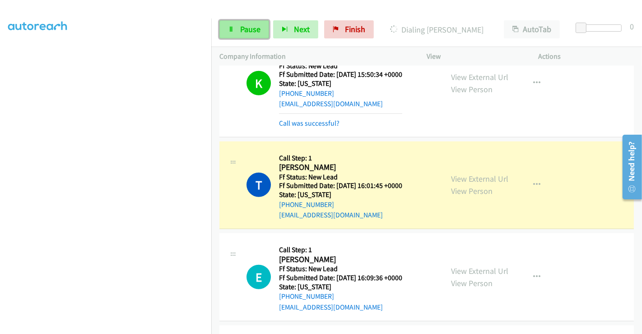
click at [248, 22] on link "Pause" at bounding box center [245, 29] width 50 height 18
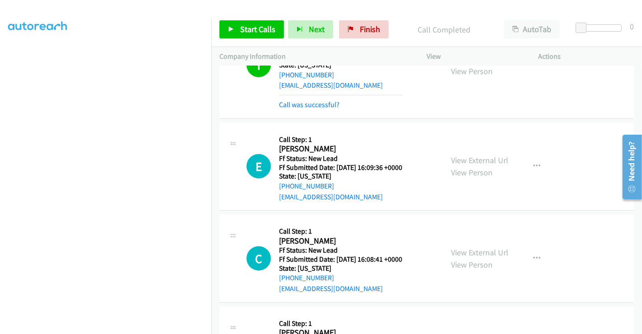
scroll to position [789, 0]
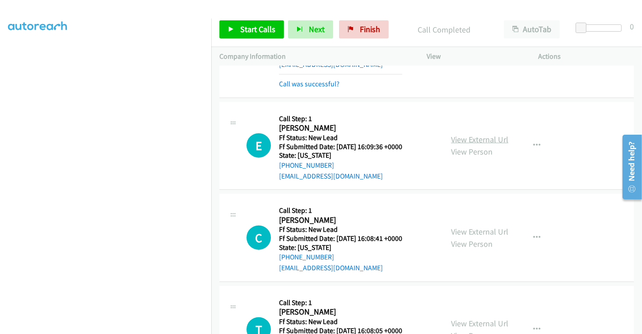
click at [480, 134] on link "View External Url" at bounding box center [479, 139] width 57 height 10
click at [470, 226] on link "View External Url" at bounding box center [479, 231] width 57 height 10
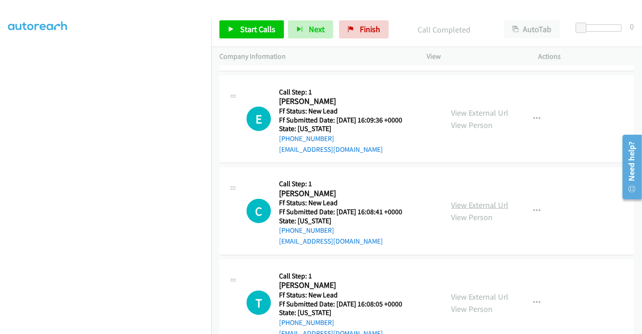
scroll to position [830, 0]
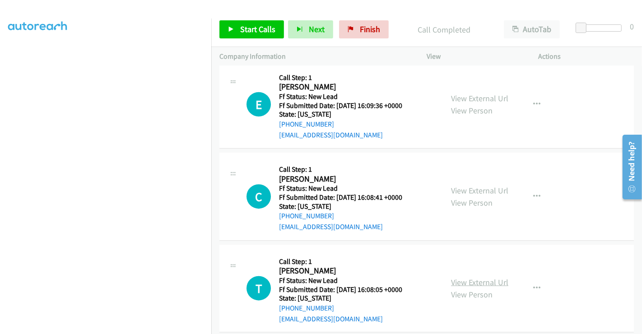
click at [474, 277] on link "View External Url" at bounding box center [479, 282] width 57 height 10
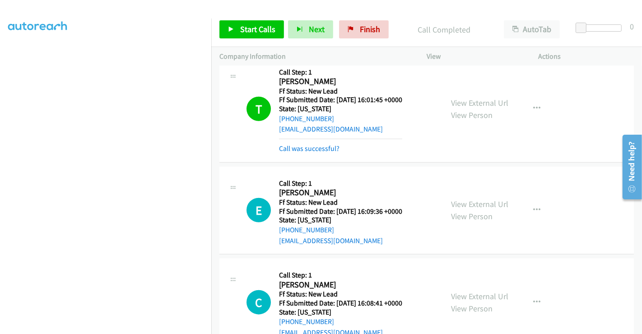
scroll to position [680, 0]
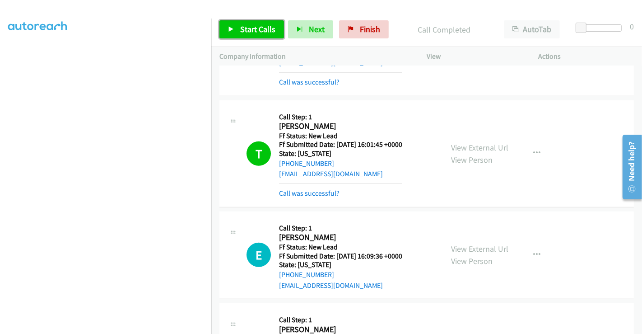
click at [254, 28] on span "Start Calls" at bounding box center [257, 29] width 35 height 10
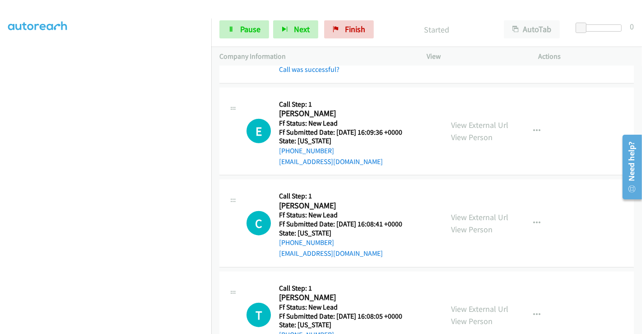
scroll to position [830, 0]
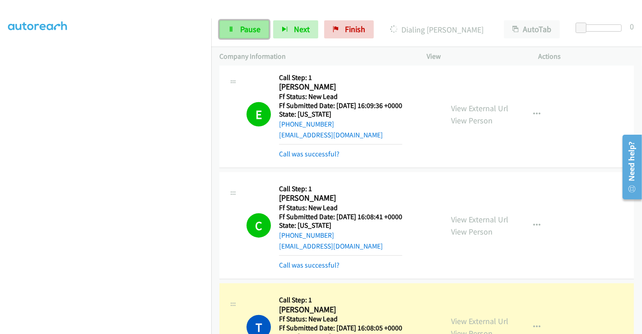
click at [243, 33] on span "Pause" at bounding box center [250, 29] width 20 height 10
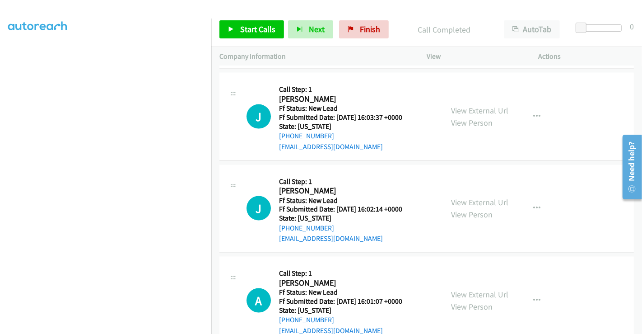
scroll to position [1163, 0]
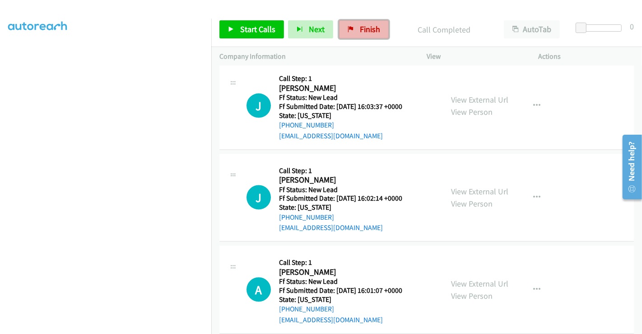
click at [364, 29] on span "Finish" at bounding box center [370, 29] width 20 height 10
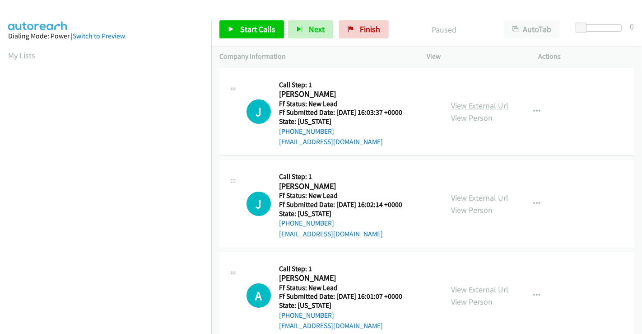
click at [482, 103] on link "View External Url" at bounding box center [479, 105] width 57 height 10
click at [476, 195] on link "View External Url" at bounding box center [479, 197] width 57 height 10
click at [476, 289] on link "View External Url" at bounding box center [479, 289] width 57 height 10
click at [254, 31] on span "Start Calls" at bounding box center [257, 29] width 35 height 10
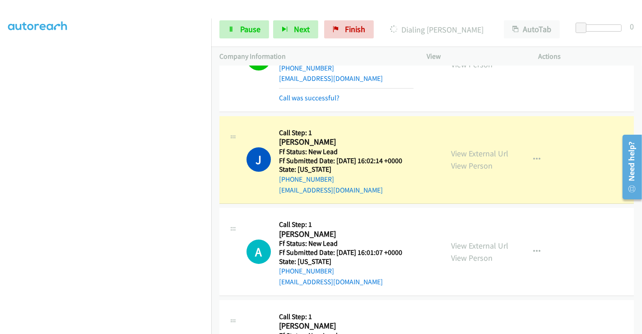
scroll to position [50, 0]
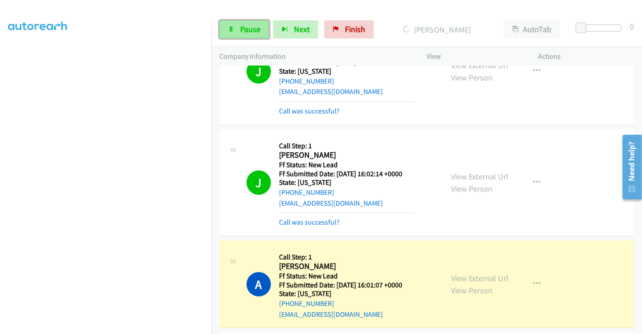
click at [243, 27] on span "Pause" at bounding box center [250, 29] width 20 height 10
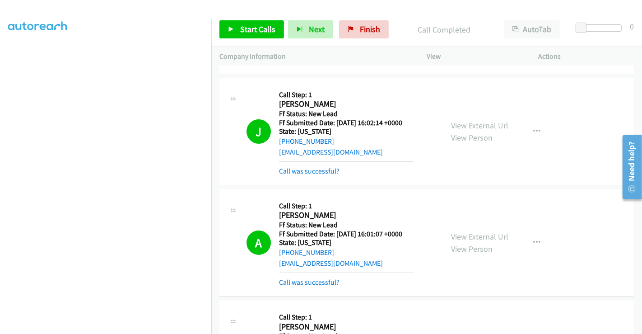
scroll to position [201, 0]
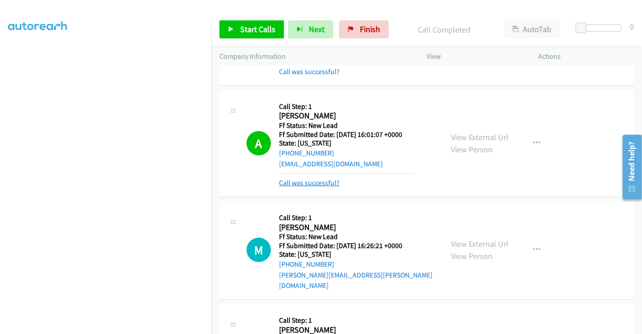
click at [321, 178] on link "Call was successful?" at bounding box center [309, 182] width 61 height 9
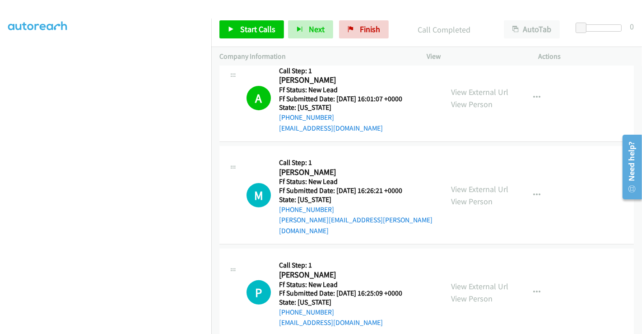
scroll to position [251, 0]
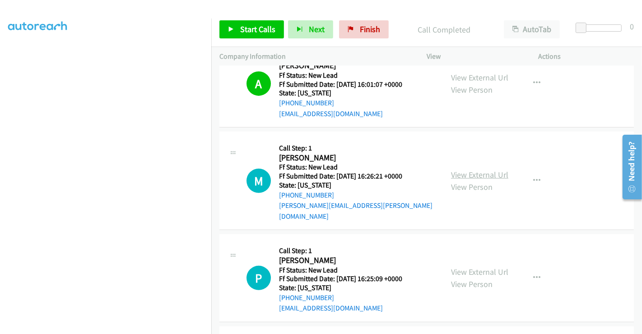
click at [460, 169] on link "View External Url" at bounding box center [479, 174] width 57 height 10
click at [474, 267] on link "View External Url" at bounding box center [479, 272] width 57 height 10
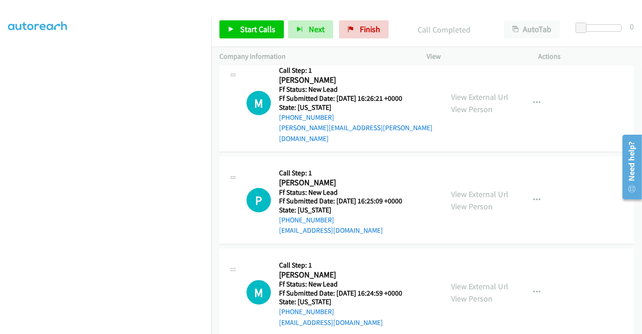
scroll to position [333, 0]
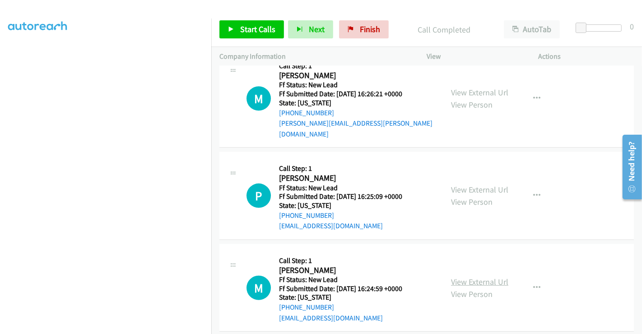
click at [477, 277] on link "View External Url" at bounding box center [479, 282] width 57 height 10
click at [256, 33] on span "Start Calls" at bounding box center [257, 29] width 35 height 10
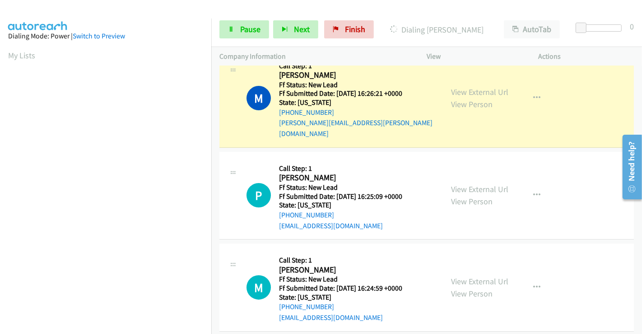
scroll to position [174, 0]
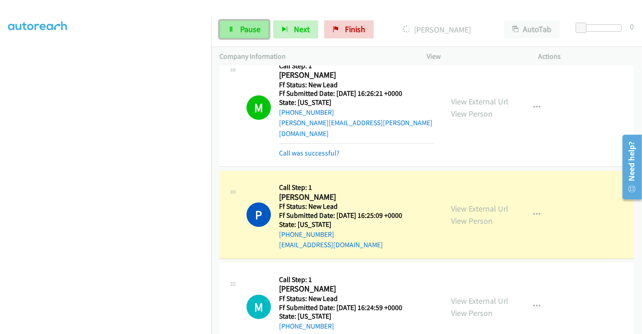
click at [244, 29] on span "Pause" at bounding box center [250, 29] width 20 height 10
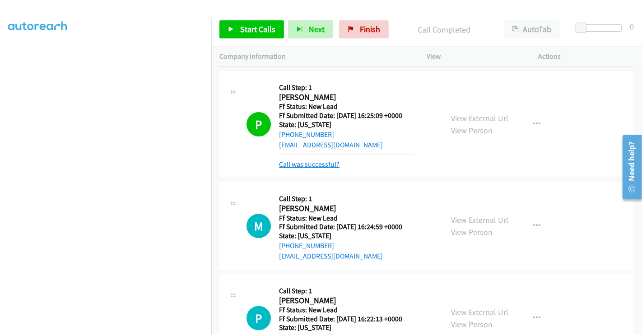
scroll to position [120, 0]
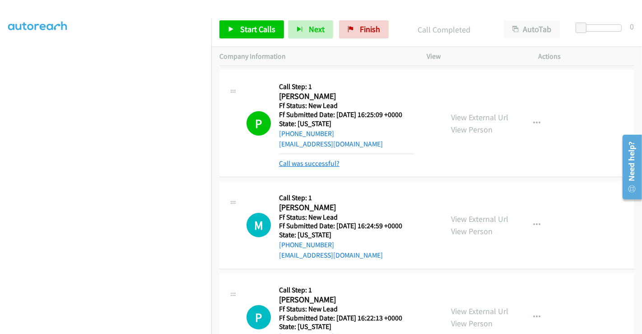
click at [299, 159] on link "Call was successful?" at bounding box center [309, 163] width 61 height 9
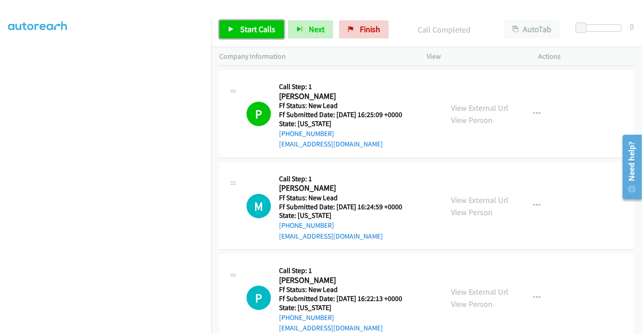
click at [259, 28] on span "Start Calls" at bounding box center [257, 29] width 35 height 10
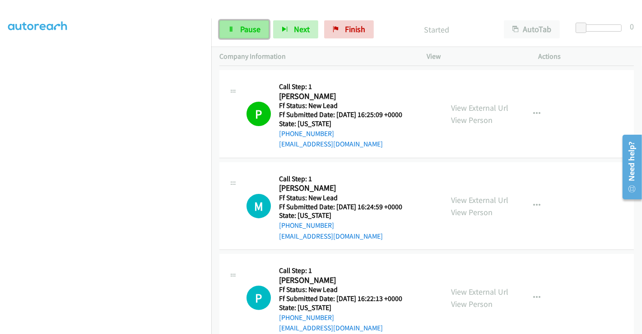
click at [252, 28] on span "Pause" at bounding box center [250, 29] width 20 height 10
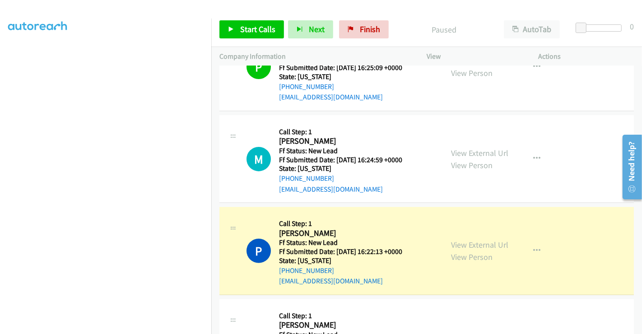
scroll to position [220, 0]
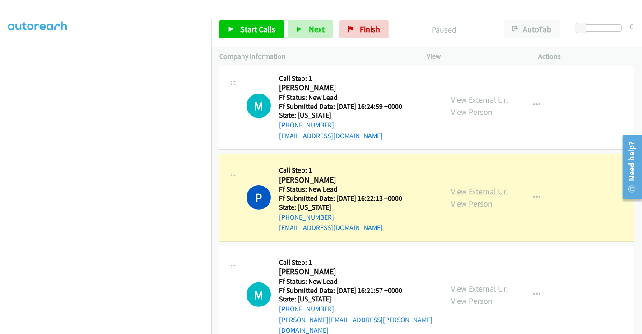
click at [494, 186] on link "View External Url" at bounding box center [479, 191] width 57 height 10
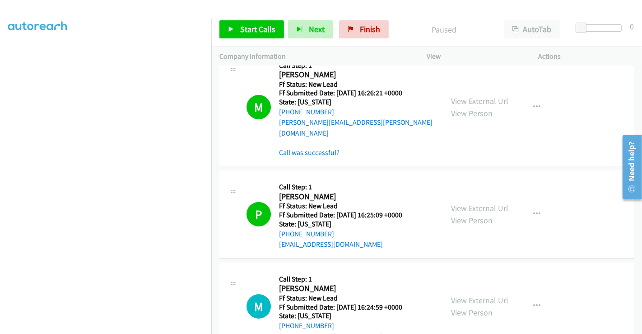
scroll to position [19, 0]
click at [469, 203] on link "View External Url" at bounding box center [479, 208] width 57 height 10
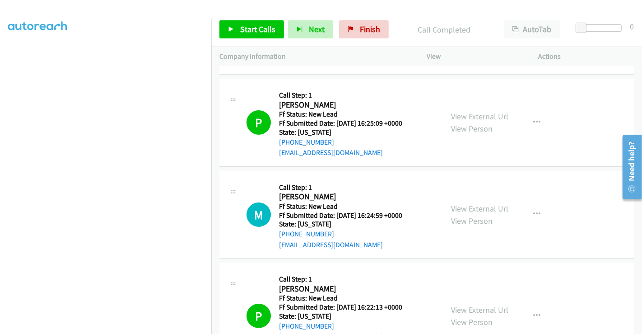
scroll to position [220, 0]
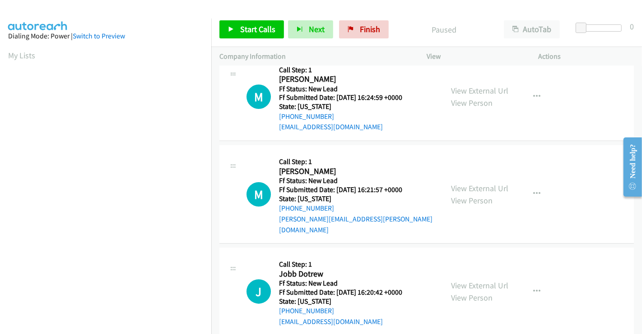
scroll to position [19, 0]
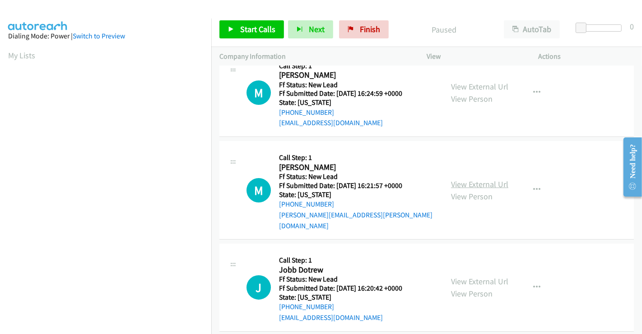
click at [453, 179] on link "View External Url" at bounding box center [479, 184] width 57 height 10
click at [480, 276] on link "View External Url" at bounding box center [479, 281] width 57 height 10
click at [265, 37] on link "Start Calls" at bounding box center [252, 29] width 65 height 18
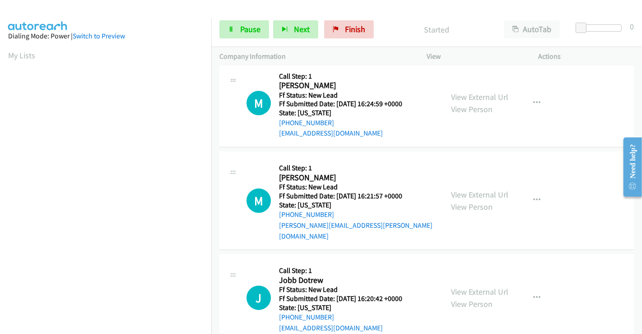
scroll to position [0, 0]
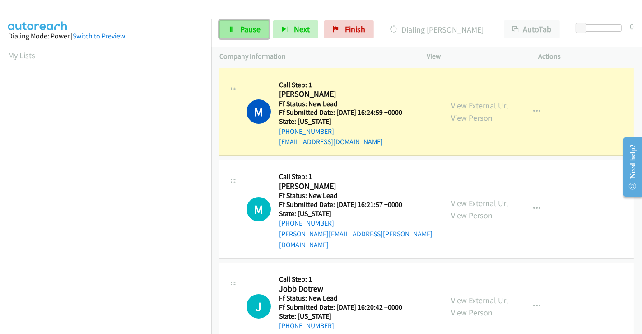
click at [248, 30] on span "Pause" at bounding box center [250, 29] width 20 height 10
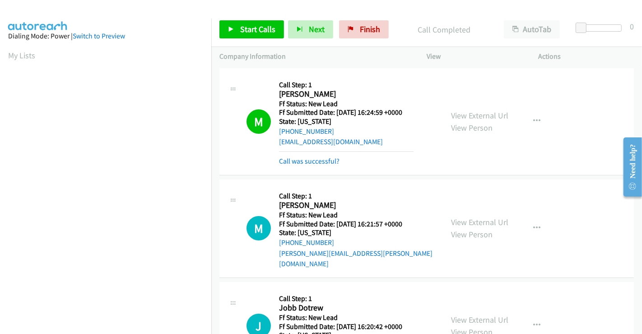
scroll to position [174, 0]
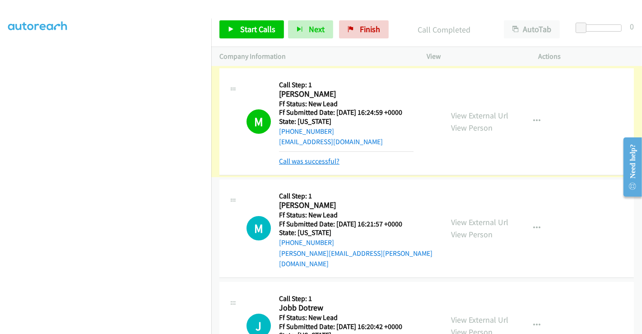
click at [321, 161] on link "Call was successful?" at bounding box center [309, 161] width 61 height 9
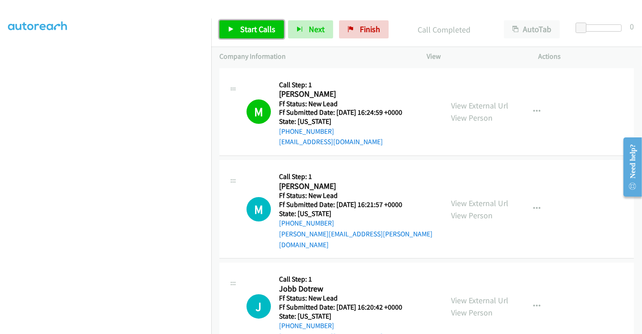
click at [253, 30] on span "Start Calls" at bounding box center [257, 29] width 35 height 10
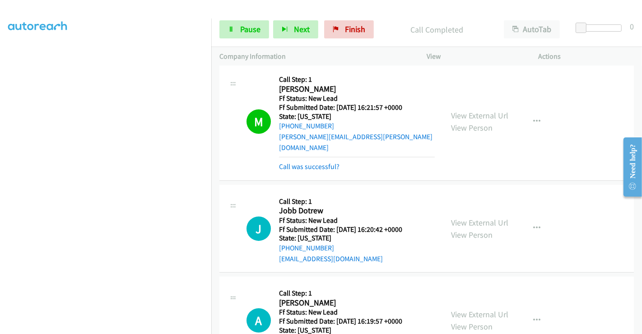
scroll to position [100, 0]
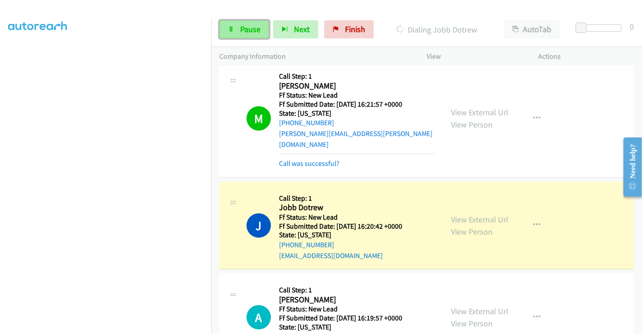
click at [240, 26] on span "Pause" at bounding box center [250, 29] width 20 height 10
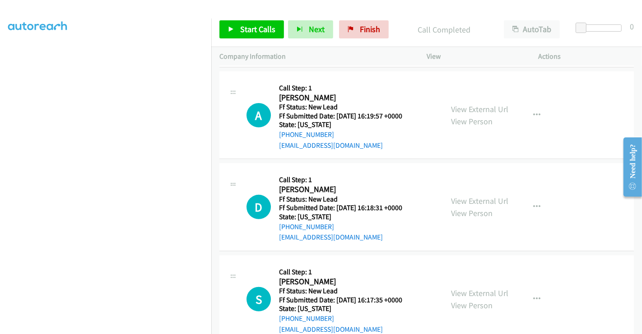
scroll to position [333, 0]
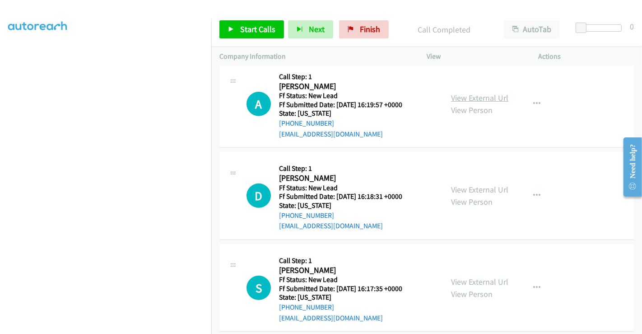
click at [480, 93] on link "View External Url" at bounding box center [479, 98] width 57 height 10
click at [474, 184] on link "View External Url" at bounding box center [479, 189] width 57 height 10
click at [479, 277] on link "View External Url" at bounding box center [479, 282] width 57 height 10
click at [249, 28] on span "Start Calls" at bounding box center [257, 29] width 35 height 10
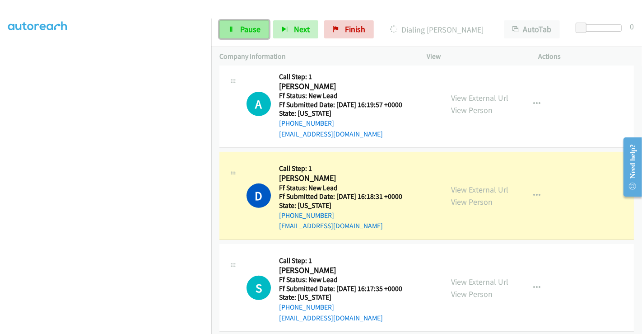
click at [239, 33] on link "Pause" at bounding box center [245, 29] width 50 height 18
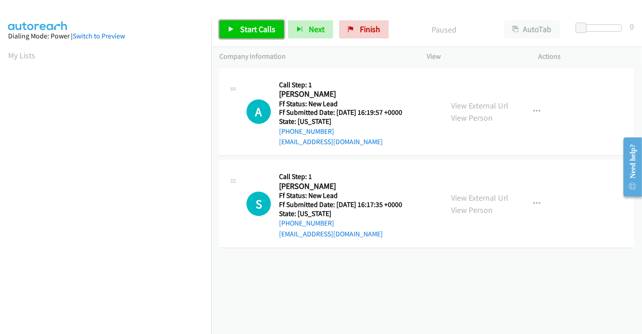
click at [254, 25] on span "Start Calls" at bounding box center [257, 29] width 35 height 10
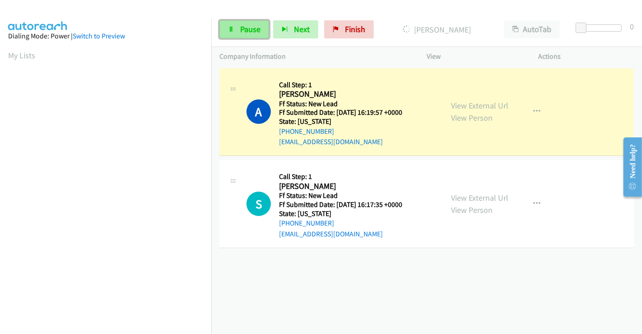
click at [243, 26] on span "Pause" at bounding box center [250, 29] width 20 height 10
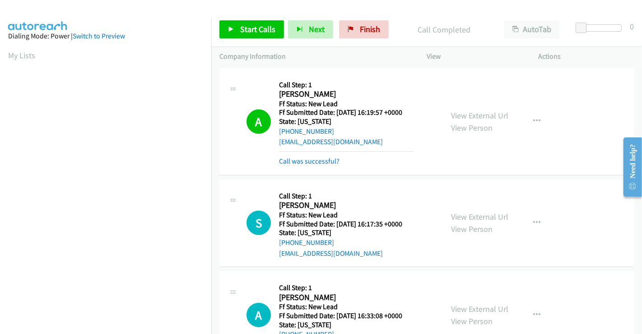
scroll to position [174, 0]
click at [263, 25] on span "Start Calls" at bounding box center [257, 29] width 35 height 10
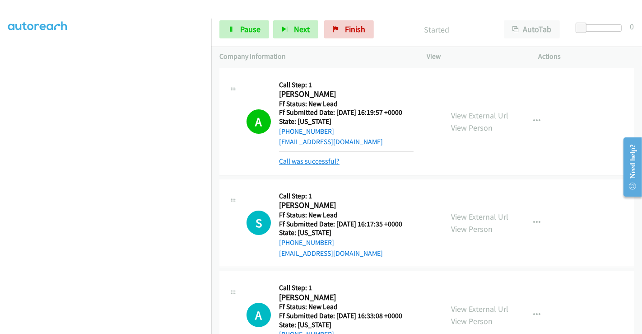
click at [316, 159] on link "Call was successful?" at bounding box center [309, 161] width 61 height 9
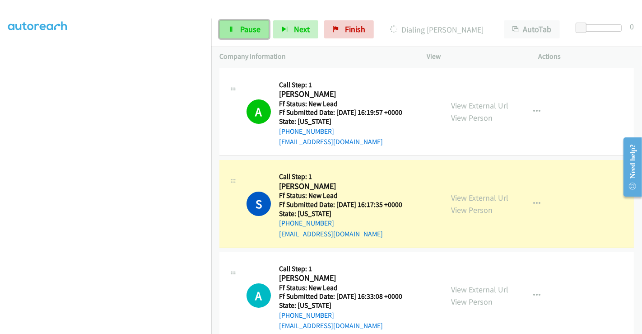
click at [245, 28] on span "Pause" at bounding box center [250, 29] width 20 height 10
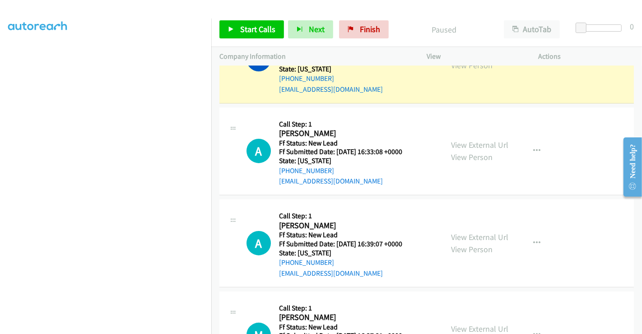
scroll to position [144, 0]
click at [466, 145] on link "View External Url" at bounding box center [479, 145] width 57 height 10
click at [475, 233] on link "View External Url" at bounding box center [479, 237] width 57 height 10
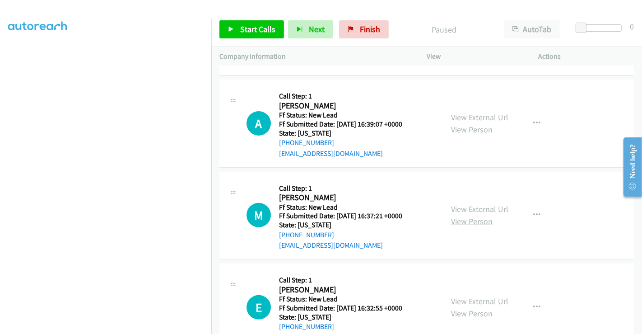
scroll to position [295, 0]
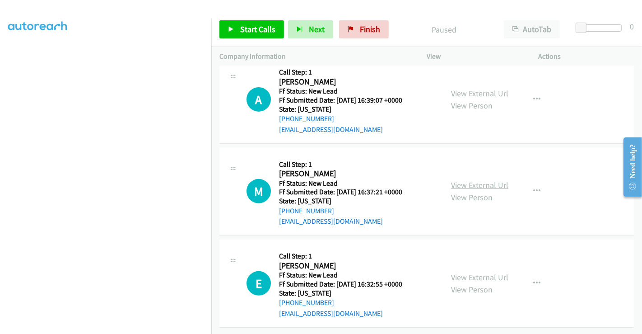
click at [467, 180] on link "View External Url" at bounding box center [479, 185] width 57 height 10
click at [472, 272] on link "View External Url" at bounding box center [479, 277] width 57 height 10
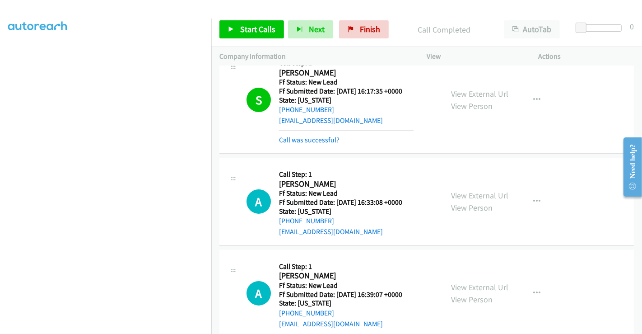
scroll to position [63, 0]
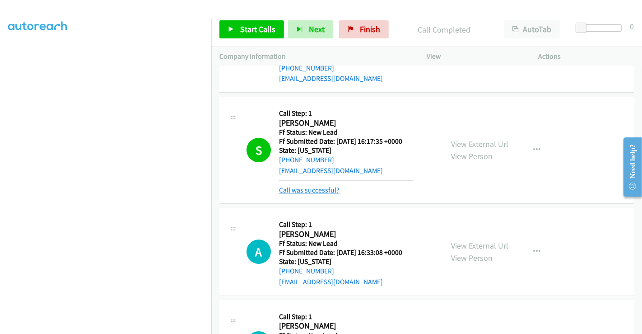
click at [314, 187] on link "Call was successful?" at bounding box center [309, 190] width 61 height 9
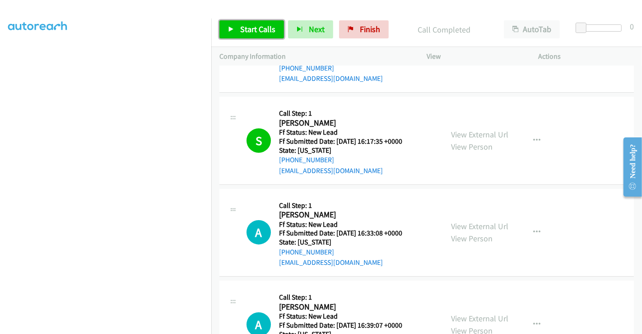
click at [258, 30] on span "Start Calls" at bounding box center [257, 29] width 35 height 10
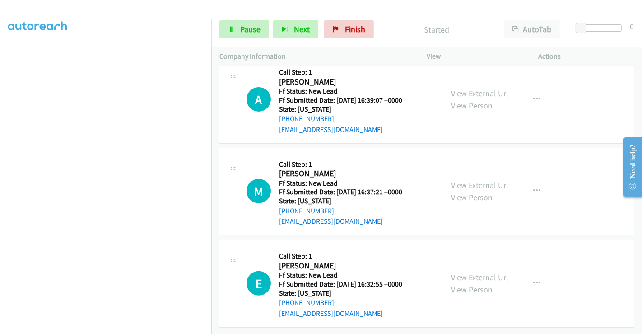
scroll to position [295, 0]
click at [246, 23] on link "Pause" at bounding box center [245, 29] width 50 height 18
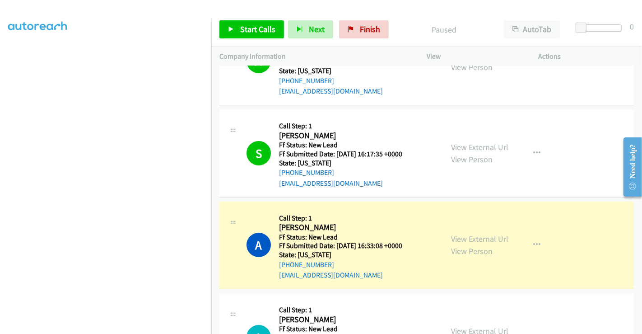
scroll to position [100, 0]
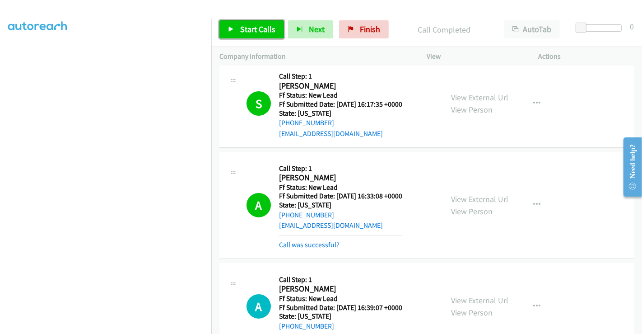
click at [253, 31] on span "Start Calls" at bounding box center [257, 29] width 35 height 10
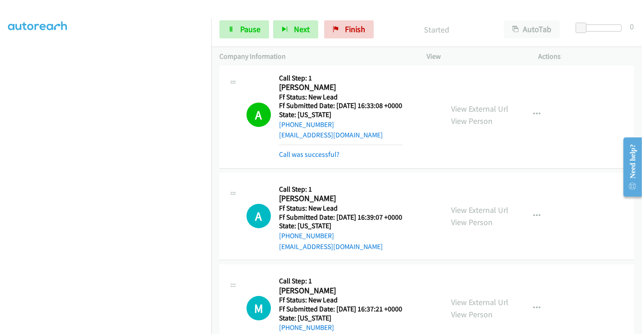
scroll to position [201, 0]
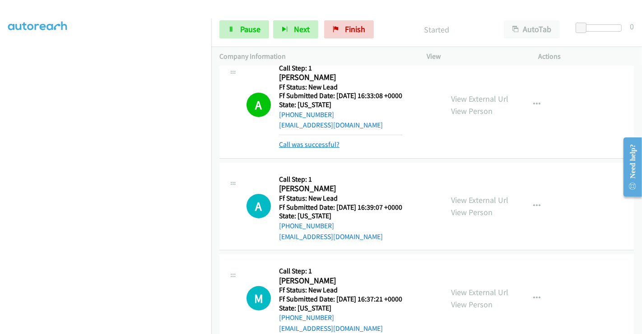
click at [307, 142] on link "Call was successful?" at bounding box center [309, 144] width 61 height 9
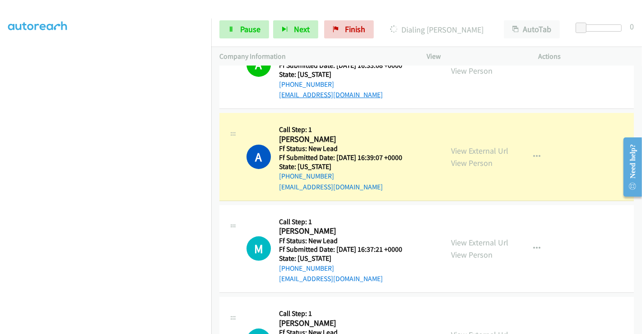
scroll to position [194, 0]
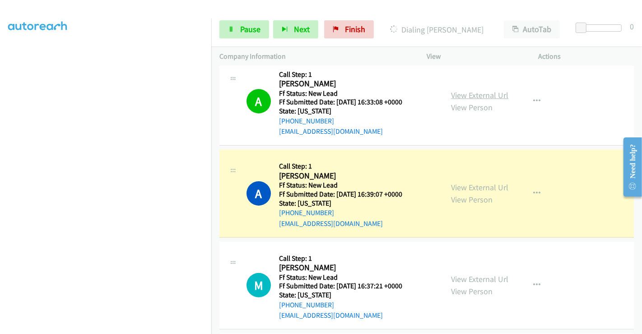
click at [465, 95] on link "View External Url" at bounding box center [479, 95] width 57 height 10
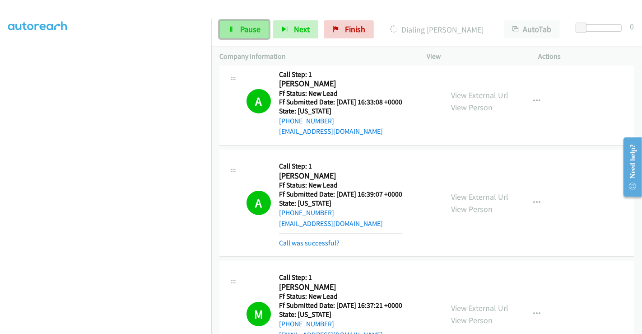
click at [245, 33] on span "Pause" at bounding box center [250, 29] width 20 height 10
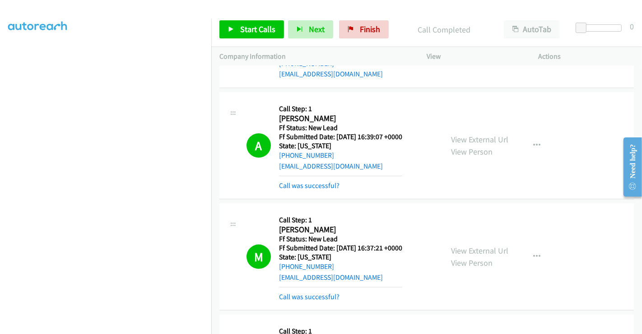
scroll to position [142, 0]
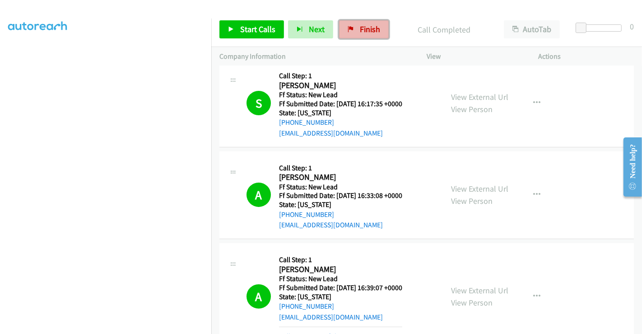
click at [349, 30] on icon at bounding box center [351, 30] width 6 height 6
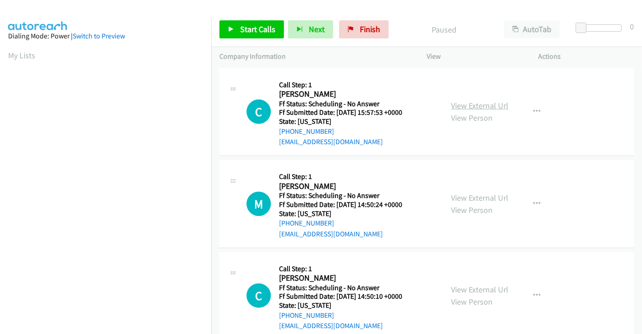
click at [485, 104] on link "View External Url" at bounding box center [479, 105] width 57 height 10
click at [474, 192] on div "View External Url View Person" at bounding box center [479, 204] width 57 height 24
click at [477, 198] on link "View External Url" at bounding box center [479, 197] width 57 height 10
click at [478, 286] on link "View External Url" at bounding box center [479, 289] width 57 height 10
click at [255, 23] on link "Start Calls" at bounding box center [252, 29] width 65 height 18
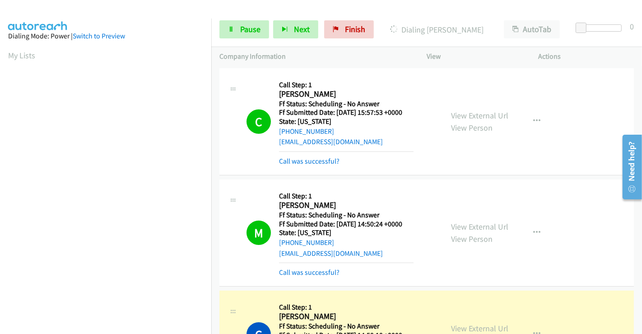
scroll to position [174, 0]
click at [243, 32] on span "Pause" at bounding box center [250, 29] width 20 height 10
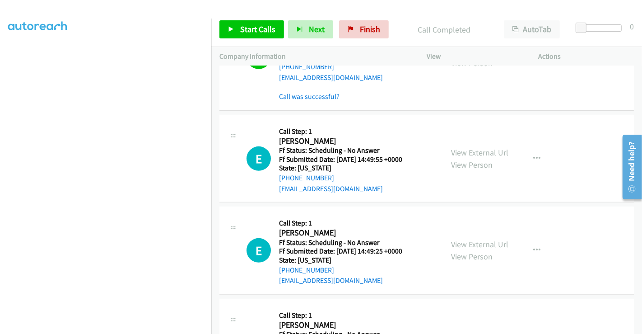
scroll to position [351, 0]
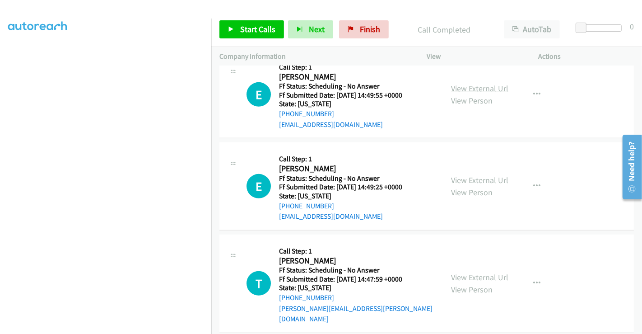
click at [480, 88] on link "View External Url" at bounding box center [479, 88] width 57 height 10
click at [474, 179] on link "View External Url" at bounding box center [479, 180] width 57 height 10
click at [467, 272] on link "View External Url" at bounding box center [479, 277] width 57 height 10
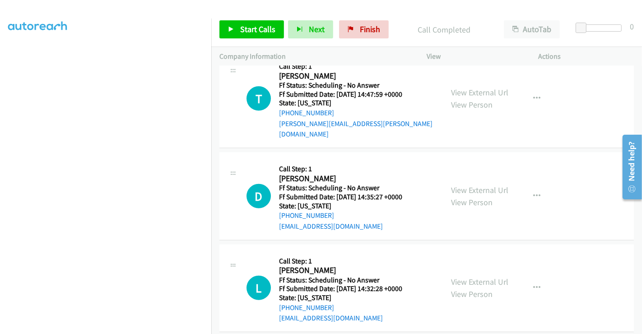
scroll to position [552, 0]
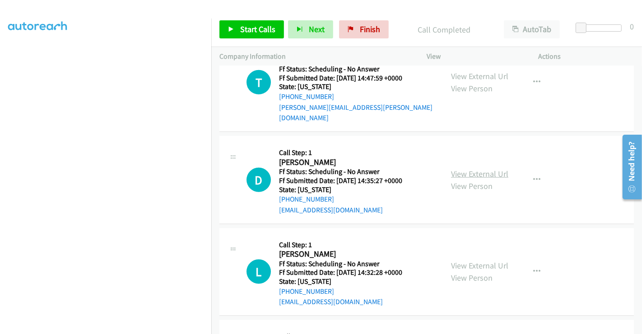
click at [474, 169] on link "View External Url" at bounding box center [479, 174] width 57 height 10
click at [472, 260] on link "View External Url" at bounding box center [479, 265] width 57 height 10
click at [253, 29] on span "Start Calls" at bounding box center [257, 29] width 35 height 10
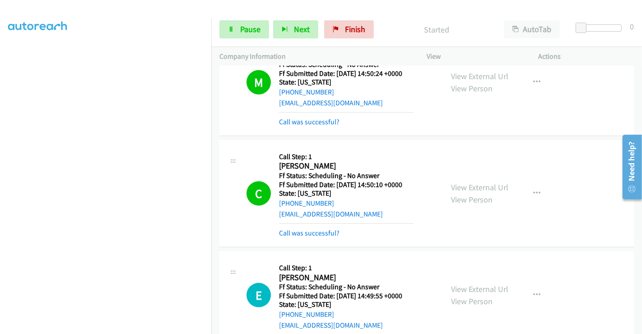
scroll to position [301, 0]
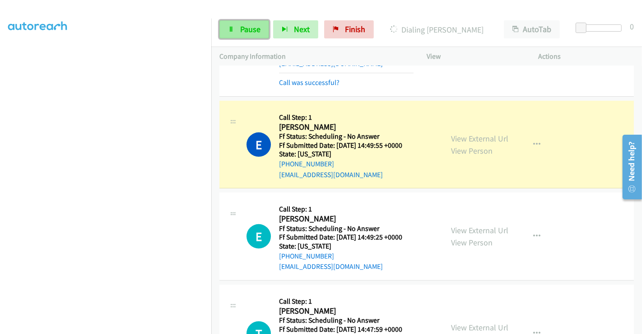
click at [247, 32] on span "Pause" at bounding box center [250, 29] width 20 height 10
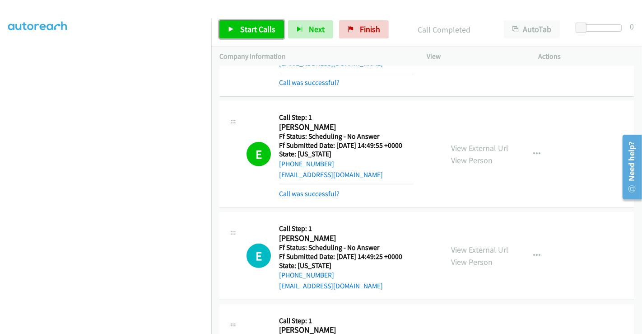
click at [253, 35] on link "Start Calls" at bounding box center [252, 29] width 65 height 18
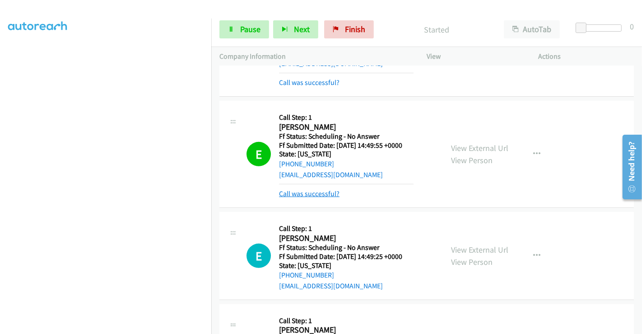
click at [315, 193] on link "Call was successful?" at bounding box center [309, 193] width 61 height 9
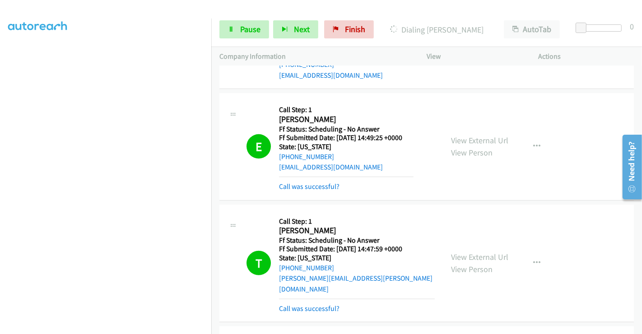
scroll to position [401, 0]
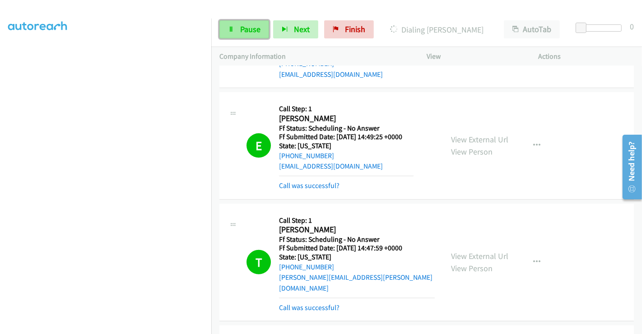
click at [243, 27] on span "Pause" at bounding box center [250, 29] width 20 height 10
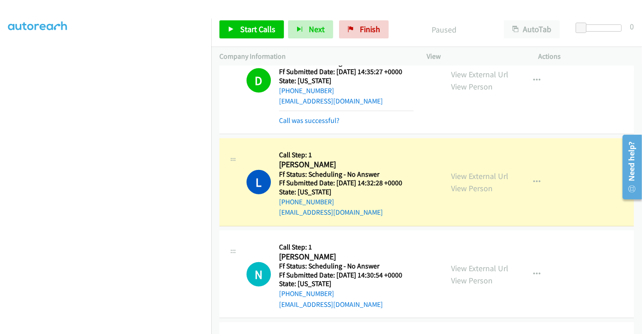
scroll to position [652, 0]
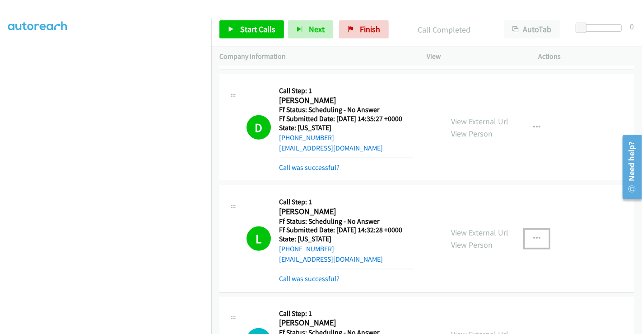
click at [534, 235] on icon "button" at bounding box center [537, 238] width 7 height 7
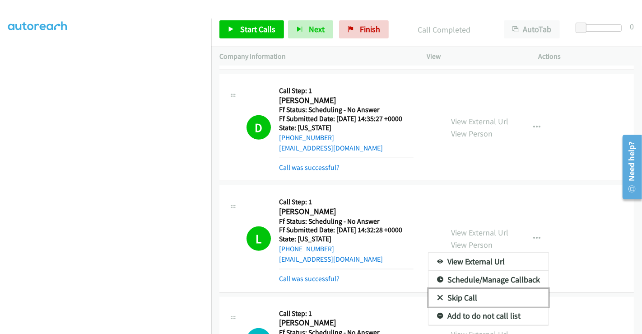
click at [450, 289] on link "Skip Call" at bounding box center [489, 298] width 120 height 18
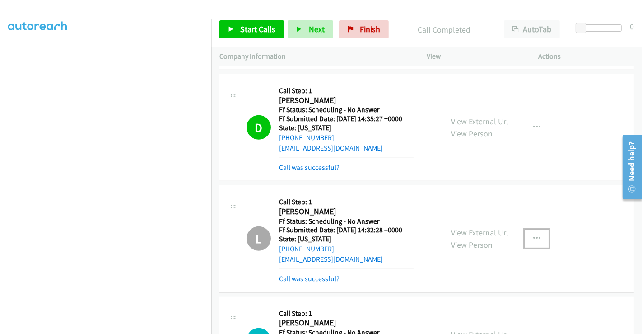
click at [534, 235] on icon "button" at bounding box center [537, 238] width 7 height 7
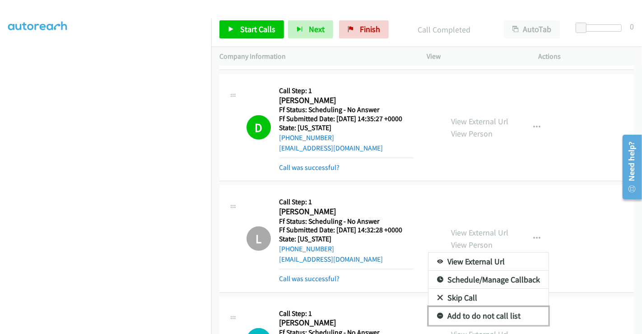
click at [470, 307] on link "Add to do not call list" at bounding box center [489, 316] width 120 height 18
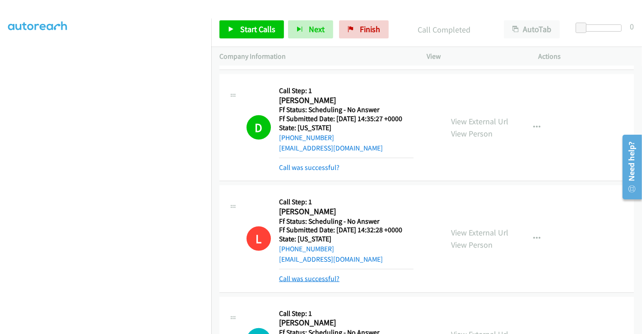
click at [319, 274] on link "Call was successful?" at bounding box center [309, 278] width 61 height 9
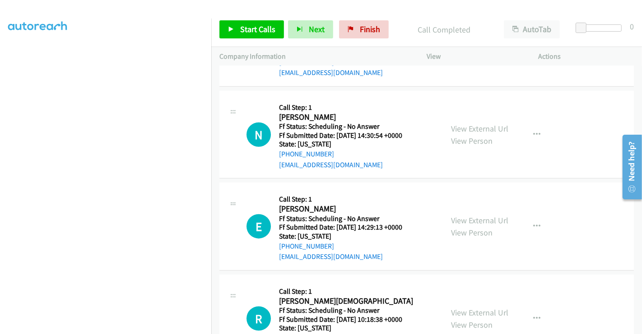
scroll to position [853, 0]
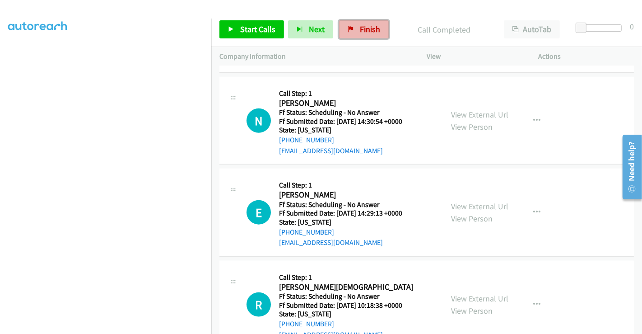
click at [361, 24] on span "Finish" at bounding box center [370, 29] width 20 height 10
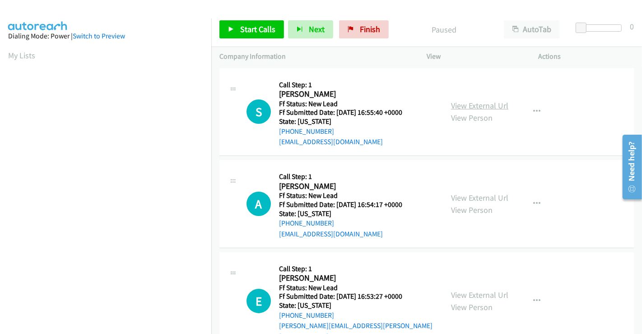
click at [466, 103] on link "View External Url" at bounding box center [479, 105] width 57 height 10
click at [474, 197] on link "View External Url" at bounding box center [479, 197] width 57 height 10
click at [474, 290] on link "View External Url" at bounding box center [479, 295] width 57 height 10
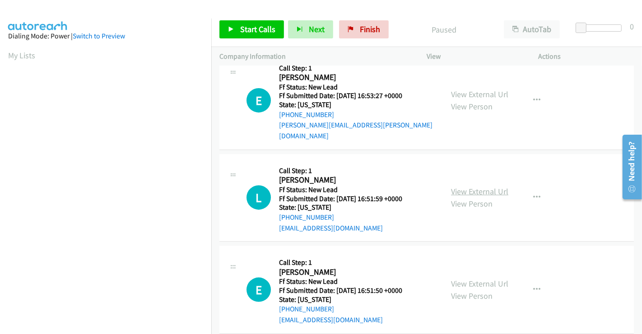
scroll to position [201, 0]
click at [468, 186] on link "View External Url" at bounding box center [479, 191] width 57 height 10
click at [478, 278] on link "View External Url" at bounding box center [479, 283] width 57 height 10
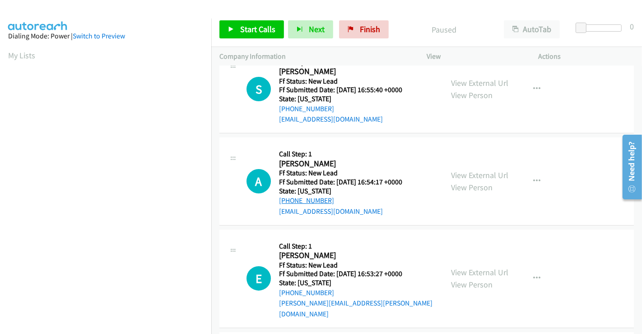
scroll to position [0, 0]
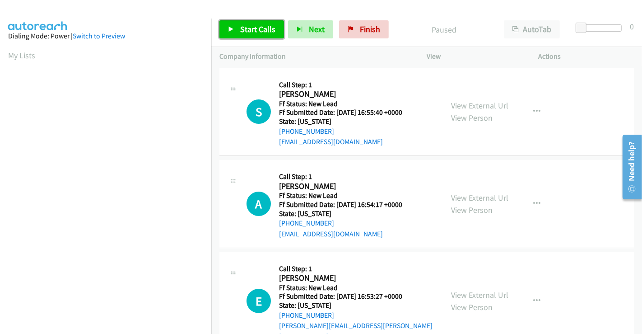
click at [259, 28] on span "Start Calls" at bounding box center [257, 29] width 35 height 10
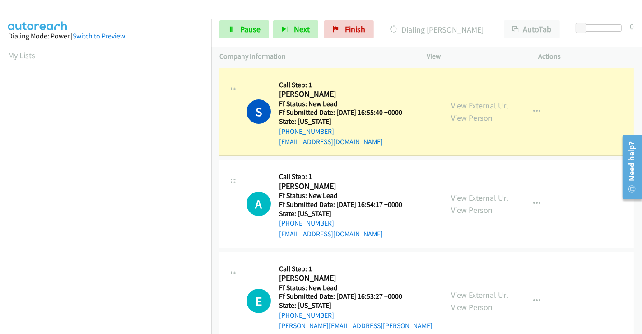
scroll to position [174, 0]
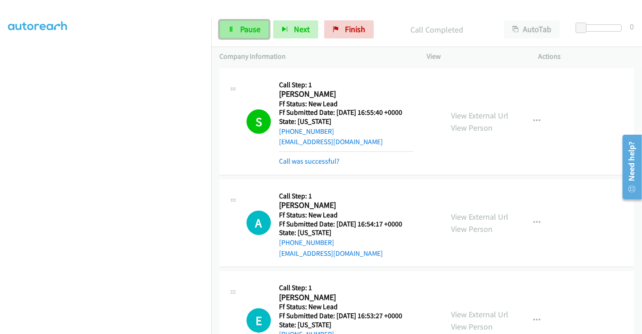
click at [241, 30] on span "Pause" at bounding box center [250, 29] width 20 height 10
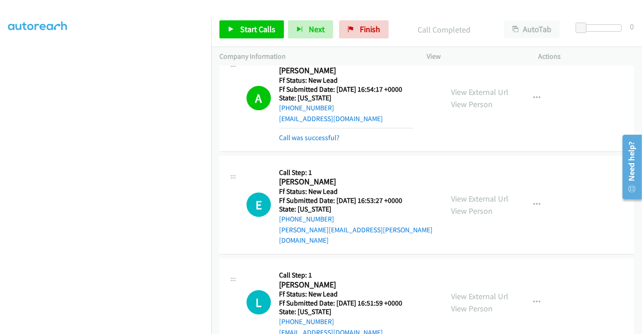
scroll to position [150, 0]
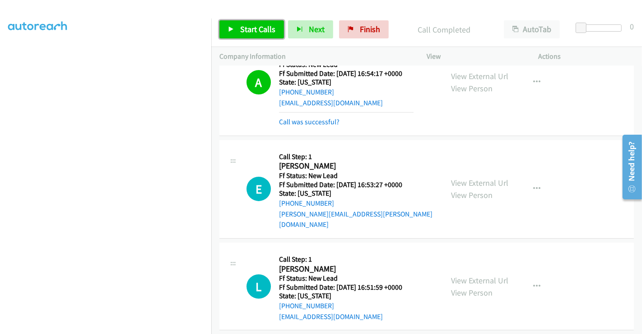
click at [256, 29] on span "Start Calls" at bounding box center [257, 29] width 35 height 10
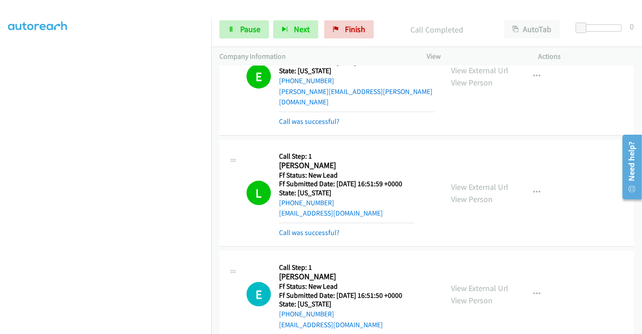
scroll to position [280, 0]
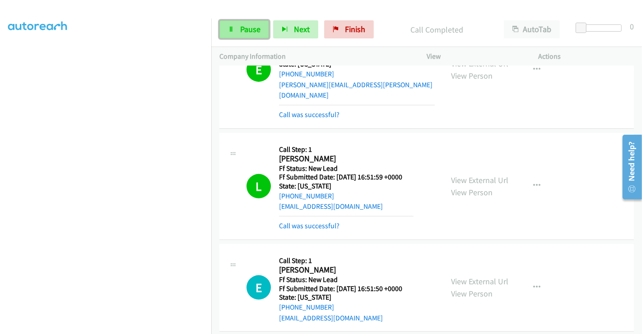
click at [237, 25] on link "Pause" at bounding box center [245, 29] width 50 height 18
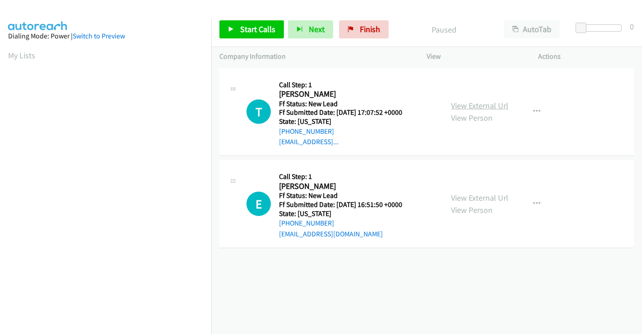
click at [470, 108] on link "View External Url" at bounding box center [479, 105] width 57 height 10
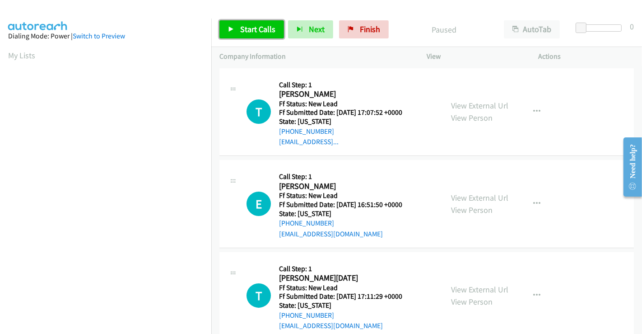
click at [245, 24] on span "Start Calls" at bounding box center [257, 29] width 35 height 10
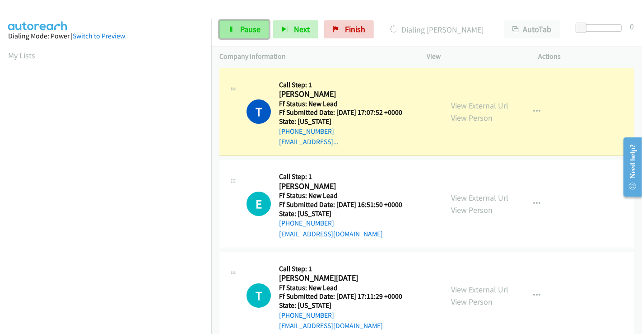
click at [243, 26] on span "Pause" at bounding box center [250, 29] width 20 height 10
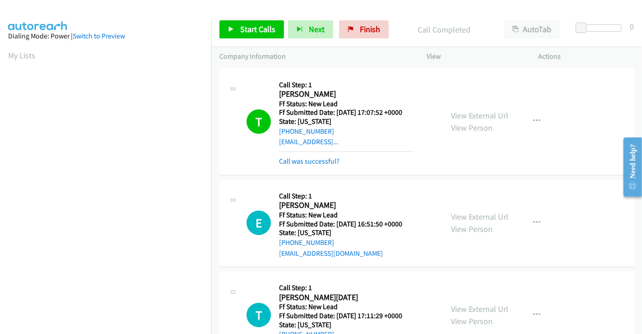
scroll to position [174, 0]
click at [319, 161] on link "Call was successful?" at bounding box center [309, 161] width 61 height 9
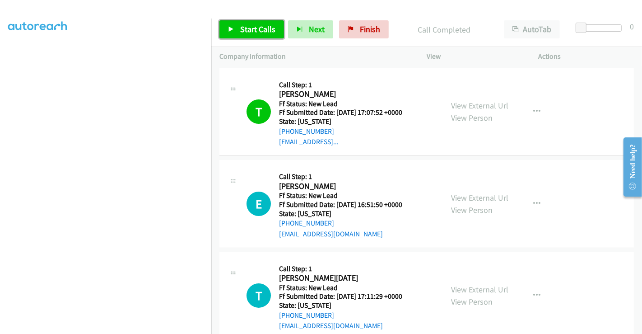
click at [243, 24] on span "Start Calls" at bounding box center [257, 29] width 35 height 10
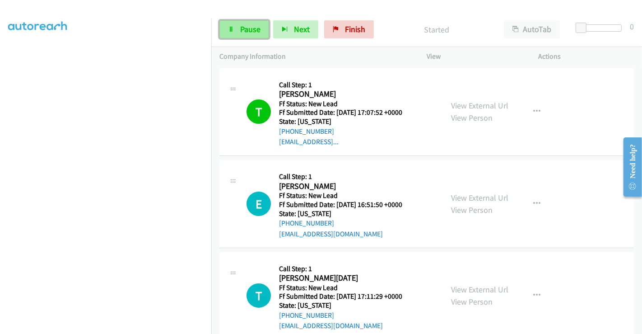
click at [243, 28] on span "Pause" at bounding box center [250, 29] width 20 height 10
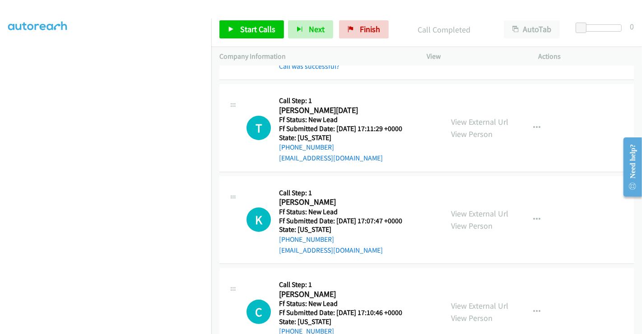
scroll to position [222, 0]
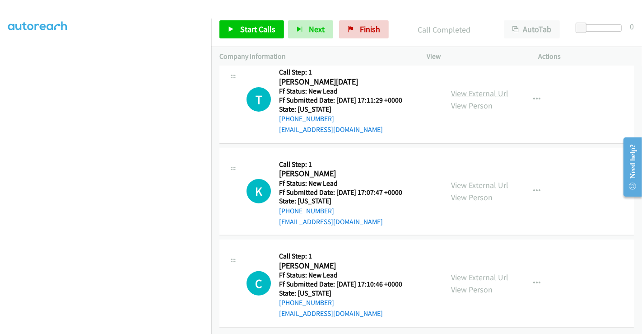
click at [463, 88] on link "View External Url" at bounding box center [479, 93] width 57 height 10
click at [478, 180] on link "View External Url" at bounding box center [479, 185] width 57 height 10
click at [472, 272] on link "View External Url" at bounding box center [479, 277] width 57 height 10
click at [262, 27] on span "Start Calls" at bounding box center [257, 29] width 35 height 10
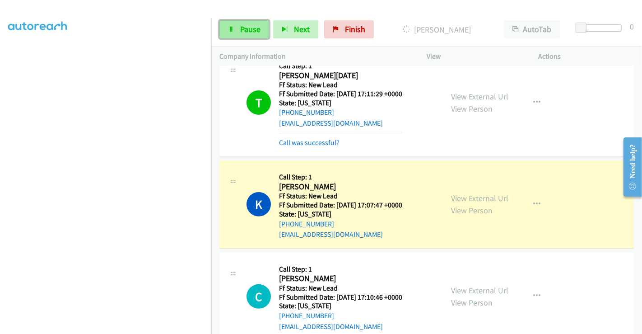
click at [246, 25] on span "Pause" at bounding box center [250, 29] width 20 height 10
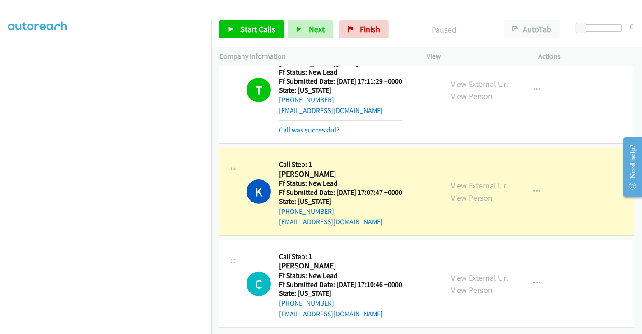
scroll to position [241, 0]
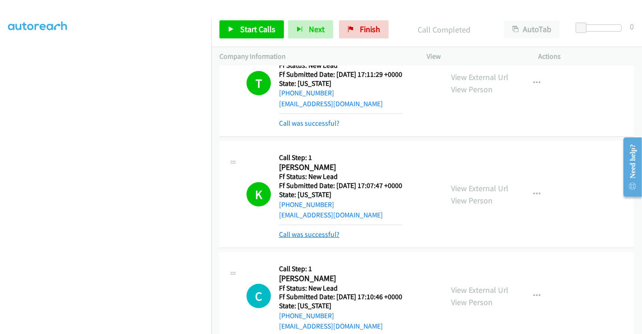
click at [318, 232] on link "Call was successful?" at bounding box center [309, 234] width 61 height 9
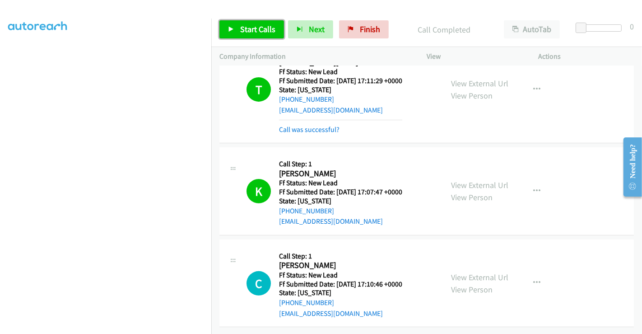
click at [238, 31] on link "Start Calls" at bounding box center [252, 29] width 65 height 18
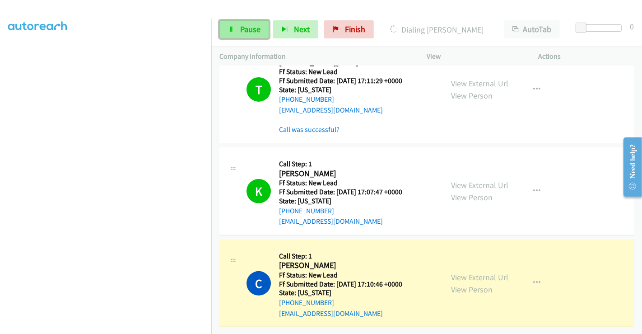
click at [235, 26] on link "Pause" at bounding box center [245, 29] width 50 height 18
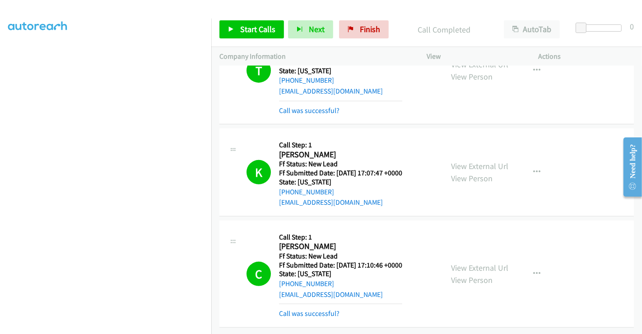
scroll to position [301, 0]
drag, startPoint x: 357, startPoint y: 27, endPoint x: 395, endPoint y: 47, distance: 43.1
click at [360, 27] on span "Finish" at bounding box center [370, 29] width 20 height 10
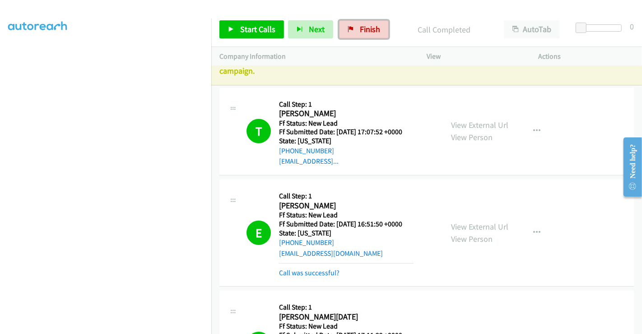
scroll to position [0, 0]
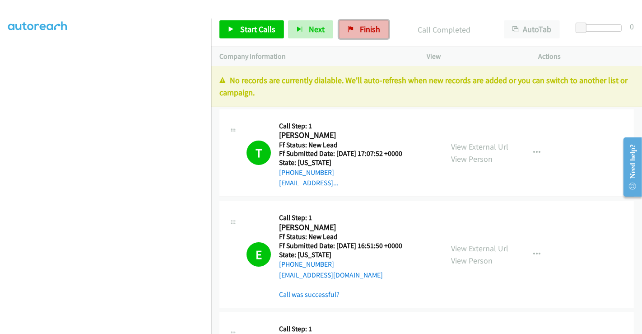
click at [365, 24] on span "Finish" at bounding box center [370, 29] width 20 height 10
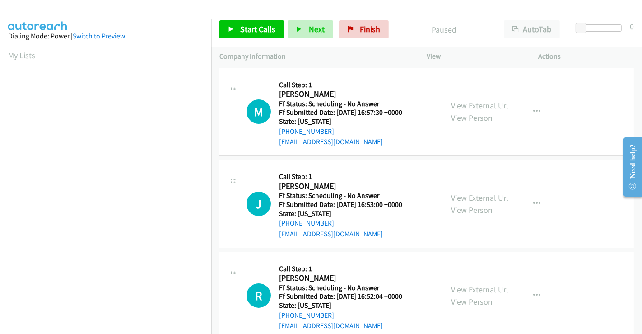
click at [492, 106] on link "View External Url" at bounding box center [479, 105] width 57 height 10
click at [478, 200] on link "View External Url" at bounding box center [479, 197] width 57 height 10
click at [471, 291] on link "View External Url" at bounding box center [479, 289] width 57 height 10
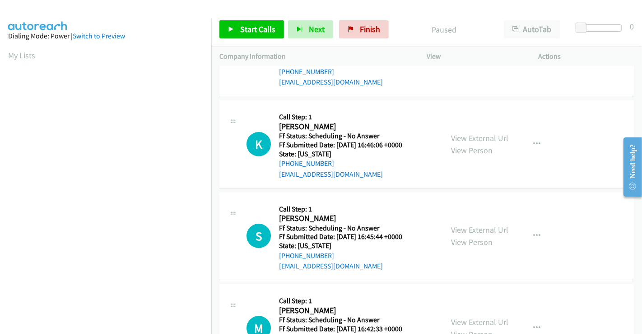
scroll to position [251, 0]
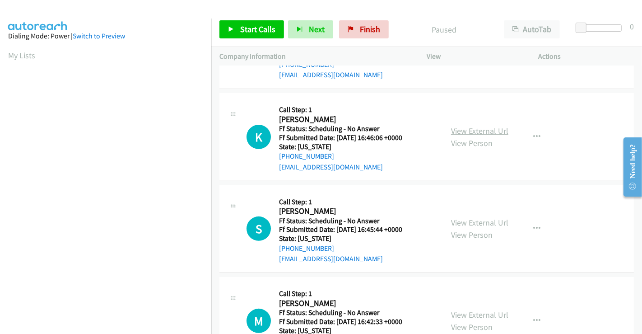
click at [478, 135] on link "View External Url" at bounding box center [479, 131] width 57 height 10
click at [474, 215] on div "View External Url View Person View External Url Email Schedule/Manage Callback …" at bounding box center [503, 228] width 120 height 71
click at [476, 221] on link "View External Url" at bounding box center [479, 222] width 57 height 10
click at [258, 30] on span "Start Calls" at bounding box center [257, 29] width 35 height 10
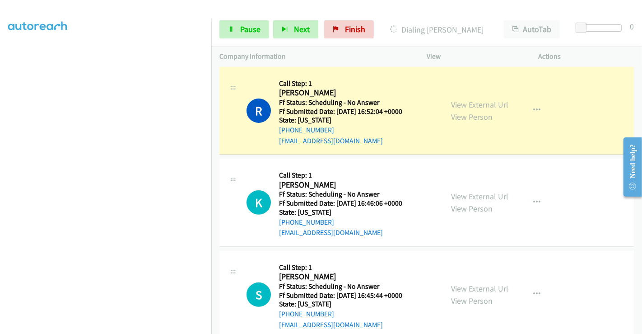
scroll to position [201, 0]
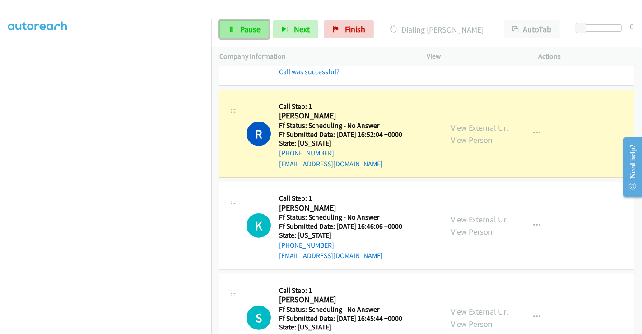
click at [238, 28] on link "Pause" at bounding box center [245, 29] width 50 height 18
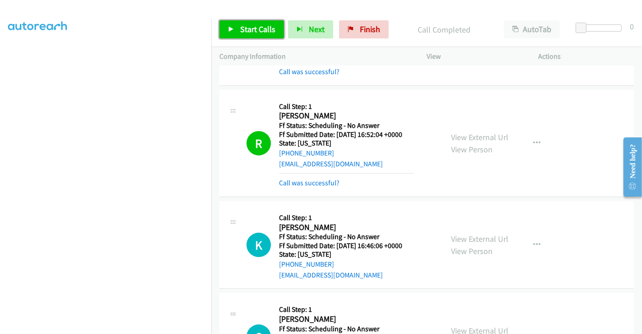
click at [238, 25] on link "Start Calls" at bounding box center [252, 29] width 65 height 18
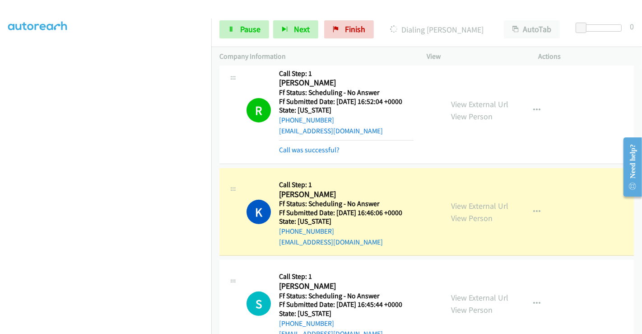
scroll to position [301, 0]
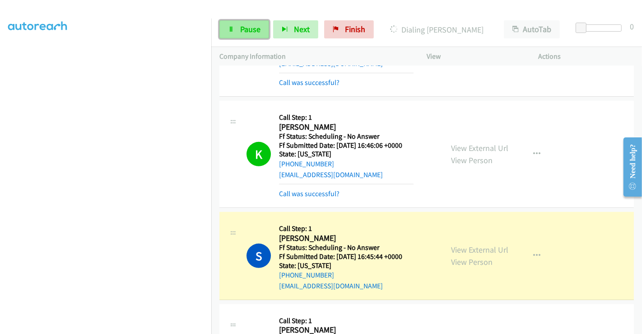
click at [254, 27] on span "Pause" at bounding box center [250, 29] width 20 height 10
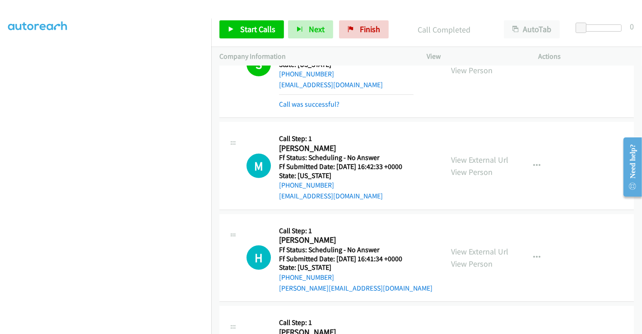
scroll to position [552, 0]
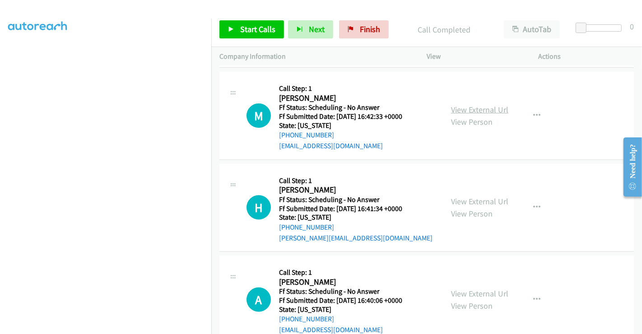
click at [484, 109] on link "View External Url" at bounding box center [479, 109] width 57 height 10
click at [482, 202] on link "View External Url" at bounding box center [479, 201] width 57 height 10
click at [469, 292] on link "View External Url" at bounding box center [479, 293] width 57 height 10
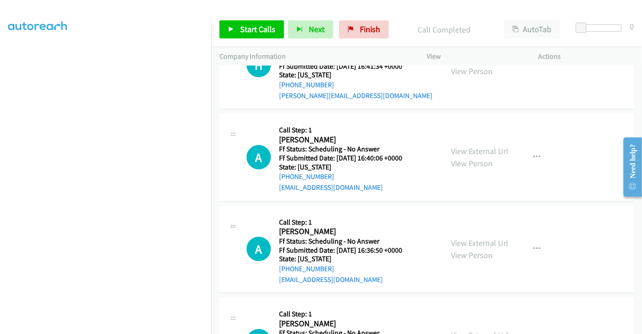
scroll to position [753, 0]
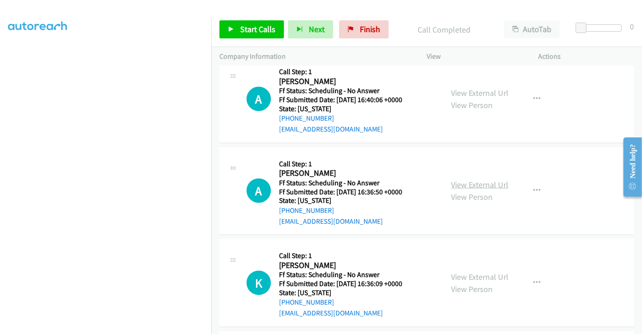
click at [465, 179] on link "View External Url" at bounding box center [479, 184] width 57 height 10
click at [469, 272] on link "View External Url" at bounding box center [479, 277] width 57 height 10
click at [240, 34] on span "Start Calls" at bounding box center [257, 29] width 35 height 10
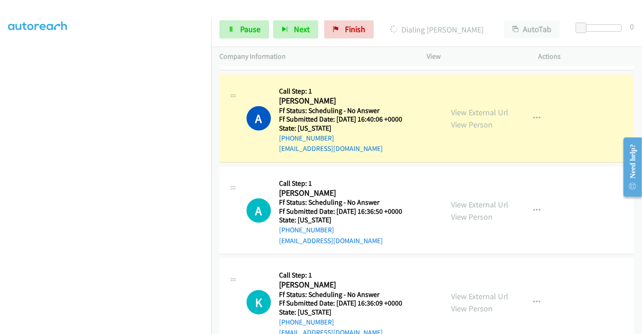
scroll to position [791, 0]
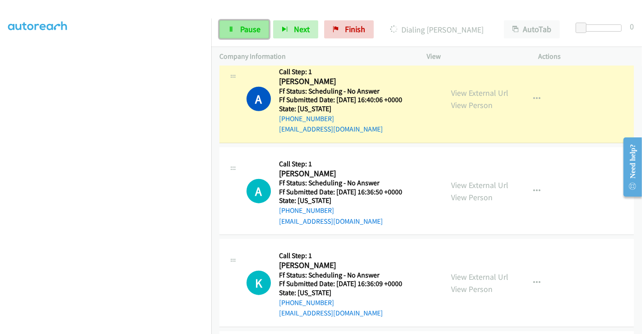
click at [252, 31] on span "Pause" at bounding box center [250, 29] width 20 height 10
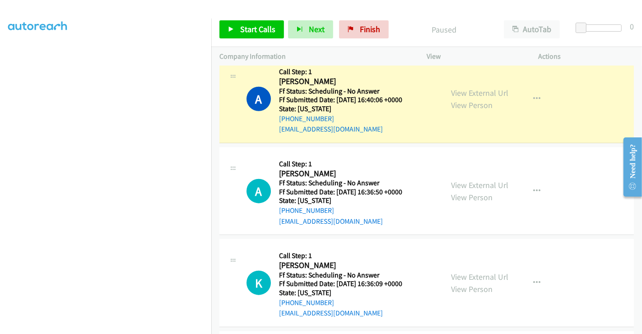
scroll to position [0, 0]
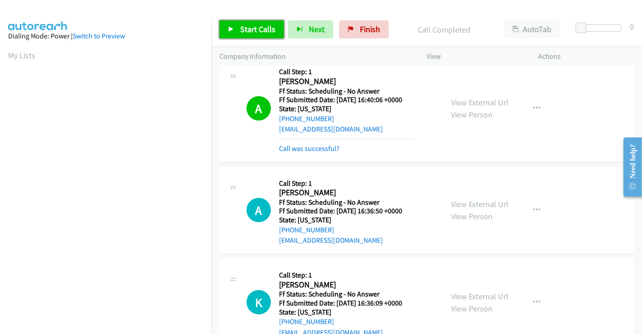
click at [249, 27] on span "Start Calls" at bounding box center [257, 29] width 35 height 10
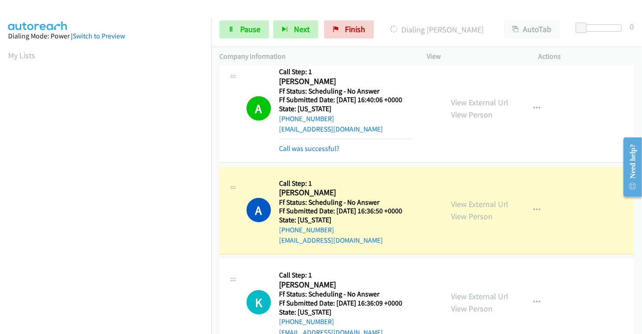
scroll to position [174, 0]
click at [237, 28] on link "Pause" at bounding box center [245, 29] width 50 height 18
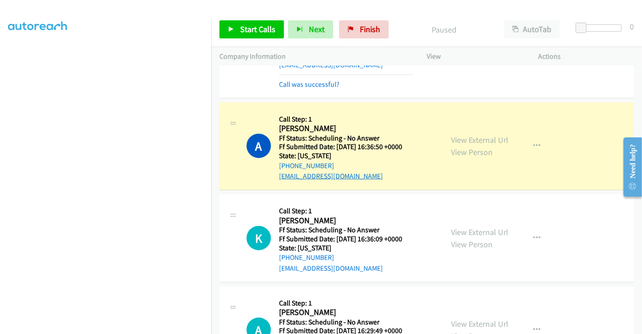
scroll to position [891, 0]
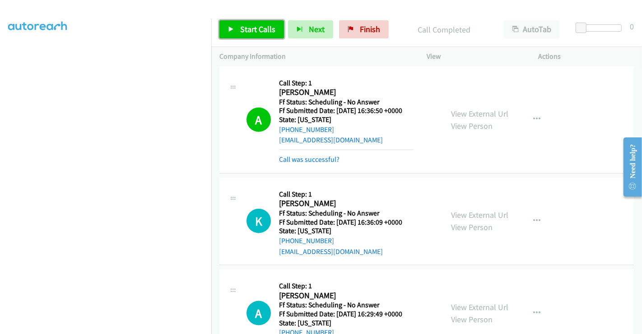
click at [262, 26] on span "Start Calls" at bounding box center [257, 29] width 35 height 10
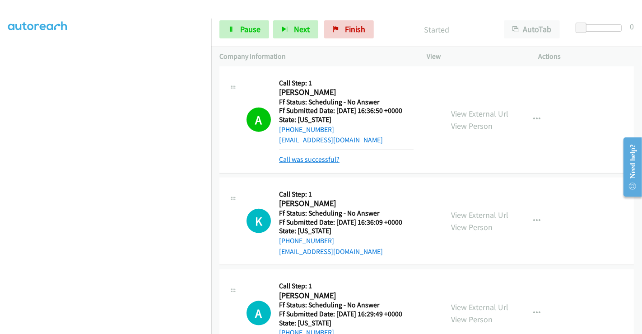
click at [309, 157] on link "Call was successful?" at bounding box center [309, 159] width 61 height 9
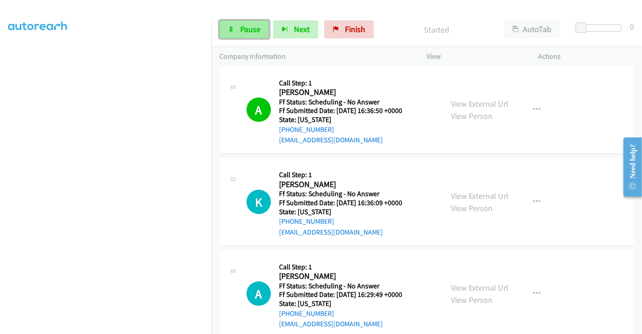
click at [248, 26] on span "Pause" at bounding box center [250, 29] width 20 height 10
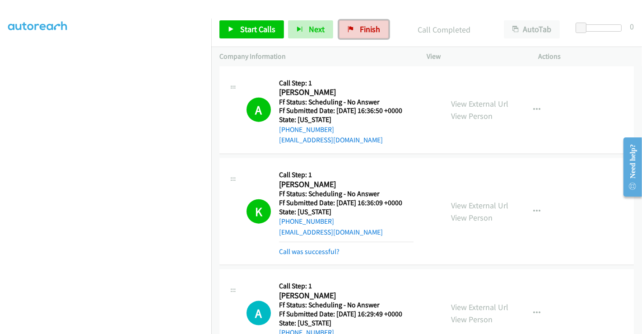
drag, startPoint x: 364, startPoint y: 28, endPoint x: 368, endPoint y: 52, distance: 23.4
click at [364, 28] on span "Finish" at bounding box center [370, 29] width 20 height 10
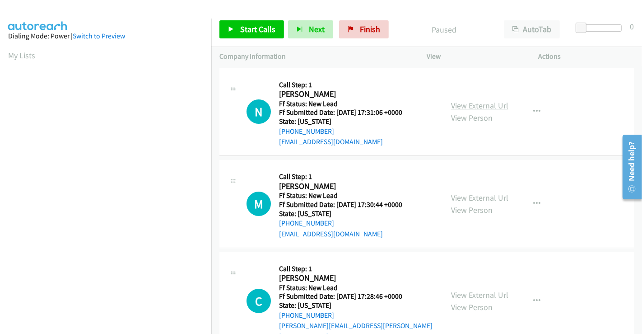
click at [467, 108] on link "View External Url" at bounding box center [479, 105] width 57 height 10
click at [475, 200] on link "View External Url" at bounding box center [479, 197] width 57 height 10
click at [470, 290] on link "View External Url" at bounding box center [479, 295] width 57 height 10
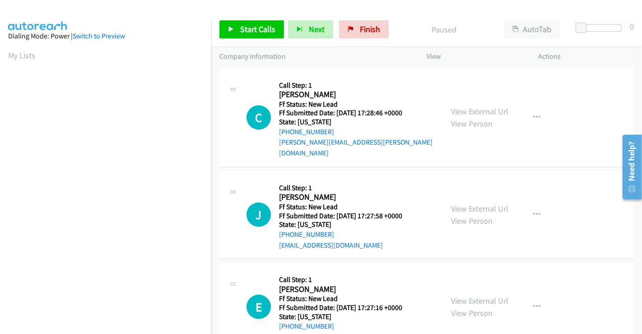
scroll to position [203, 0]
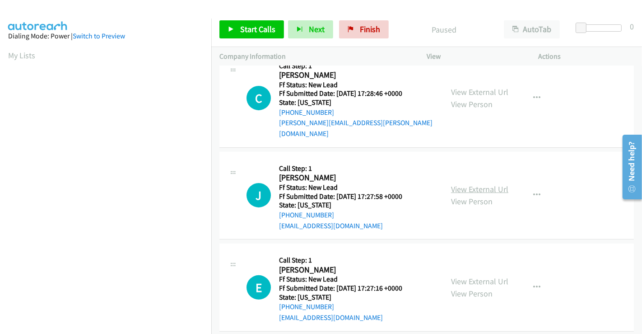
click at [469, 184] on link "View External Url" at bounding box center [479, 189] width 57 height 10
click at [462, 276] on link "View External Url" at bounding box center [479, 281] width 57 height 10
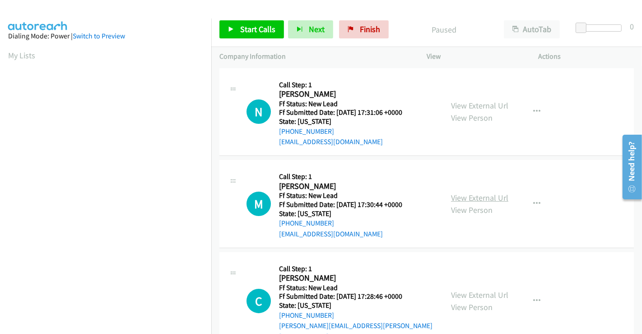
scroll to position [0, 0]
click at [535, 111] on icon "button" at bounding box center [537, 111] width 7 height 7
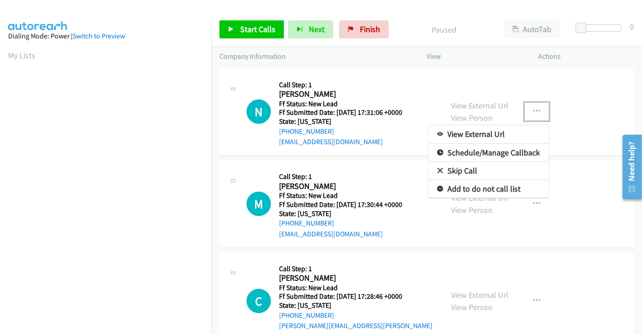
click at [468, 169] on link "Skip Call" at bounding box center [489, 171] width 120 height 18
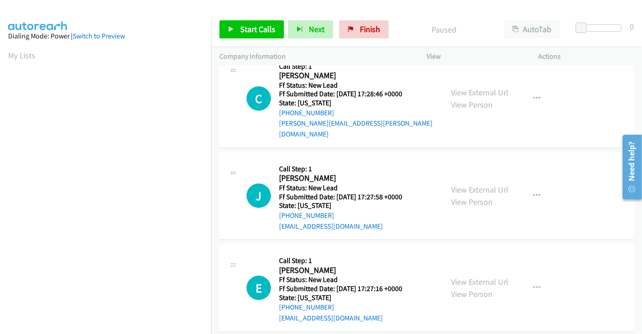
scroll to position [203, 0]
click at [537, 186] on button "button" at bounding box center [537, 195] width 24 height 18
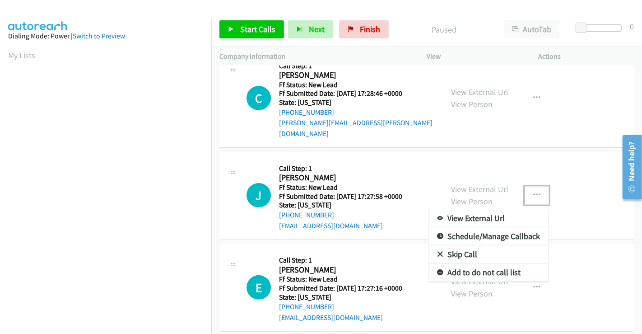
click at [470, 245] on link "Skip Call" at bounding box center [489, 254] width 120 height 18
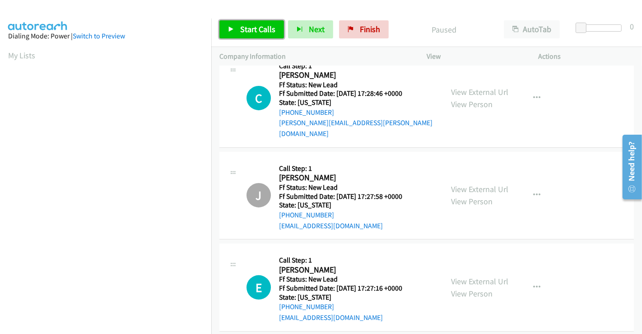
click at [255, 29] on span "Start Calls" at bounding box center [257, 29] width 35 height 10
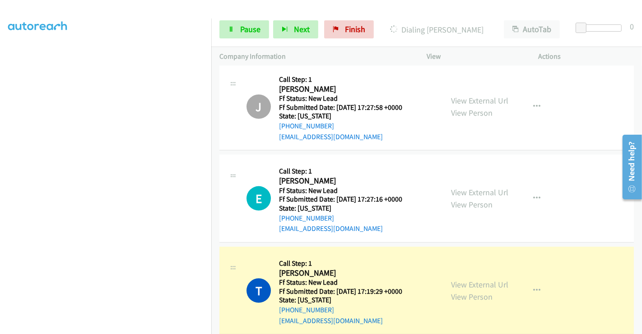
scroll to position [351, 0]
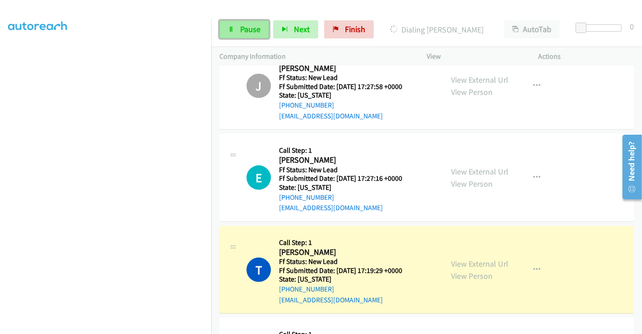
click at [249, 30] on span "Pause" at bounding box center [250, 29] width 20 height 10
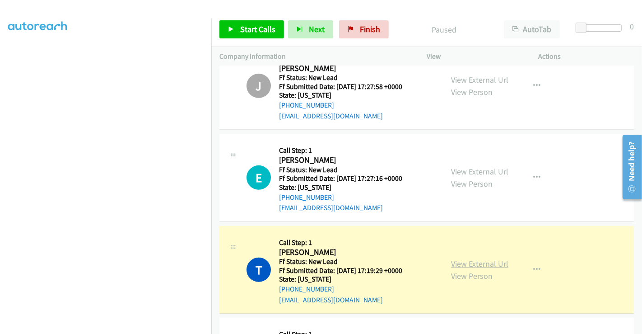
click at [473, 258] on link "View External Url" at bounding box center [479, 263] width 57 height 10
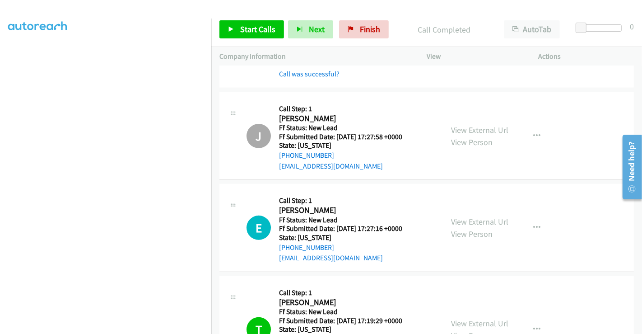
scroll to position [401, 0]
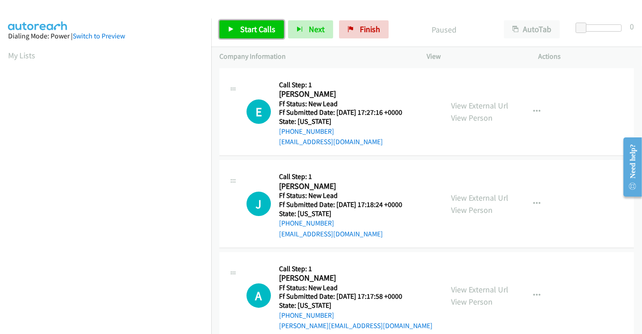
click at [254, 27] on span "Start Calls" at bounding box center [257, 29] width 35 height 10
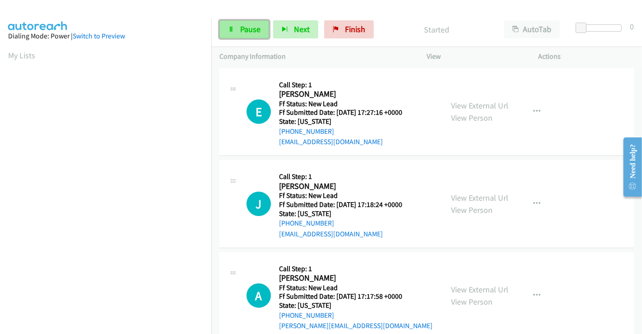
click at [250, 28] on span "Pause" at bounding box center [250, 29] width 20 height 10
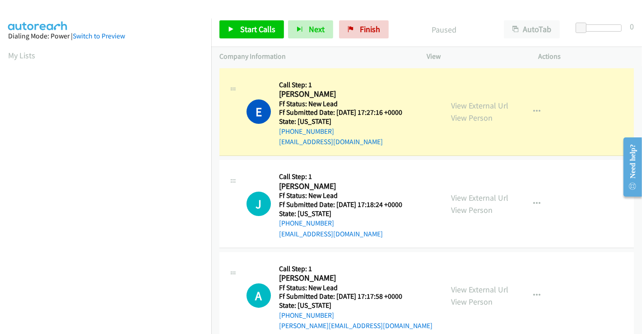
drag, startPoint x: 462, startPoint y: 197, endPoint x: 472, endPoint y: 225, distance: 30.2
click at [462, 196] on link "View External Url" at bounding box center [479, 197] width 57 height 10
click at [481, 290] on link "View External Url" at bounding box center [479, 289] width 57 height 10
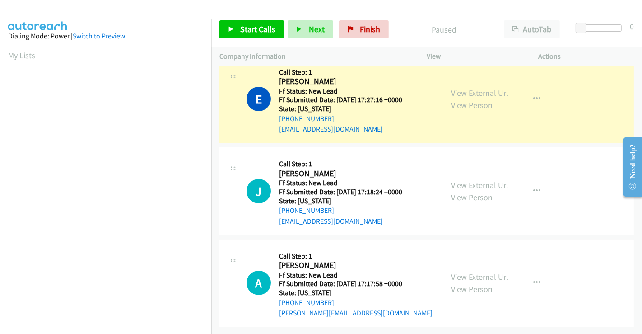
scroll to position [174, 0]
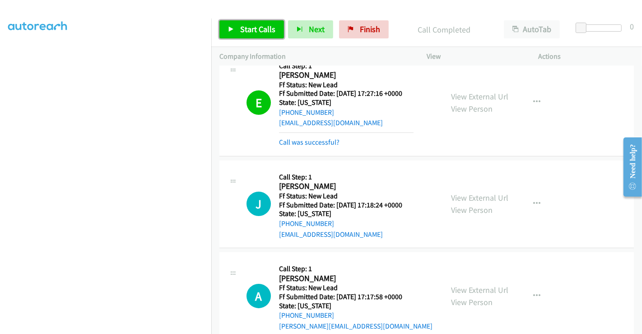
click at [264, 27] on span "Start Calls" at bounding box center [257, 29] width 35 height 10
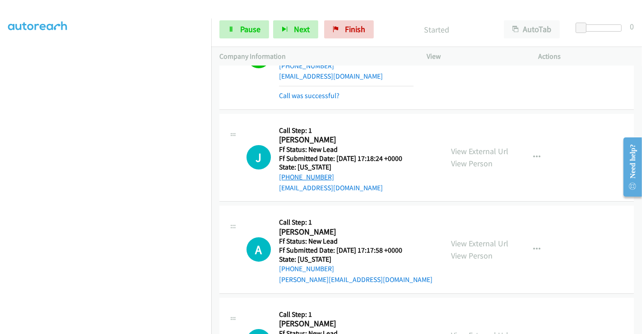
scroll to position [63, 0]
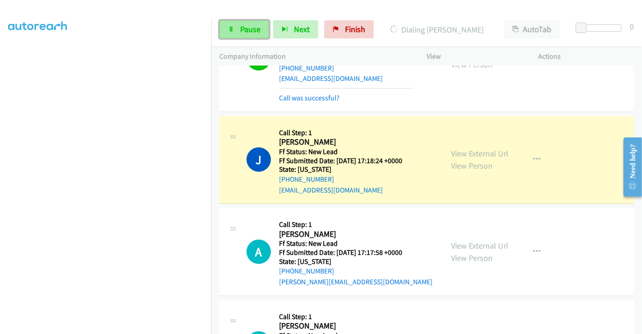
click at [258, 34] on span "Pause" at bounding box center [250, 29] width 20 height 10
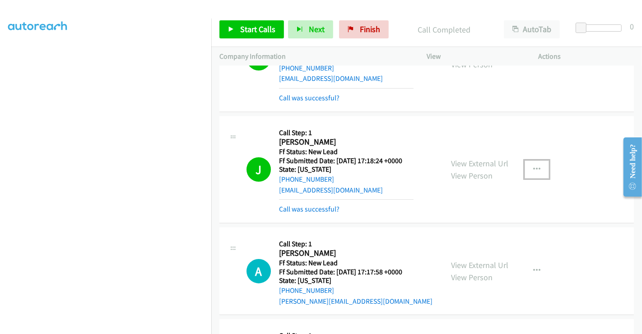
click at [534, 169] on icon "button" at bounding box center [537, 169] width 7 height 7
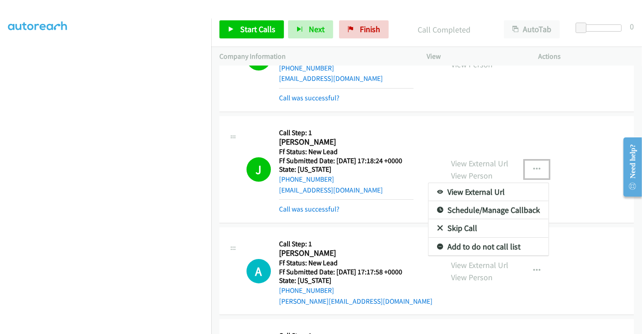
click at [469, 244] on link "Add to do not call list" at bounding box center [489, 247] width 120 height 18
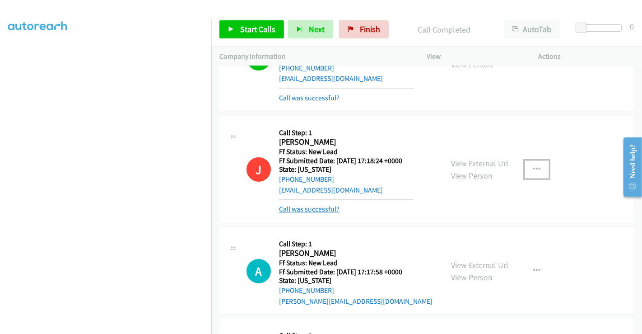
click at [320, 210] on link "Call was successful?" at bounding box center [309, 209] width 61 height 9
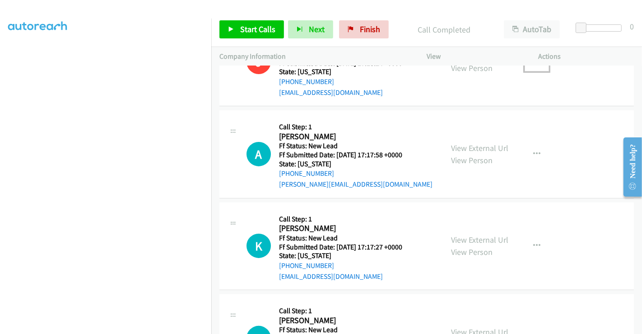
scroll to position [164, 0]
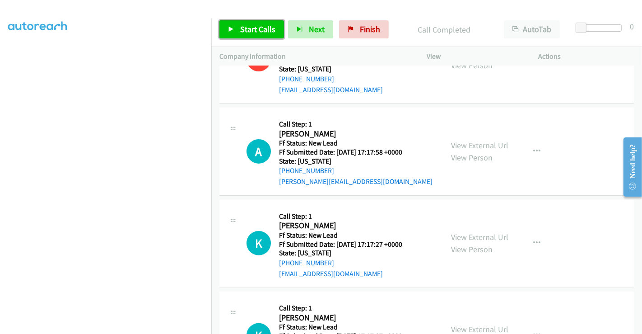
click at [260, 29] on span "Start Calls" at bounding box center [257, 29] width 35 height 10
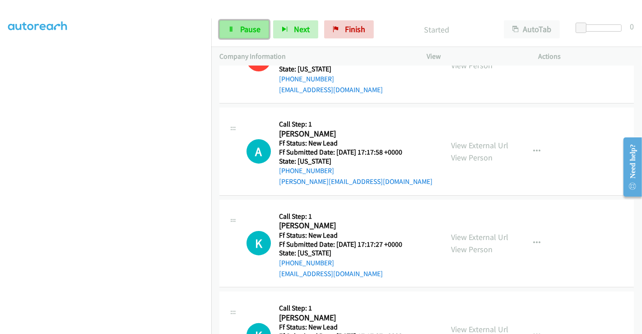
click at [243, 25] on span "Pause" at bounding box center [250, 29] width 20 height 10
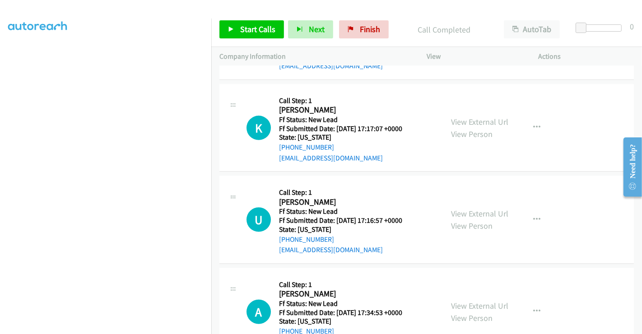
scroll to position [375, 0]
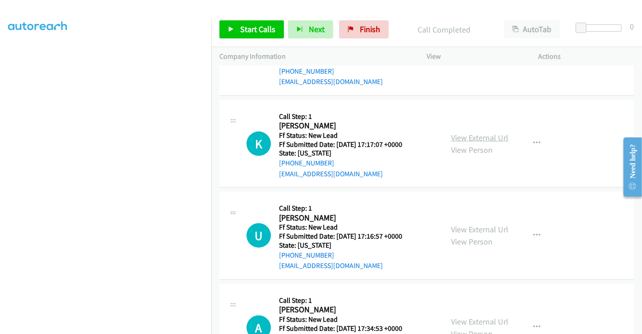
click at [484, 140] on link "View External Url" at bounding box center [479, 137] width 57 height 10
click at [474, 230] on link "View External Url" at bounding box center [479, 229] width 57 height 10
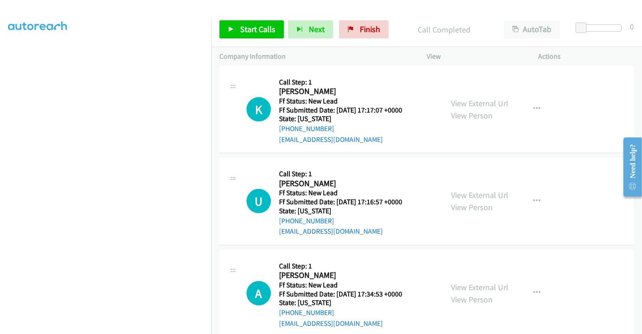
scroll to position [425, 0]
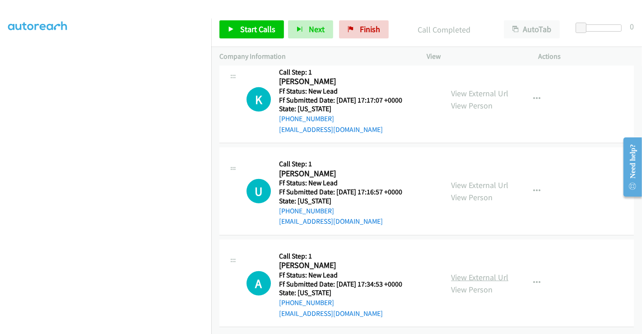
click at [475, 272] on link "View External Url" at bounding box center [479, 277] width 57 height 10
click at [253, 31] on span "Start Calls" at bounding box center [257, 29] width 35 height 10
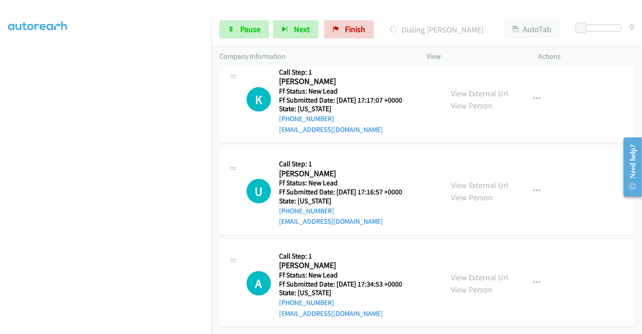
scroll to position [23, 0]
click at [237, 33] on link "Pause" at bounding box center [245, 29] width 50 height 18
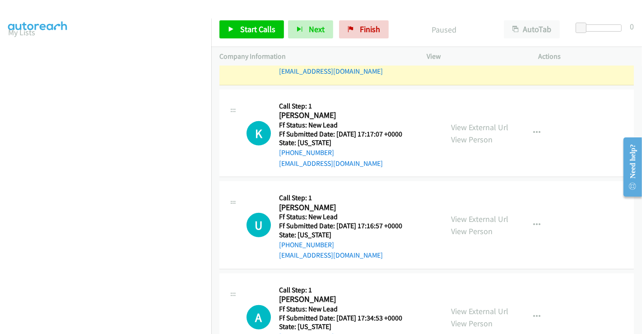
scroll to position [274, 0]
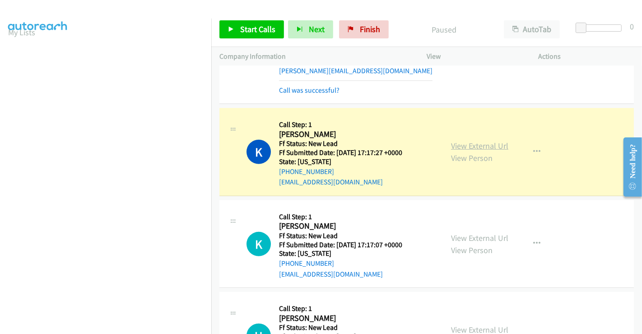
click at [469, 141] on link "View External Url" at bounding box center [479, 146] width 57 height 10
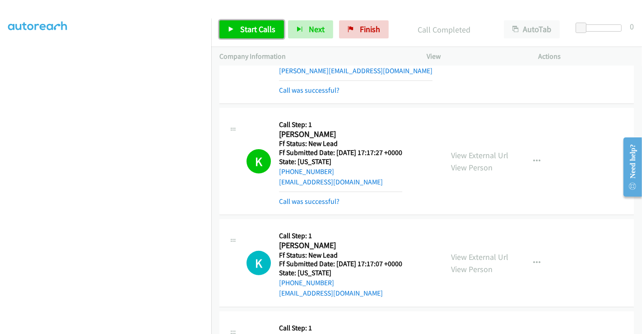
click at [259, 28] on span "Start Calls" at bounding box center [257, 29] width 35 height 10
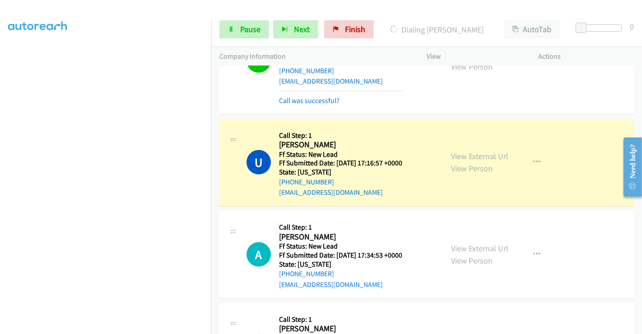
scroll to position [544, 0]
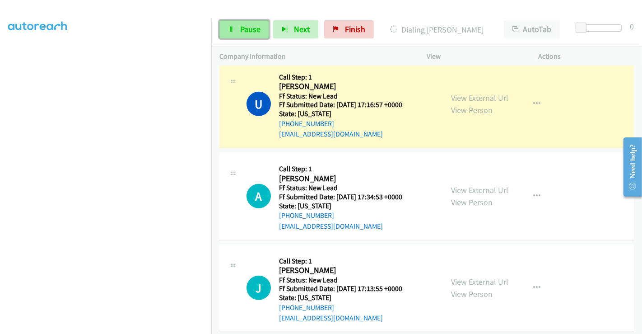
click at [253, 35] on link "Pause" at bounding box center [245, 29] width 50 height 18
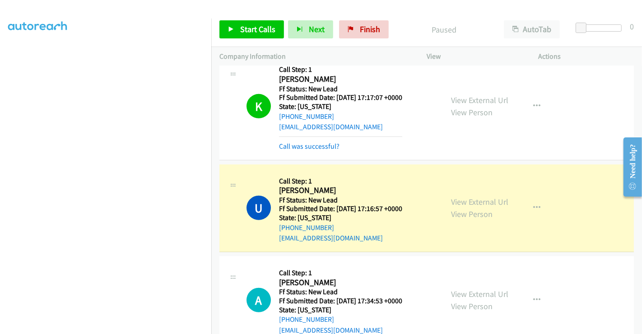
scroll to position [488, 0]
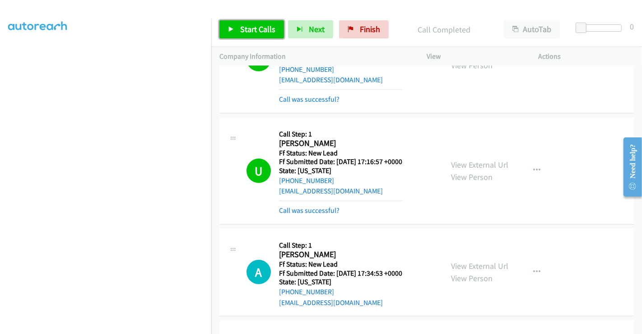
click at [257, 32] on span "Start Calls" at bounding box center [257, 29] width 35 height 10
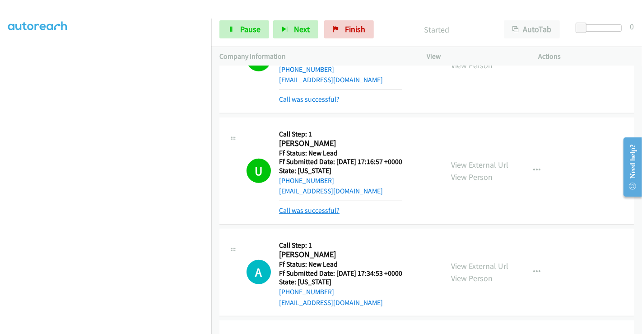
click at [320, 208] on link "Call was successful?" at bounding box center [309, 210] width 61 height 9
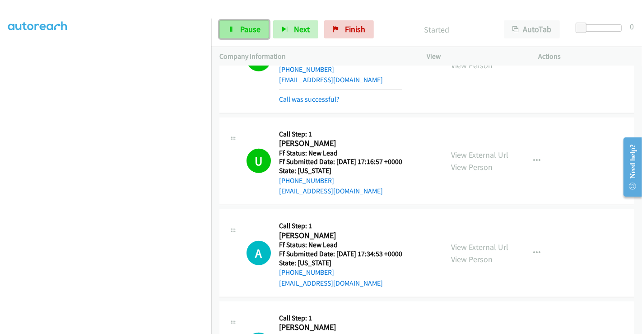
click at [245, 33] on span "Pause" at bounding box center [250, 29] width 20 height 10
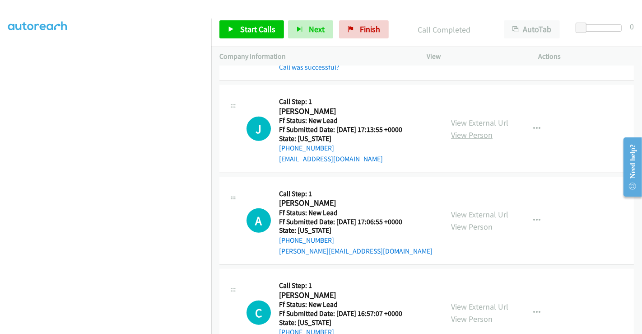
scroll to position [738, 0]
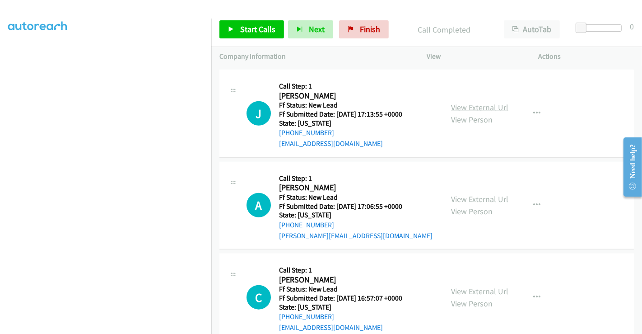
click at [471, 106] on link "View External Url" at bounding box center [479, 107] width 57 height 10
click at [469, 201] on link "View External Url" at bounding box center [479, 199] width 57 height 10
click at [469, 288] on link "View External Url" at bounding box center [479, 291] width 57 height 10
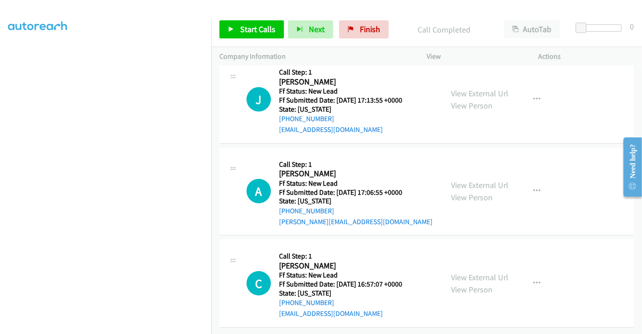
scroll to position [758, 0]
click at [272, 25] on span "Start Calls" at bounding box center [257, 29] width 35 height 10
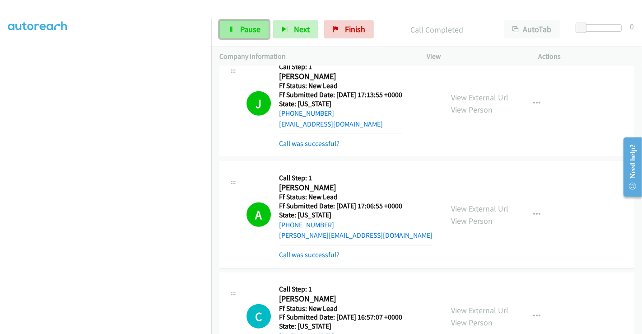
click at [239, 25] on link "Pause" at bounding box center [245, 29] width 50 height 18
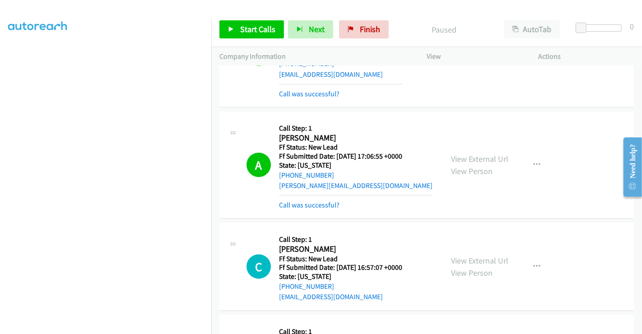
scroll to position [888, 0]
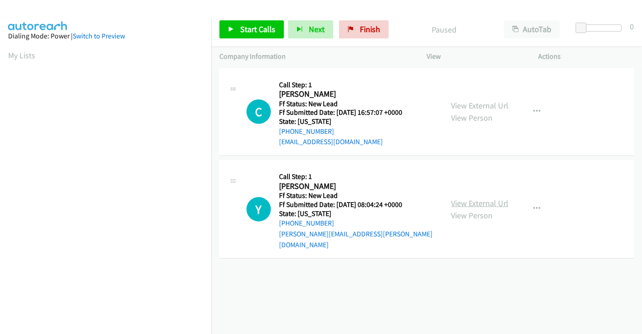
click at [488, 198] on link "View External Url" at bounding box center [479, 203] width 57 height 10
click at [255, 33] on span "Start Calls" at bounding box center [257, 29] width 35 height 10
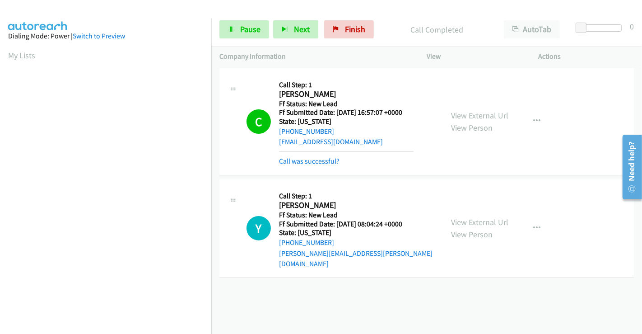
scroll to position [174, 0]
click at [242, 32] on span "Pause" at bounding box center [250, 29] width 20 height 10
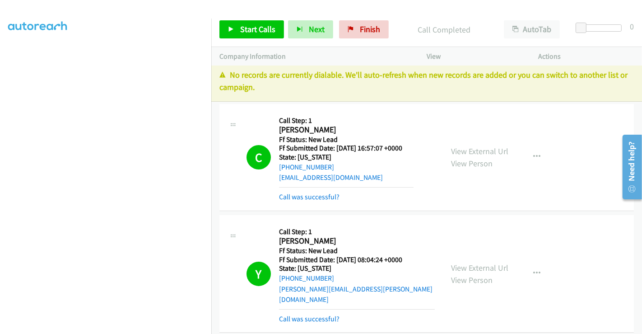
scroll to position [7, 0]
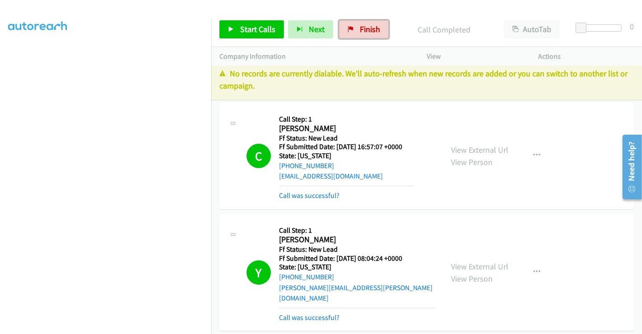
drag, startPoint x: 355, startPoint y: 26, endPoint x: 353, endPoint y: 55, distance: 28.5
click at [355, 26] on link "Finish" at bounding box center [364, 29] width 50 height 18
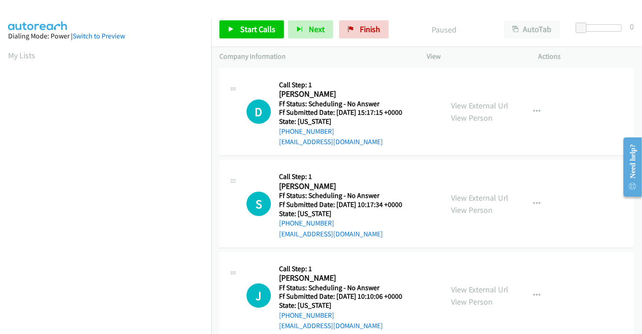
scroll to position [174, 0]
click at [480, 105] on link "View External Url" at bounding box center [479, 105] width 57 height 10
click at [478, 198] on link "View External Url" at bounding box center [479, 197] width 57 height 10
click at [468, 286] on link "View External Url" at bounding box center [479, 289] width 57 height 10
click at [264, 32] on span "Start Calls" at bounding box center [257, 29] width 35 height 10
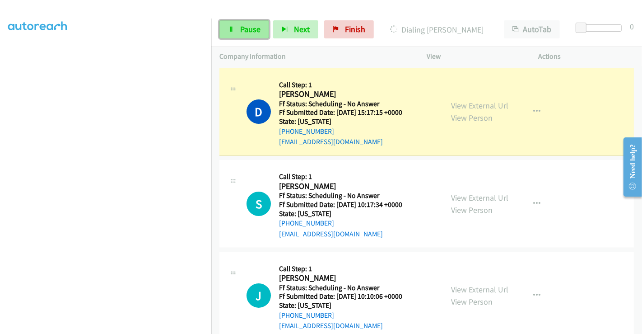
click at [246, 26] on span "Pause" at bounding box center [250, 29] width 20 height 10
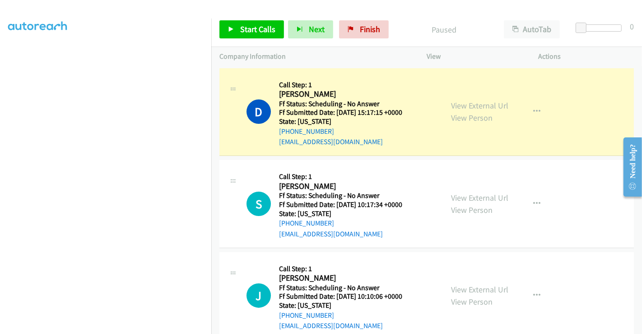
scroll to position [0, 0]
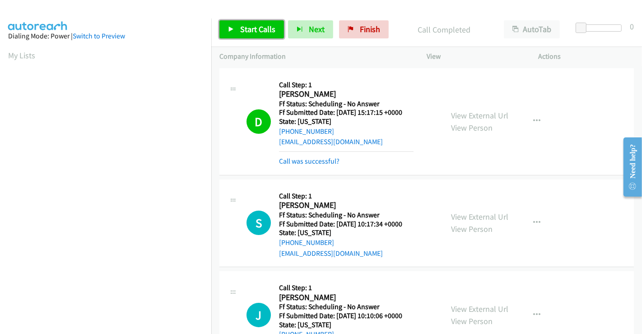
click at [263, 30] on span "Start Calls" at bounding box center [257, 29] width 35 height 10
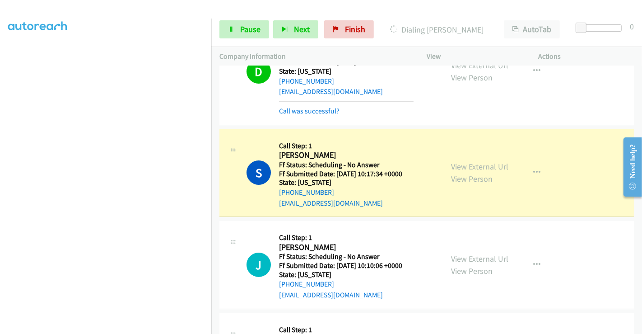
scroll to position [100, 0]
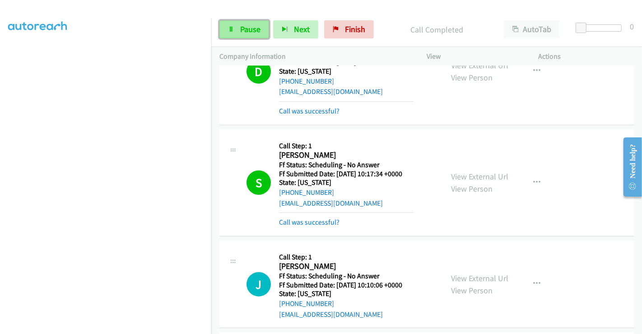
click at [244, 31] on span "Pause" at bounding box center [250, 29] width 20 height 10
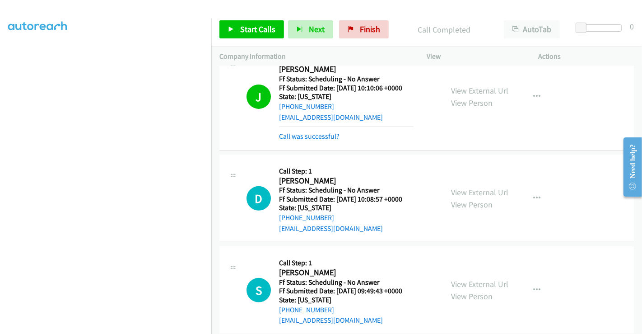
scroll to position [301, 0]
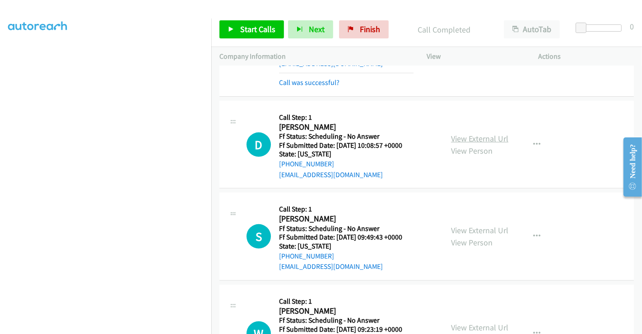
click at [464, 133] on link "View External Url" at bounding box center [479, 138] width 57 height 10
click at [471, 226] on link "View External Url" at bounding box center [479, 230] width 57 height 10
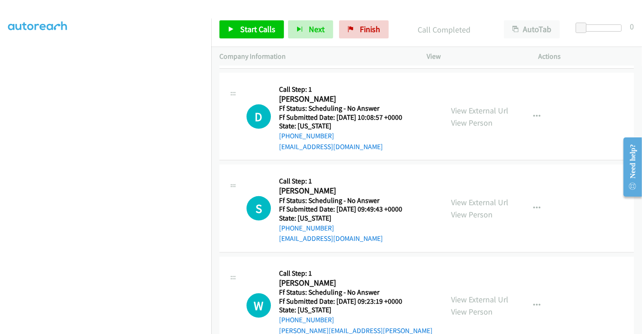
scroll to position [401, 0]
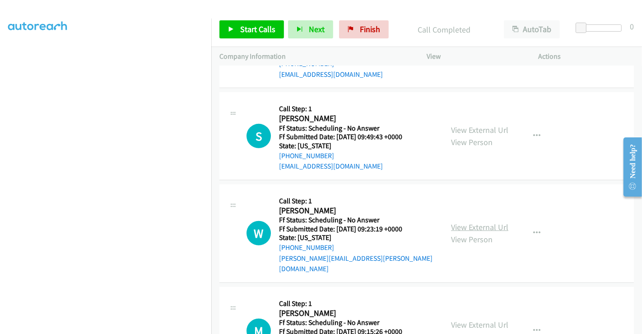
click at [470, 222] on link "View External Url" at bounding box center [479, 227] width 57 height 10
click at [250, 28] on span "Start Calls" at bounding box center [257, 29] width 35 height 10
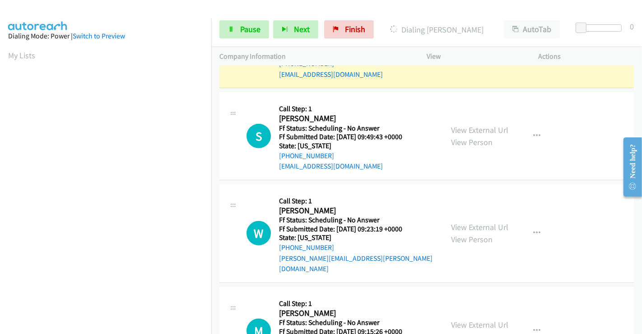
scroll to position [174, 0]
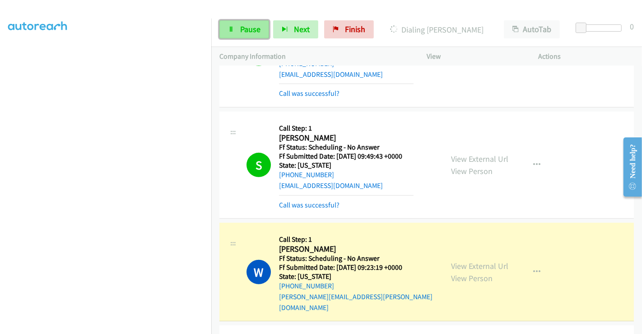
click at [249, 27] on span "Pause" at bounding box center [250, 29] width 20 height 10
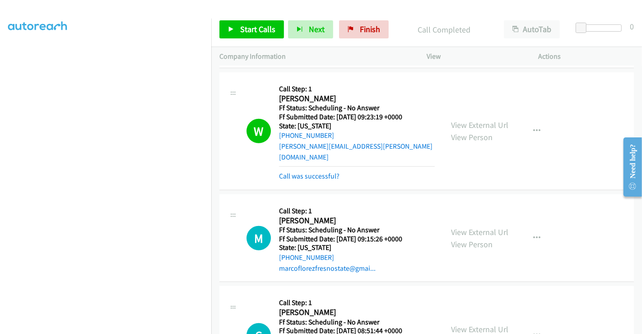
scroll to position [552, 0]
click at [471, 226] on link "View External Url" at bounding box center [479, 231] width 57 height 10
click at [248, 24] on span "Start Calls" at bounding box center [257, 29] width 35 height 10
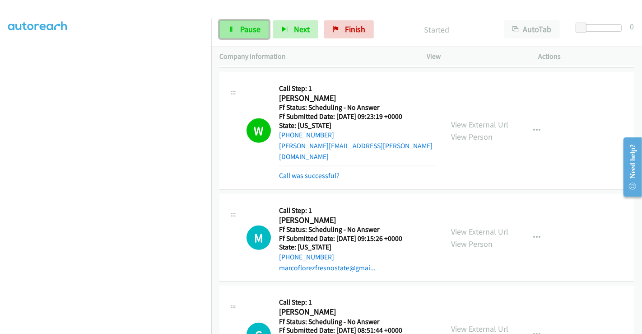
click at [239, 30] on link "Pause" at bounding box center [245, 29] width 50 height 18
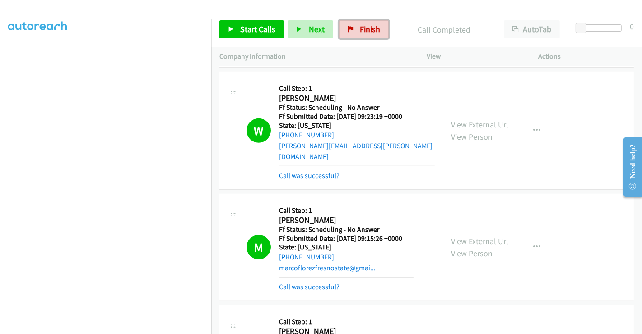
drag, startPoint x: 362, startPoint y: 27, endPoint x: 480, endPoint y: 77, distance: 128.0
click at [362, 27] on span "Finish" at bounding box center [370, 29] width 20 height 10
